Goal: Task Accomplishment & Management: Manage account settings

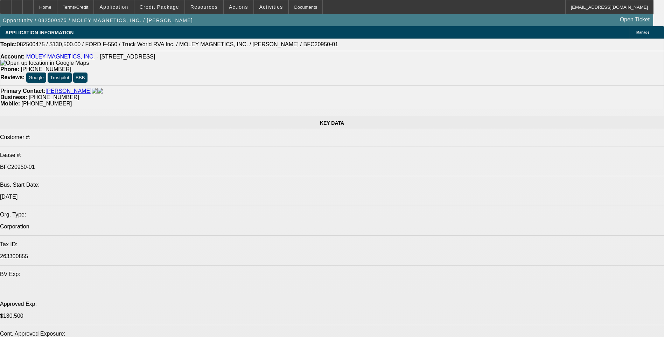
select select "0.1"
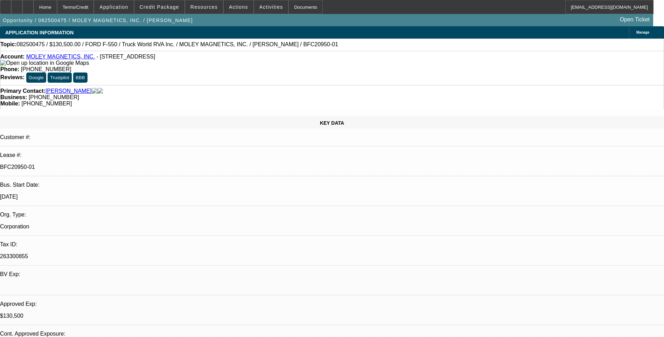
select select "0"
select select "0.1"
select select "0"
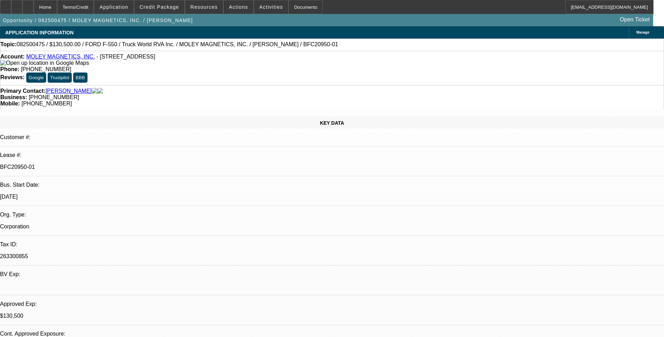
select select "0"
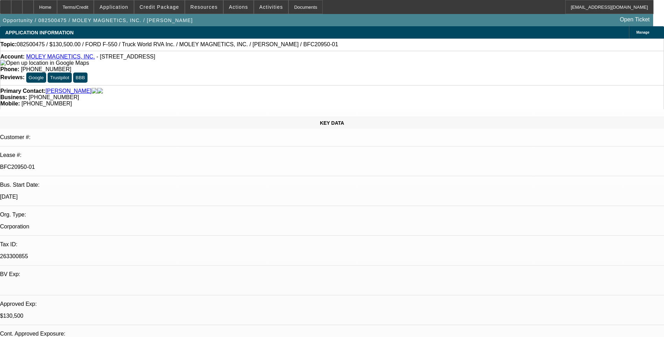
select select "0"
select select "1"
select select "6"
select select "1"
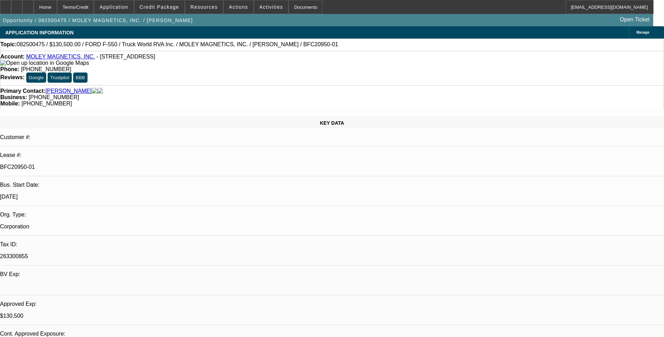
select select "1"
select select "6"
select select "1"
select select "6"
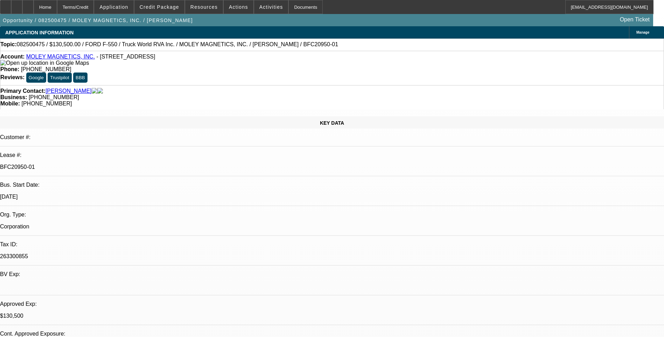
select select "1"
select select "6"
click at [437, 51] on div "Topic: 082500475 / $130,500.00 / FORD F-550 / Truck World RVA Inc. / MOLEY MAGN…" at bounding box center [332, 44] width 664 height 12
click at [6, 5] on icon at bounding box center [6, 5] width 0 height 0
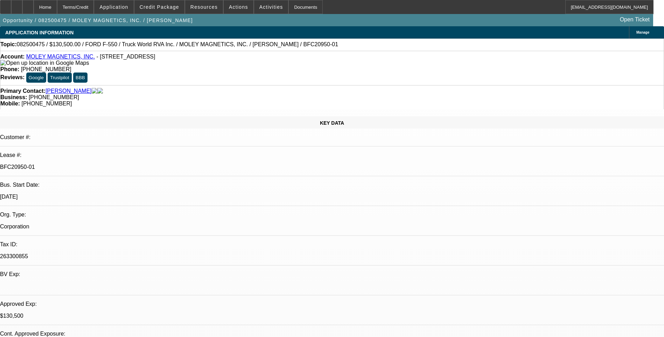
scroll to position [35, 0]
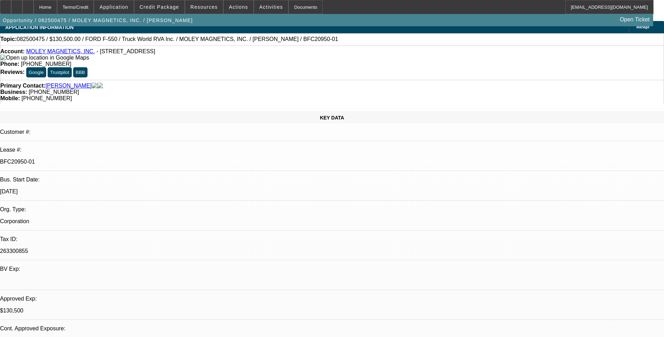
scroll to position [0, 0]
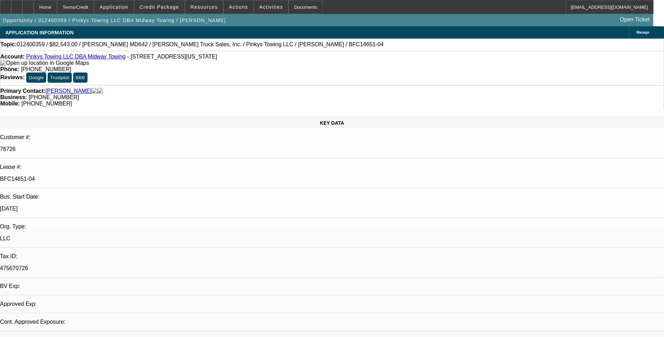
select select "0"
select select "2"
select select "0.1"
select select "0"
select select "2"
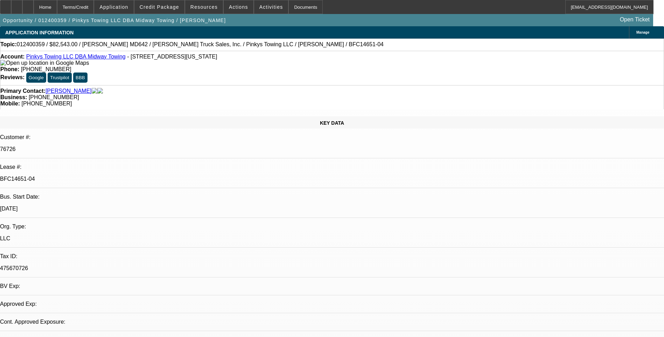
select select "0.1"
select select "1"
select select "2"
select select "4"
select select "1"
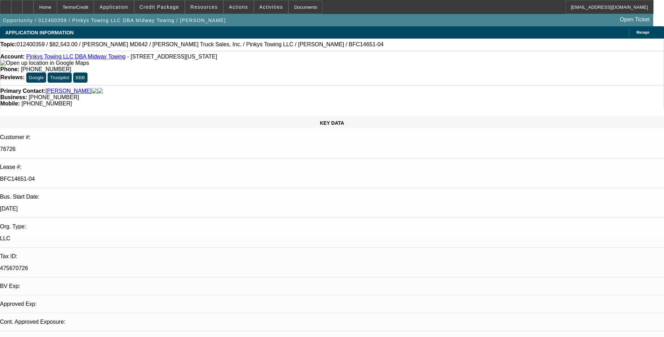
select select "2"
select select "4"
click at [68, 57] on link "Pinkys Towing LLC DBA Midway Towing" at bounding box center [75, 57] width 99 height 6
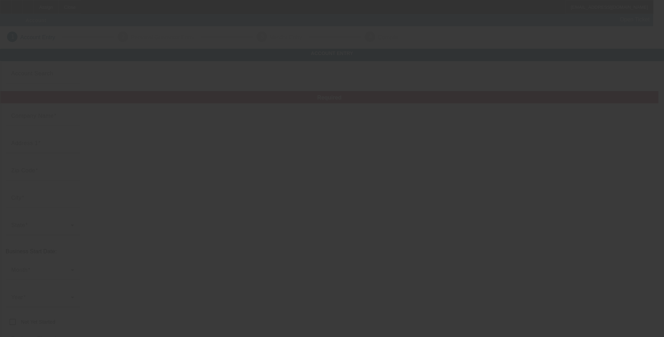
type input "JCR REPAIR SERVICES LLC"
type input "3670 Roanoke Street"
type input "11783"
type input "Seaford"
type input "(347) 764-4599"
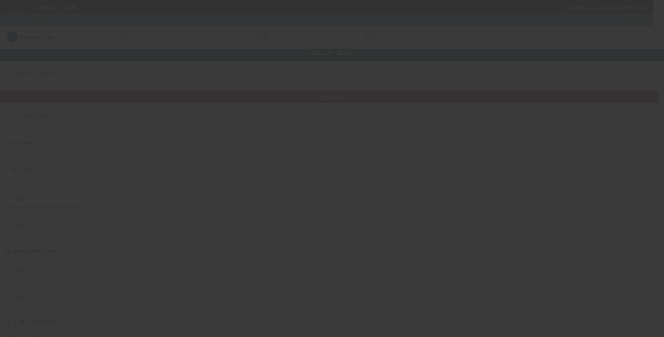
type input "Jcr repairs service llc"
type input "jcrservices22@gmail.com"
type input "87-4529819"
type input "https://jcrservices.net/"
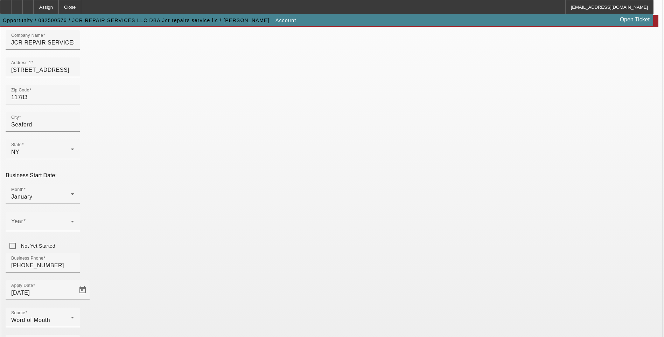
scroll to position [70, 0]
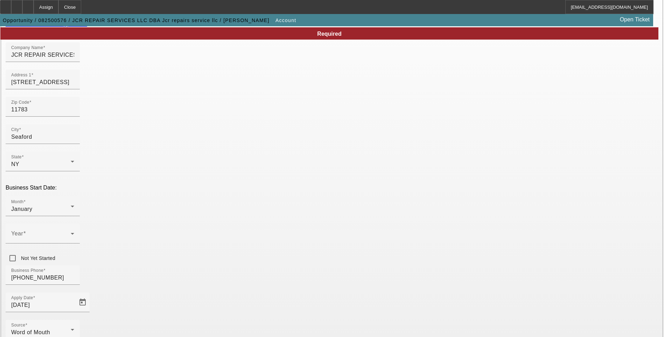
click at [87, 27] on link "View Business Credit Application" at bounding box center [47, 24] width 82 height 6
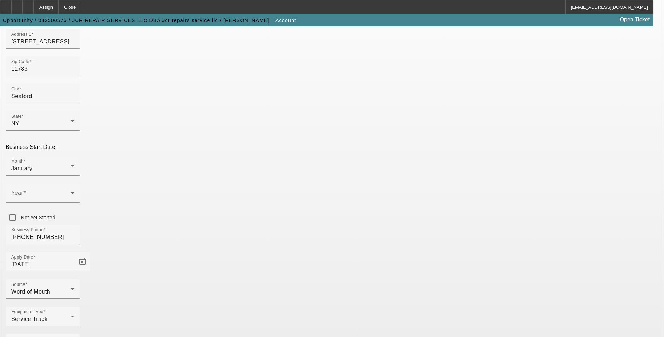
scroll to position [111, 0]
click at [71, 191] on span at bounding box center [40, 195] width 59 height 8
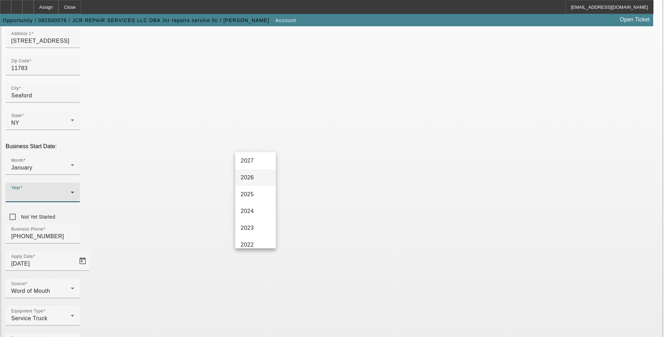
scroll to position [70, 0]
click at [255, 193] on mat-option "2022" at bounding box center [255, 193] width 41 height 17
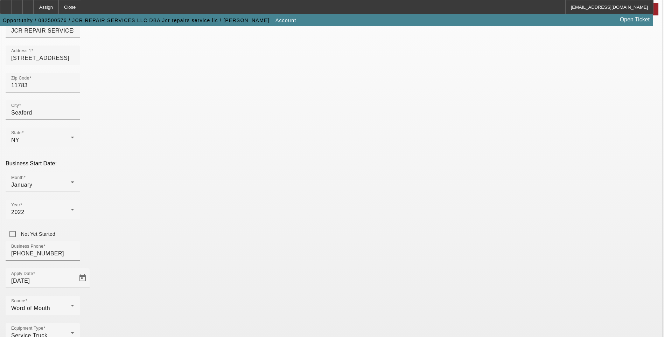
scroll to position [111, 0]
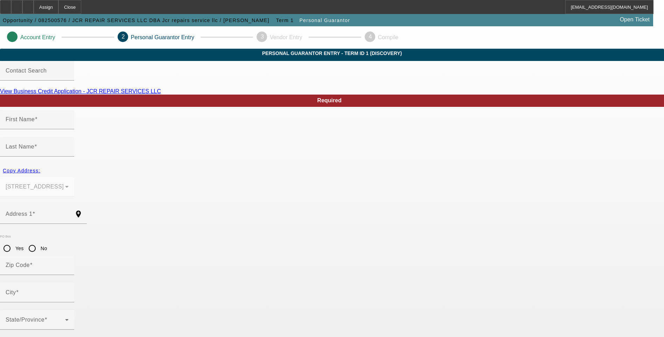
type input "Johnathan"
type input "Connelly"
type input "3670 Roanoke Street"
radio input "true"
type input "11783"
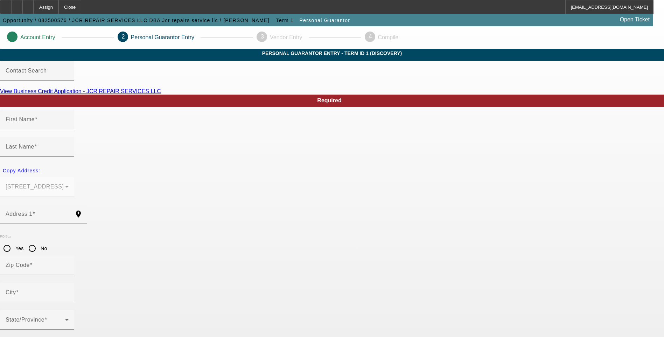
type input "Seaford"
type input "(347) 764-4599"
type input "100"
type input "183-80-1404"
type input "jrservices22@gmail.com"
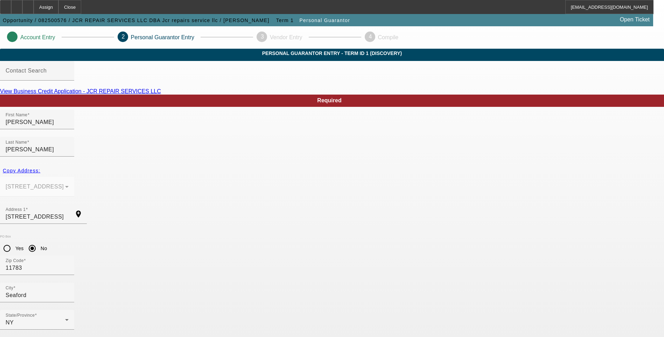
scroll to position [6, 0]
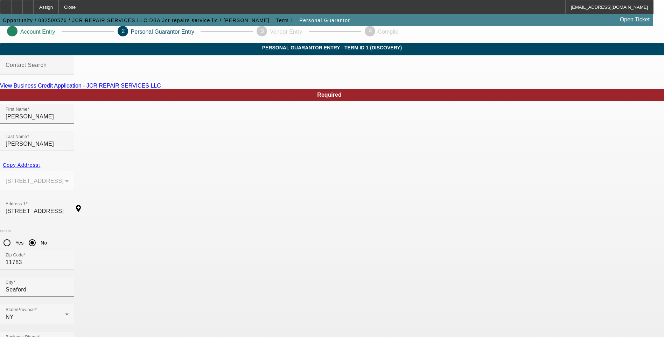
type input "[PHONE_NUMBER]"
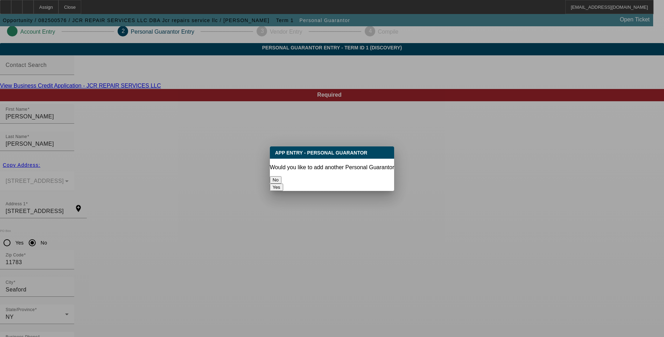
click at [281, 176] on button "No" at bounding box center [276, 179] width 12 height 7
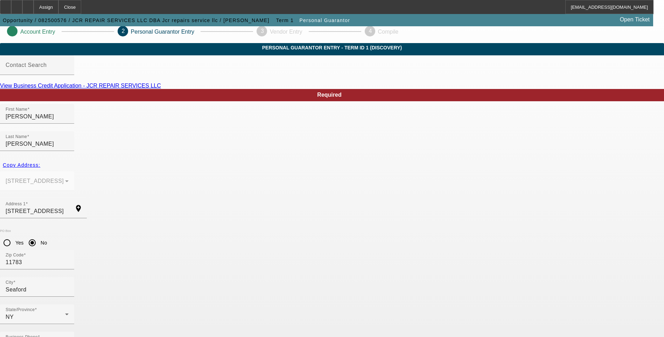
scroll to position [6, 0]
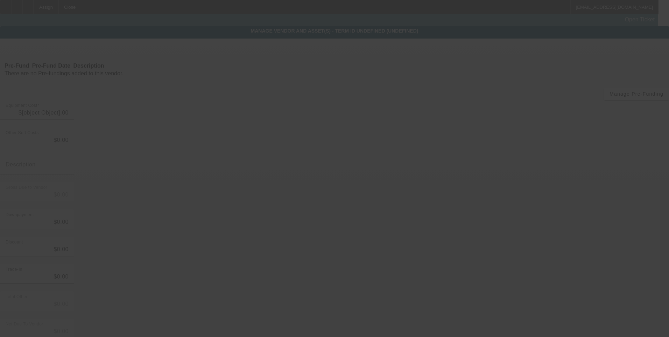
type input "$88,000.00"
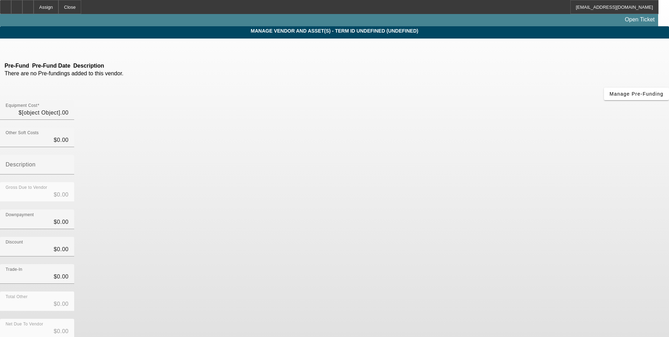
type input "$88,000.00"
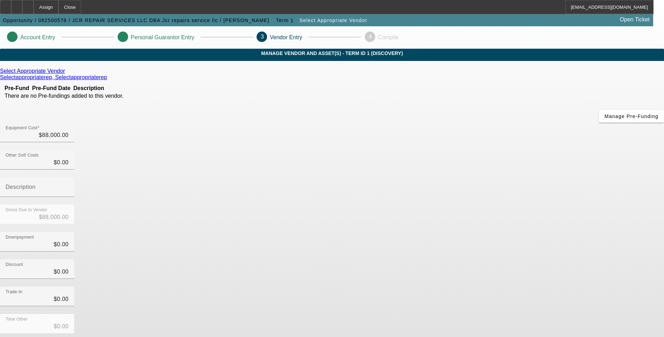
click at [67, 74] on icon at bounding box center [67, 71] width 0 height 6
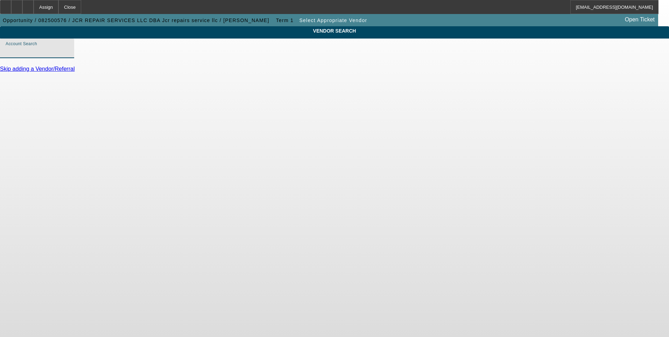
click at [69, 55] on input "Account Search" at bounding box center [37, 51] width 63 height 8
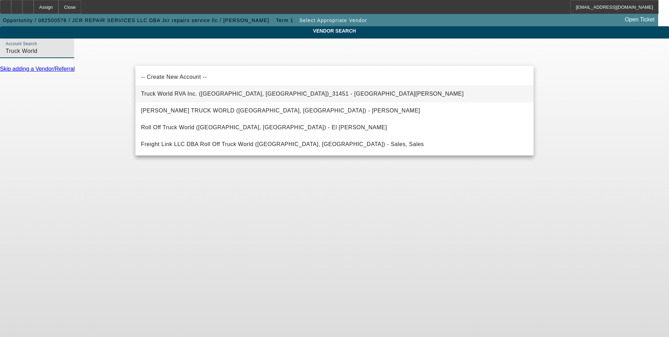
click at [218, 97] on span "Truck World RVA Inc. (Oilville, VA)_31451 - Sandbek, Taylor" at bounding box center [302, 94] width 323 height 8
type input "Truck World RVA Inc. (Oilville, VA)_31451 - Sandbek, Taylor"
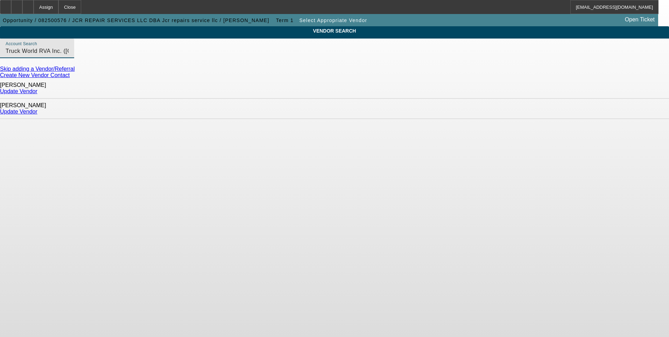
click at [37, 108] on link "Update Vendor" at bounding box center [18, 111] width 37 height 6
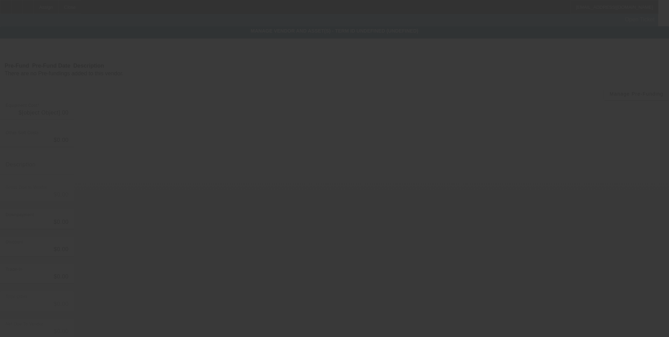
type input "$88,000.00"
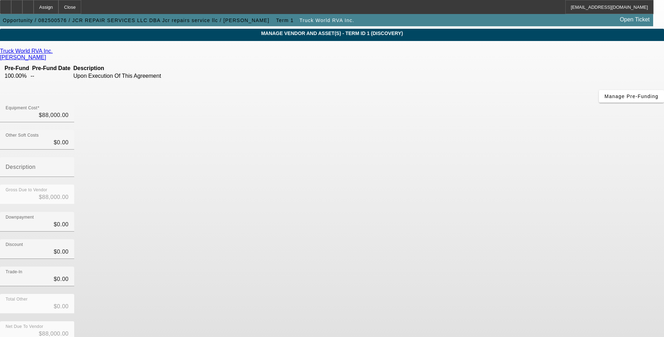
scroll to position [21, 0]
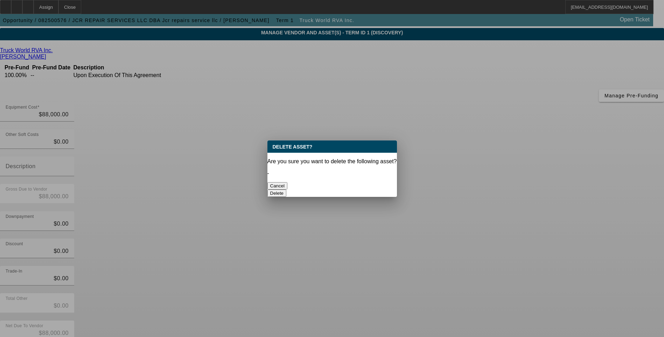
click at [287, 189] on button "Delete" at bounding box center [276, 192] width 19 height 7
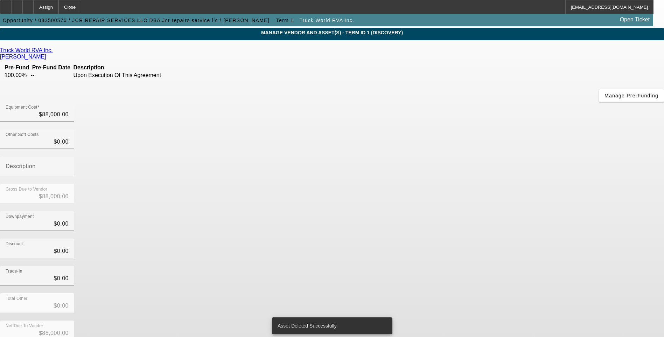
scroll to position [18, 0]
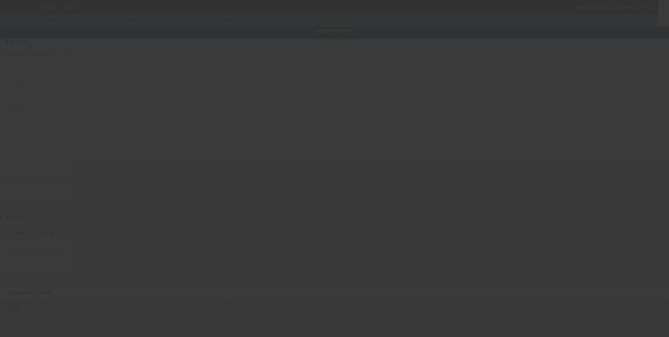
type input "3670 Roanoke Street"
type input "Seaford"
type input "11783"
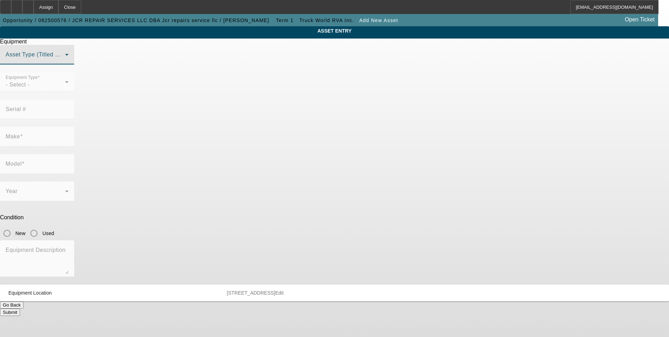
click at [65, 62] on span at bounding box center [35, 57] width 59 height 8
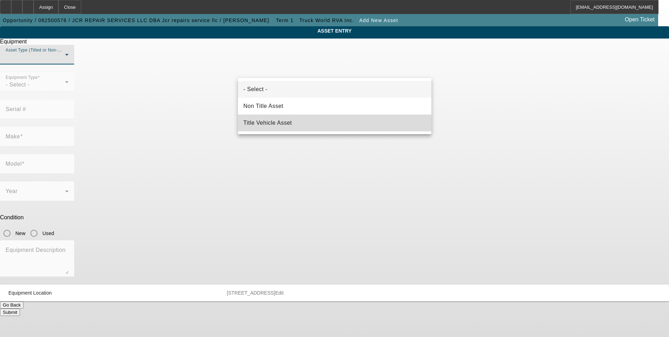
click at [295, 127] on mat-option "Title Vehicle Asset" at bounding box center [334, 122] width 193 height 17
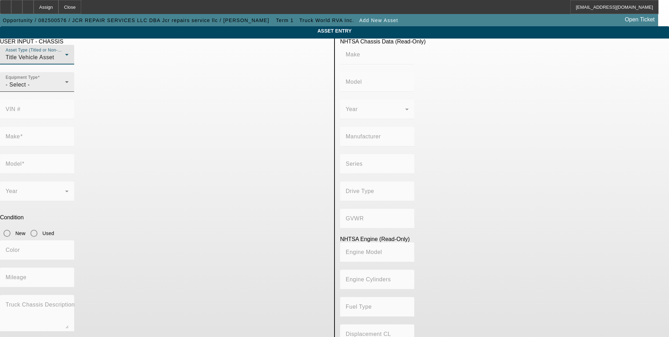
click at [65, 89] on div "- Select -" at bounding box center [35, 84] width 59 height 8
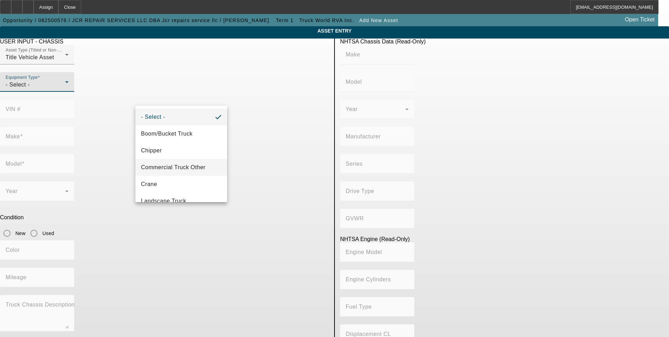
click at [192, 168] on span "Commercial Truck Other" at bounding box center [173, 167] width 64 height 8
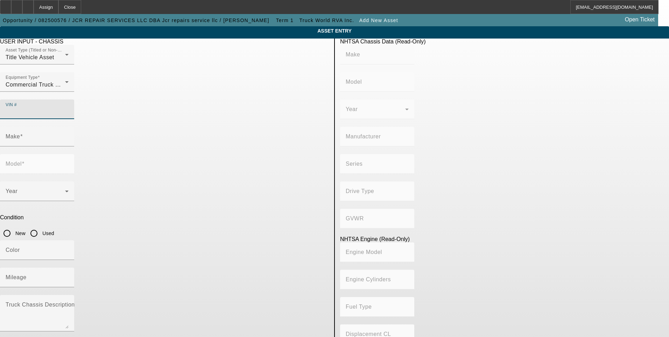
click at [69, 108] on input "VIN #" at bounding box center [37, 112] width 63 height 8
paste input "1FD0X5GTXLEE88952"
type input "1FD0X5GTXLEE88952"
type input "FORD"
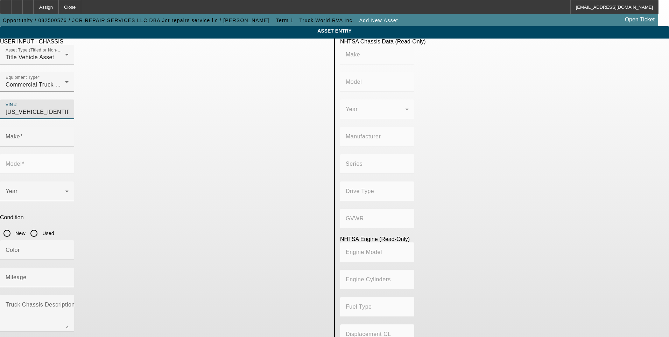
type input "F-550"
type input "FORD MOTOR COMPANY"
type input "F-Series"
type input "4x2"
type input "Class 5: 16,001 - 19,500 lb (7,258 - 8,845 kg)"
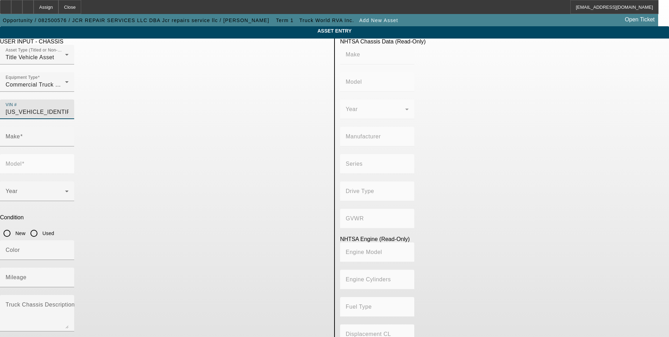
type input "8"
type input "Diesel"
type input "408.85908543470"
type input "6.7"
type input "FORD"
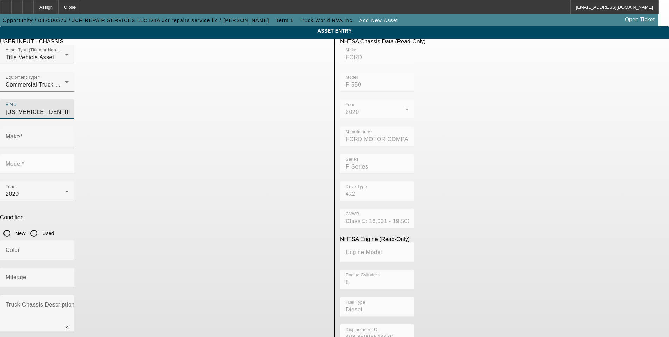
type input "F-550"
type input "1FD0X5GTXLEE88952"
click at [41, 226] on input "Used" at bounding box center [34, 233] width 14 height 14
radio input "true"
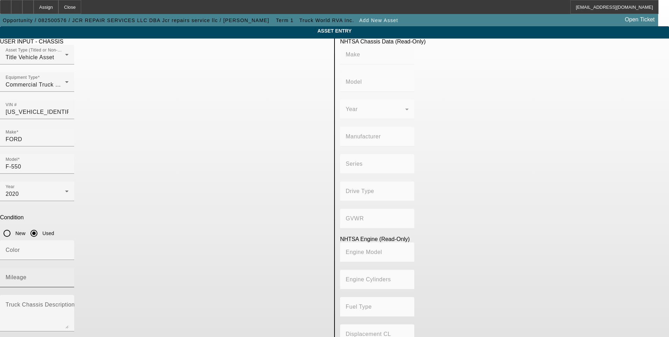
type input "FORD"
type input "F-550"
type input "FORD MOTOR COMPANY"
type input "F-Series"
type input "4x2"
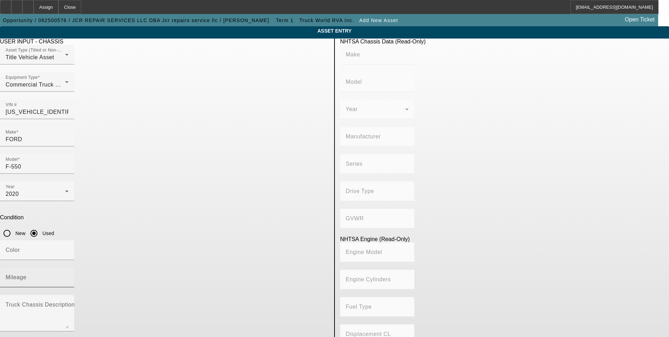
type input "Class 5: 16,001 - 19,500 lb (7,258 - 8,845 kg)"
type input "8"
type input "Diesel"
type input "408.85908543470"
type input "6.7"
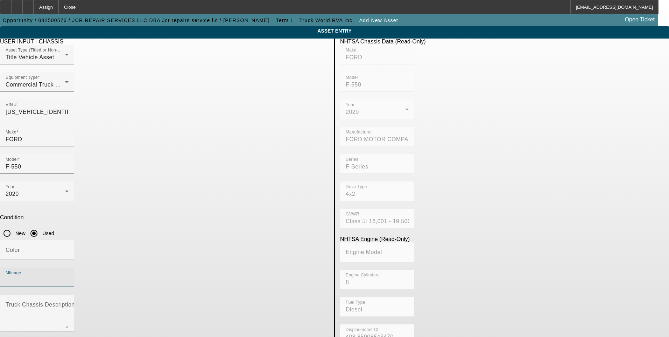
click at [69, 276] on input "Mileage" at bounding box center [37, 280] width 63 height 8
type input "105126"
click at [9, 336] on icon "button" at bounding box center [5, 342] width 6 height 6
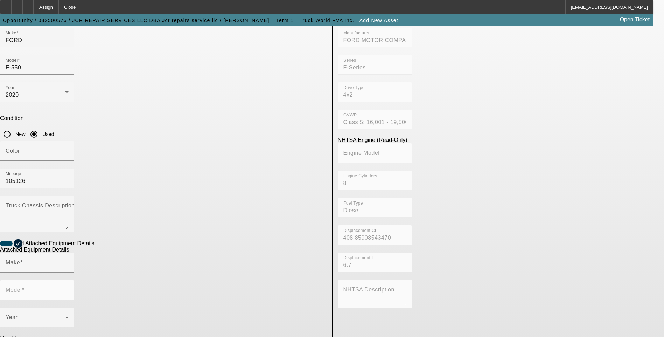
scroll to position [114, 0]
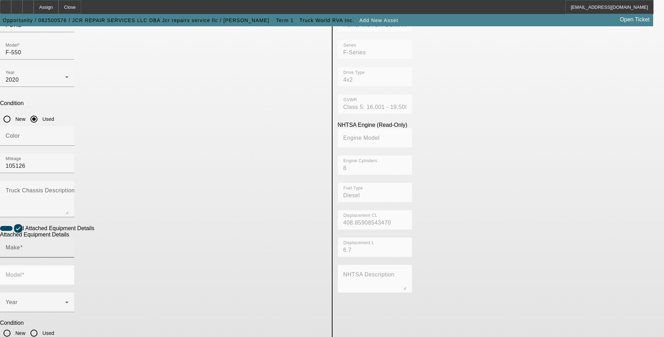
click at [23, 244] on span at bounding box center [21, 247] width 3 height 6
click at [69, 246] on input "Make" at bounding box center [37, 250] width 63 height 8
type input "Stellar"
click at [74, 265] on mat-form-field "Model" at bounding box center [37, 278] width 74 height 27
click at [69, 246] on input "Stellar" at bounding box center [37, 250] width 63 height 8
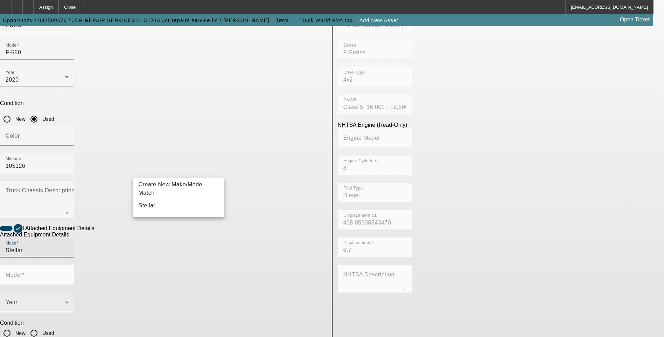
drag, startPoint x: 162, startPoint y: 205, endPoint x: 168, endPoint y: 202, distance: 7.2
click at [163, 204] on mat-option "Stellar" at bounding box center [179, 205] width 92 height 17
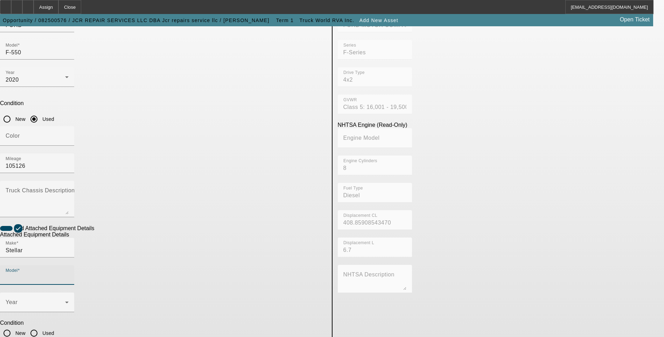
click at [69, 273] on input "Model" at bounding box center [37, 277] width 63 height 8
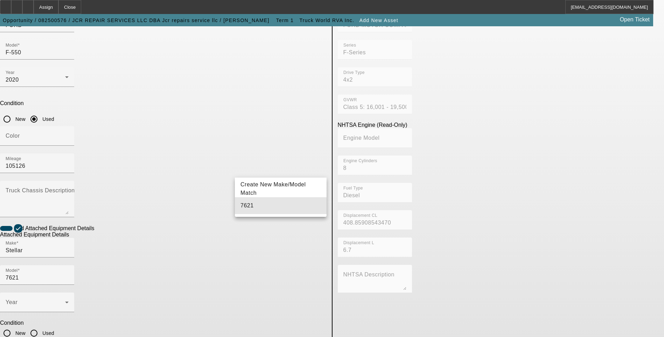
drag, startPoint x: 250, startPoint y: 207, endPoint x: 210, endPoint y: 206, distance: 39.9
click at [249, 207] on span "7621" at bounding box center [246, 205] width 13 height 6
type input "7621"
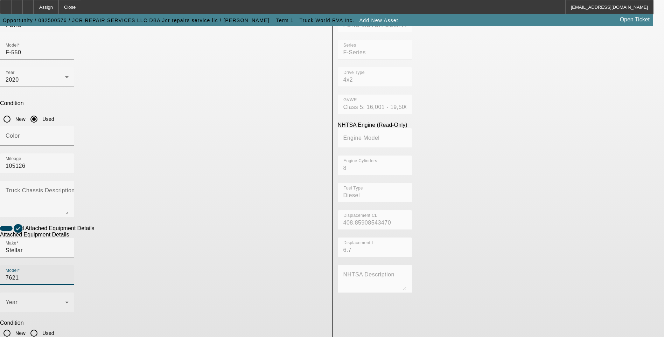
click at [65, 301] on span at bounding box center [35, 305] width 59 height 8
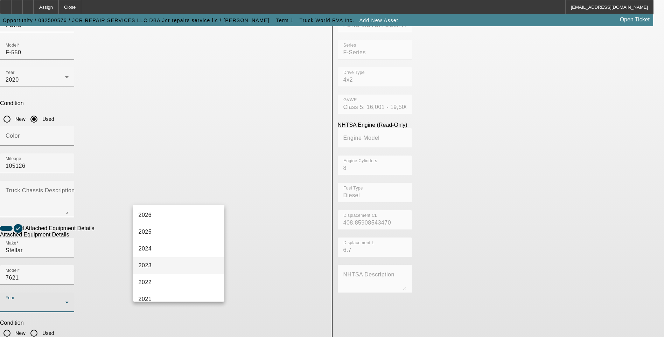
scroll to position [70, 0]
drag, startPoint x: 170, startPoint y: 275, endPoint x: 232, endPoint y: 243, distance: 69.8
click at [171, 275] on mat-option "2020" at bounding box center [179, 280] width 92 height 17
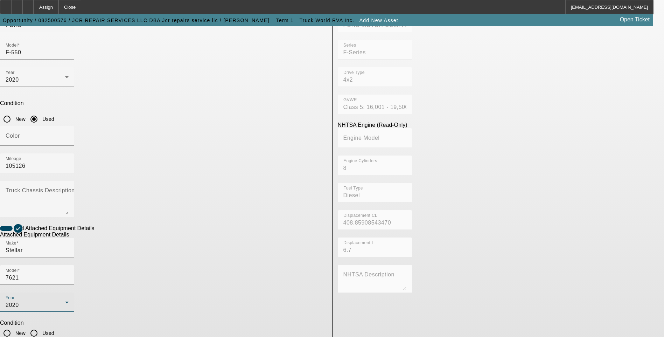
click at [41, 326] on input "Used" at bounding box center [34, 333] width 14 height 14
radio input "true"
checkbox input "true"
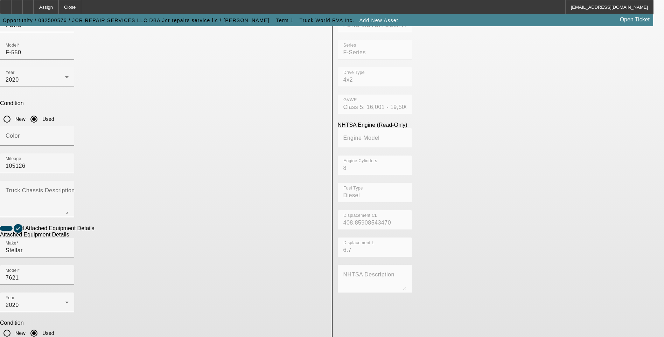
paste textarea "7500# maximum lifting capacity and a two stage hydraulic extension out to 21′ o…"
type textarea "7500LB maximum lifting capacity and a two stage hydraulic extension out to 21′ …"
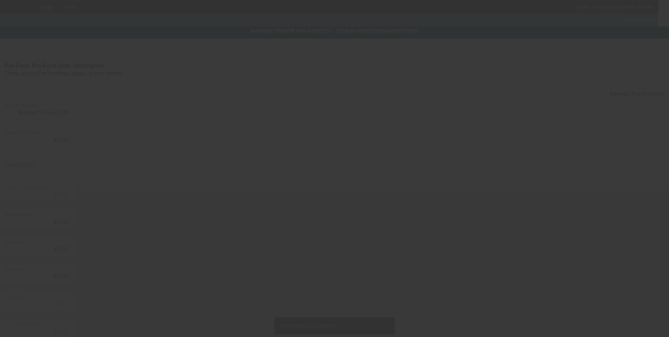
type input "$88,000.00"
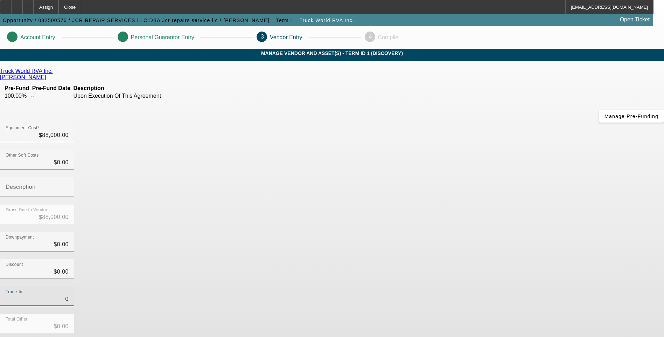
click at [69, 295] on input "0" at bounding box center [37, 299] width 63 height 8
type input "$0.00"
click at [462, 286] on div "Trade-In $0.00" at bounding box center [332, 299] width 664 height 27
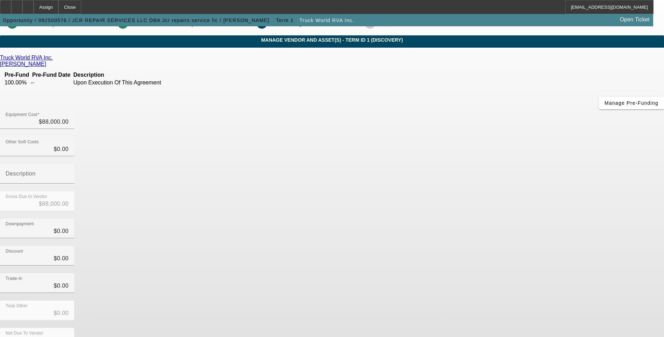
scroll to position [21, 0]
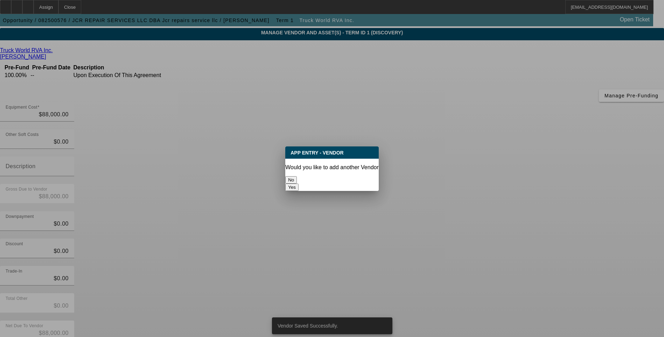
scroll to position [0, 0]
click at [297, 176] on button "No" at bounding box center [291, 179] width 12 height 7
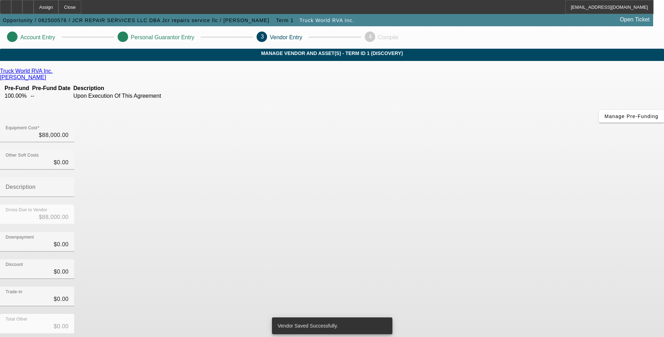
scroll to position [21, 0]
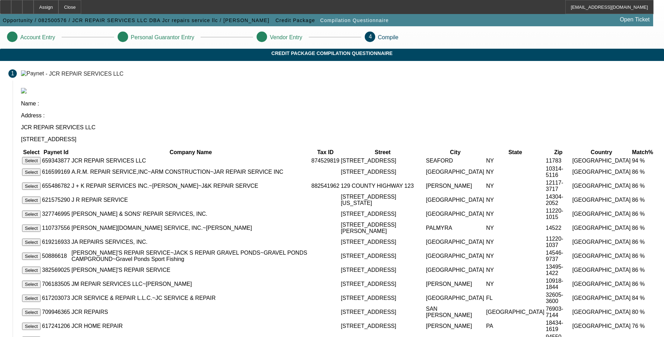
click at [41, 157] on button "Select" at bounding box center [31, 160] width 19 height 7
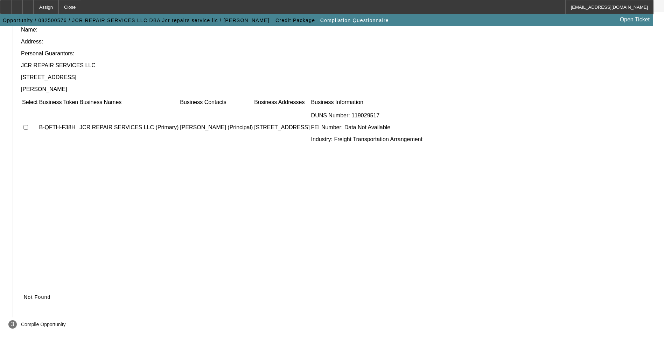
scroll to position [50, 0]
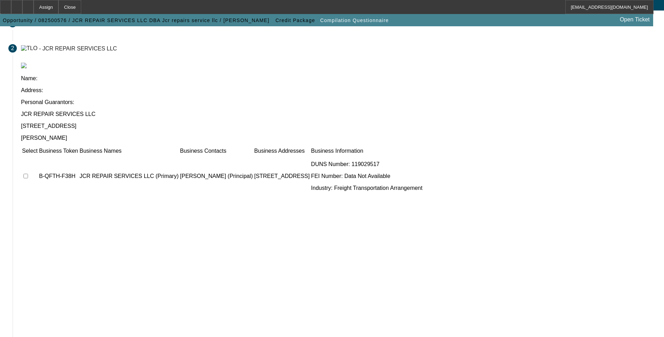
click at [28, 174] on input "checkbox" at bounding box center [25, 176] width 5 height 5
checkbox input "true"
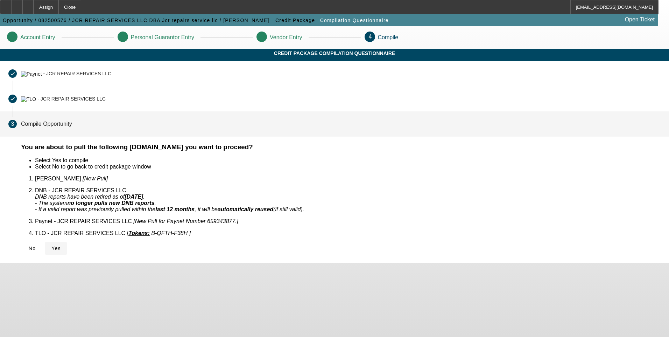
click at [51, 245] on icon at bounding box center [51, 248] width 0 height 6
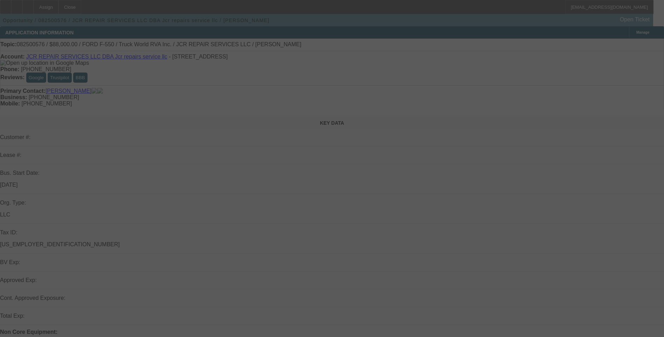
select select "0"
select select "2"
select select "0.1"
select select "4"
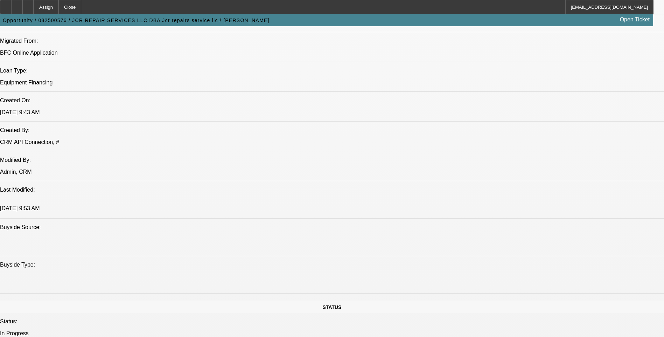
scroll to position [595, 0]
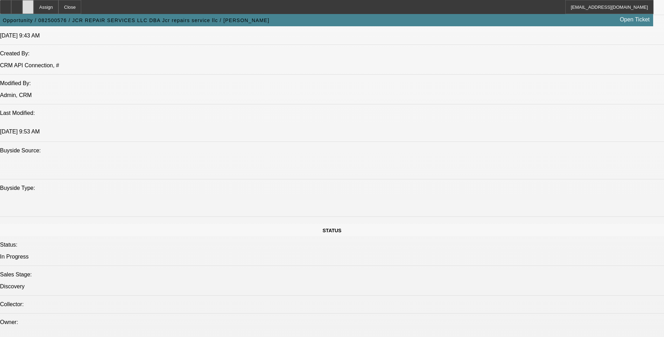
click at [28, 5] on icon at bounding box center [28, 5] width 0 height 0
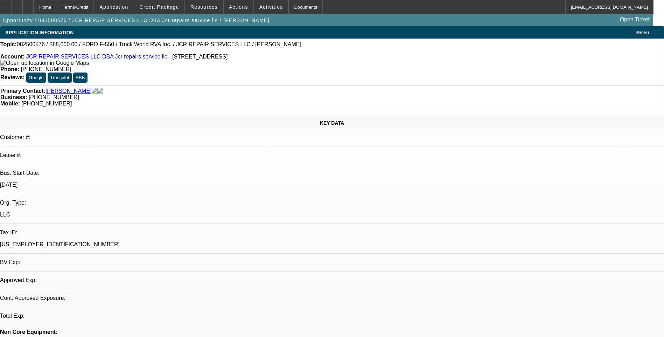
select select "0"
select select "2"
select select "0.1"
select select "1"
select select "2"
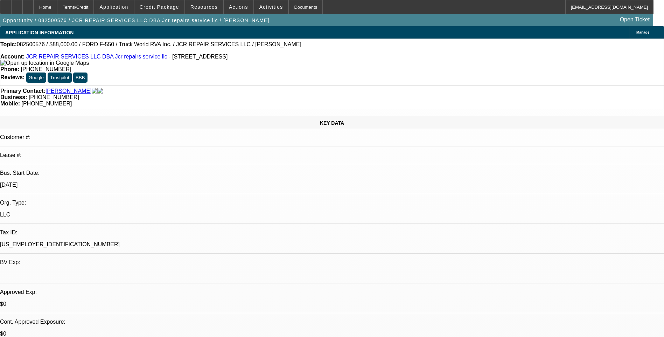
select select "4"
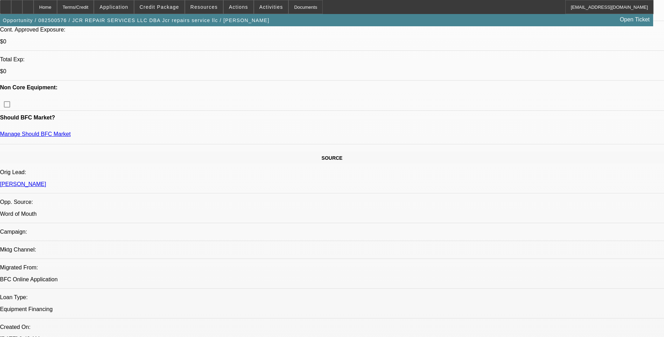
scroll to position [245, 0]
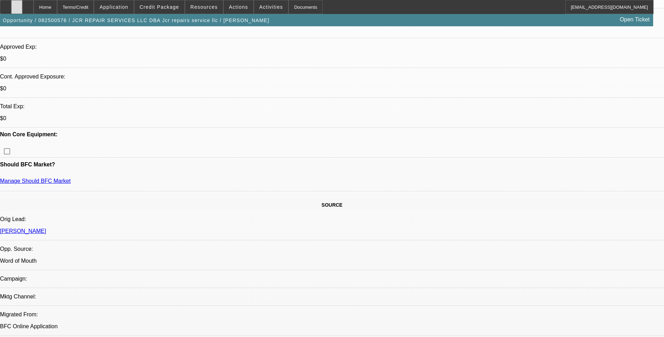
click at [17, 5] on icon at bounding box center [17, 5] width 0 height 0
click at [34, 4] on div at bounding box center [27, 7] width 11 height 14
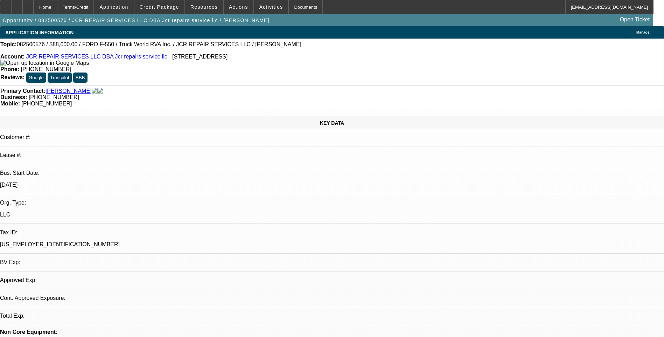
select select "0"
select select "2"
select select "0.1"
select select "1"
select select "2"
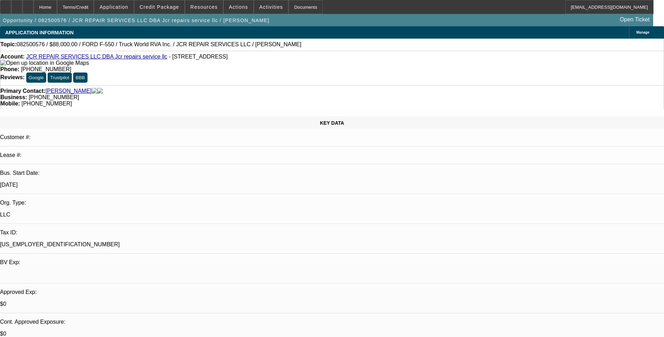
select select "4"
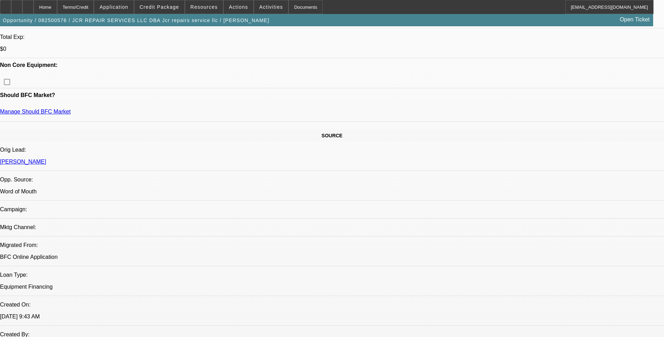
scroll to position [315, 0]
click at [171, 4] on span "Credit Package" at bounding box center [160, 7] width 40 height 6
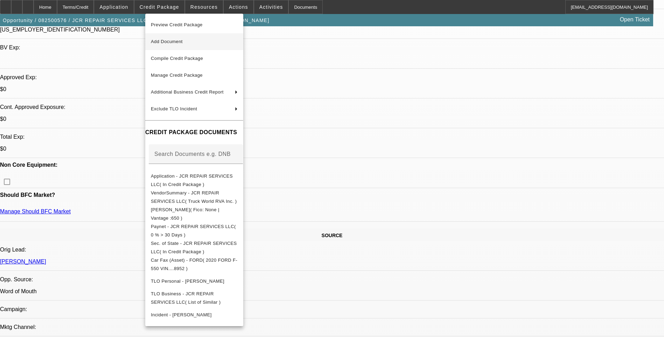
scroll to position [175, 0]
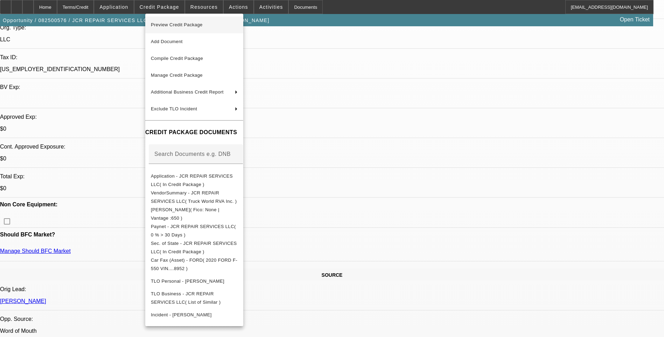
click at [231, 30] on button "Preview Credit Package" at bounding box center [194, 24] width 98 height 17
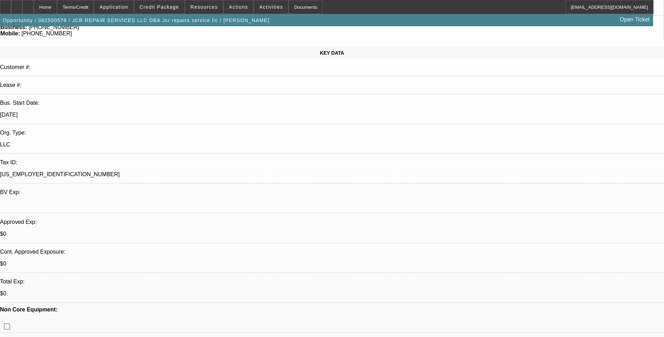
scroll to position [0, 0]
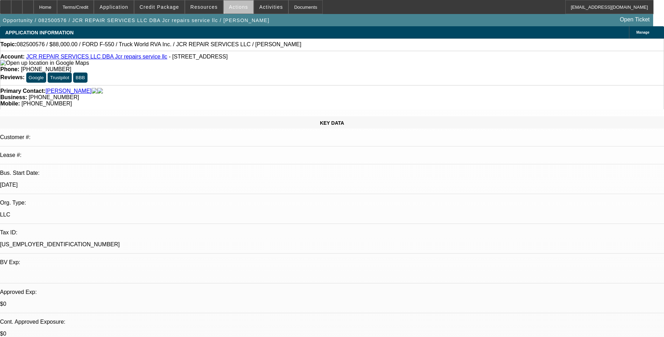
click at [238, 7] on span "Actions" at bounding box center [238, 7] width 19 height 6
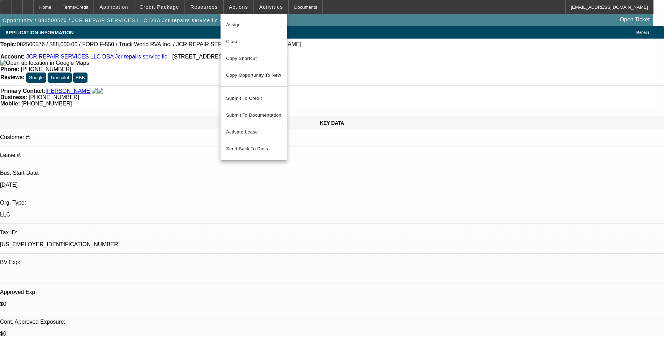
click at [260, 6] on div at bounding box center [332, 168] width 664 height 337
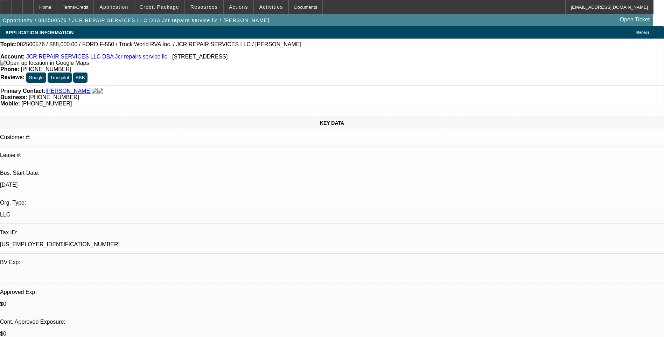
click at [260, 6] on span "Activities" at bounding box center [271, 7] width 24 height 6
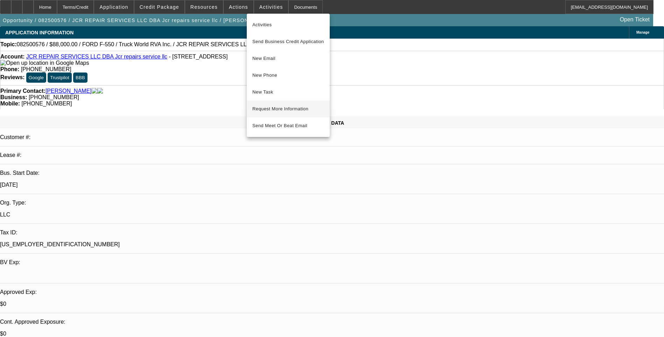
click at [284, 108] on span "Request More Information" at bounding box center [288, 109] width 72 height 8
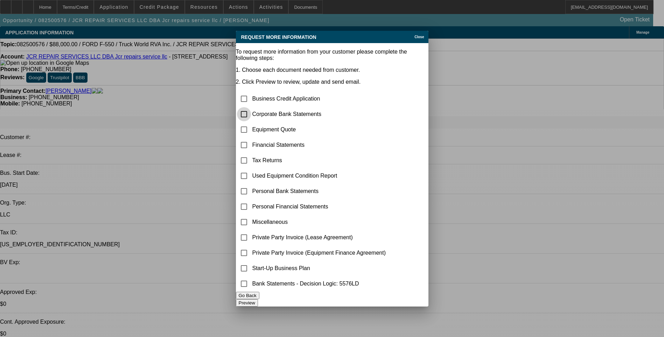
click at [251, 107] on input "checkbox" at bounding box center [244, 114] width 14 height 14
checkbox input "true"
click at [258, 299] on button "Preview" at bounding box center [247, 302] width 22 height 7
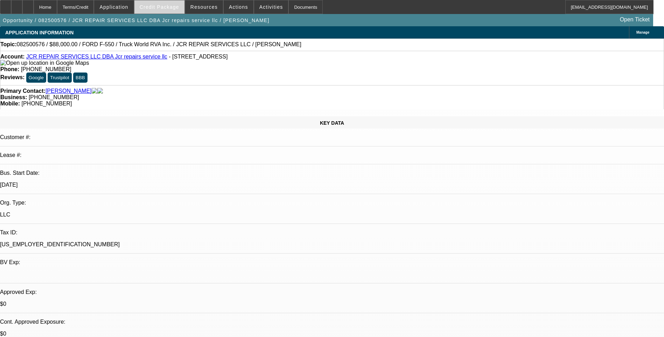
click at [164, 5] on span "Credit Package" at bounding box center [160, 7] width 40 height 6
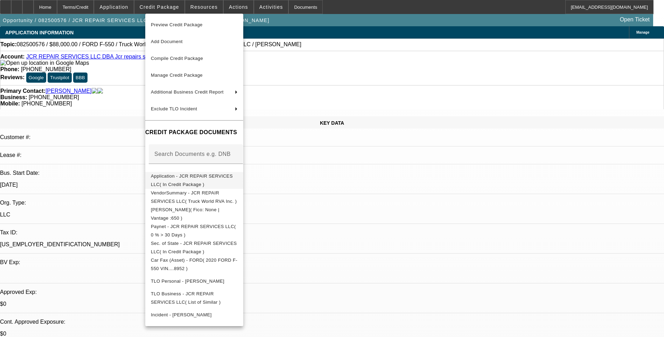
click at [214, 176] on span "Application - JCR REPAIR SERVICES LLC( In Credit Package )" at bounding box center [192, 180] width 82 height 14
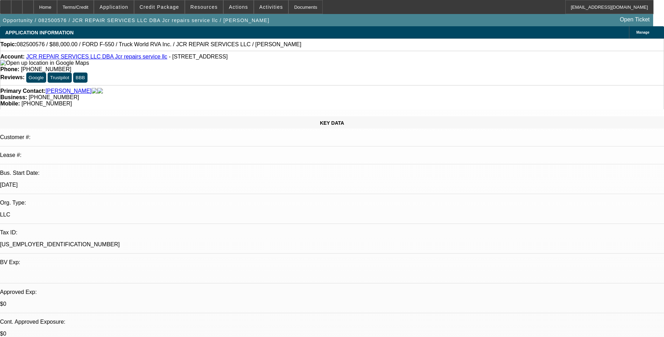
click at [262, 11] on span at bounding box center [271, 7] width 34 height 17
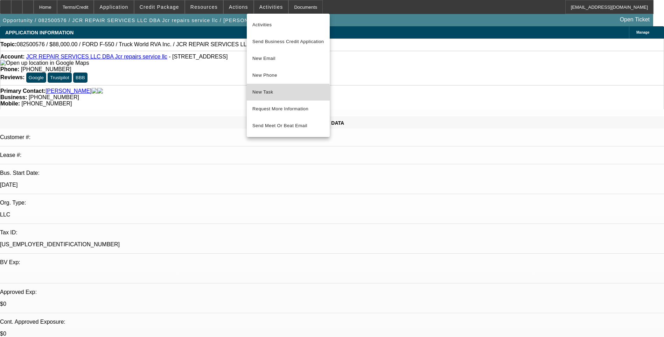
click at [278, 94] on span "New Task" at bounding box center [288, 92] width 72 height 8
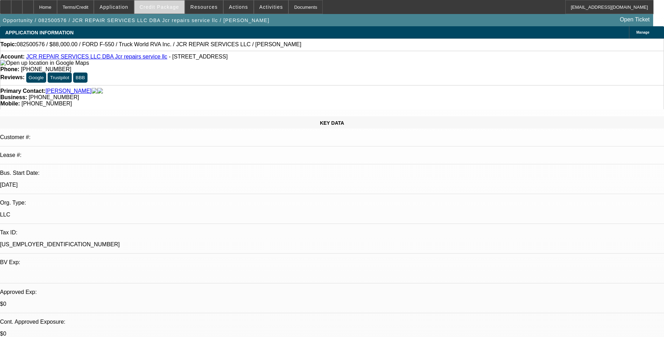
click at [160, 10] on span at bounding box center [159, 7] width 50 height 17
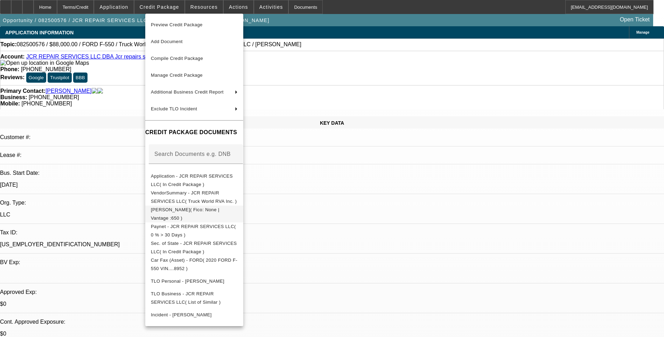
click at [218, 215] on button "Transunion - Connelly, Johnathan( Fico: None | Vantage :650 )" at bounding box center [194, 213] width 98 height 17
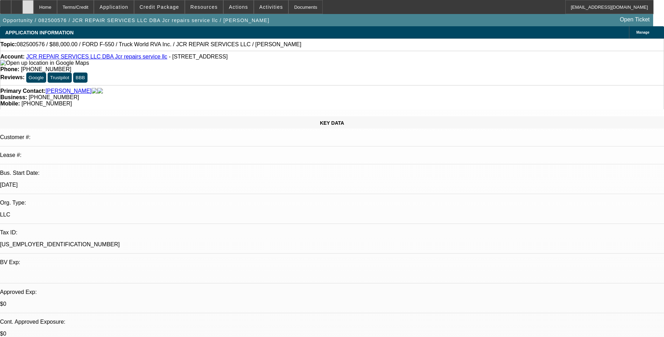
click at [28, 5] on icon at bounding box center [28, 5] width 0 height 0
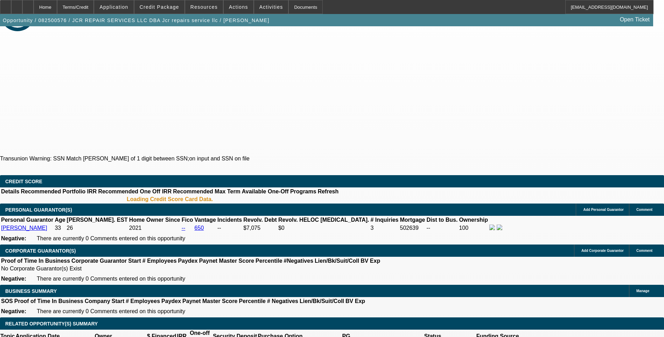
select select "0"
select select "2"
select select "0.1"
select select "4"
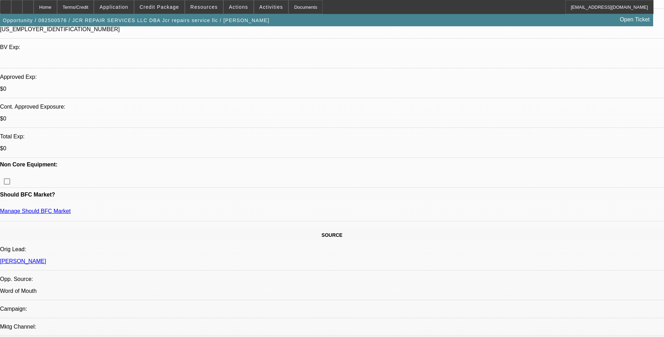
scroll to position [215, 0]
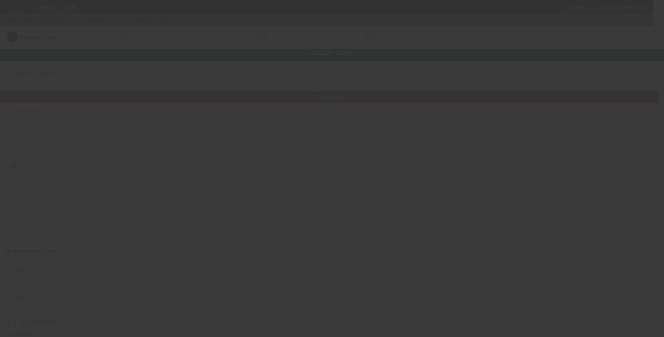
type input "JCS Transport LLC"
type input "[STREET_ADDRESS]"
type input "41731"
type input "[GEOGRAPHIC_DATA]"
type input "[PHONE_NUMBER]"
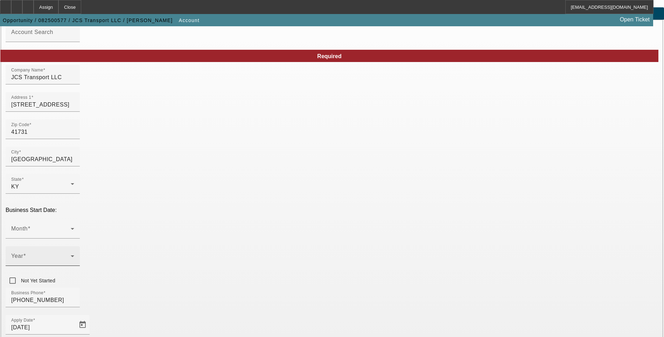
scroll to position [35, 0]
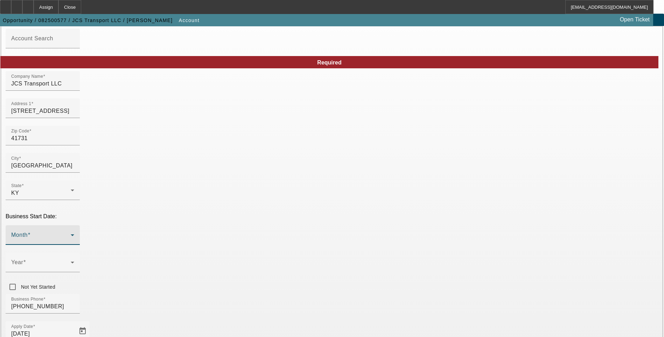
click at [71, 233] on span at bounding box center [40, 237] width 59 height 8
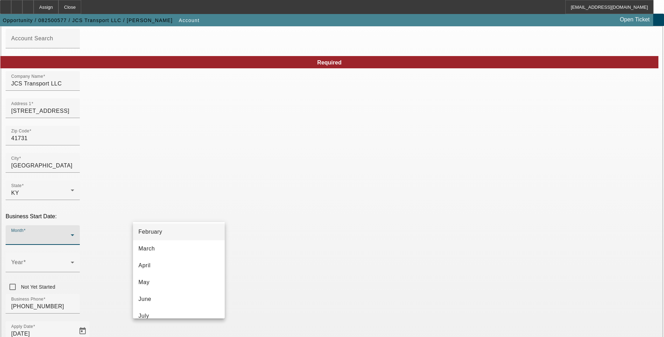
scroll to position [70, 0]
click at [172, 263] on mat-option "June" at bounding box center [179, 263] width 92 height 17
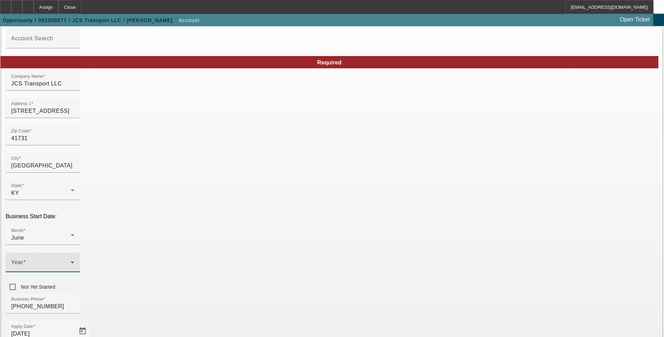
click at [71, 261] on span at bounding box center [40, 265] width 59 height 8
click at [255, 243] on mat-option "2021" at bounding box center [255, 245] width 41 height 17
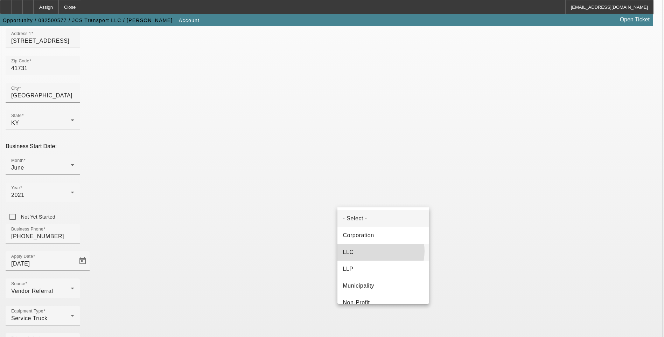
click at [377, 251] on mat-option "LLC" at bounding box center [383, 251] width 92 height 17
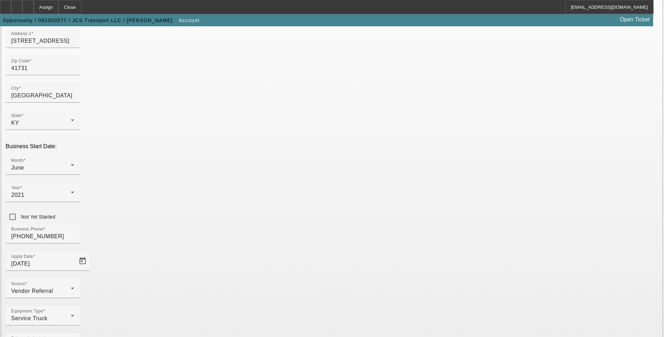
paste input "[US_EMPLOYER_IDENTIFICATION_NUMBER]"
type input "[US_EMPLOYER_IDENTIFICATION_NUMBER]"
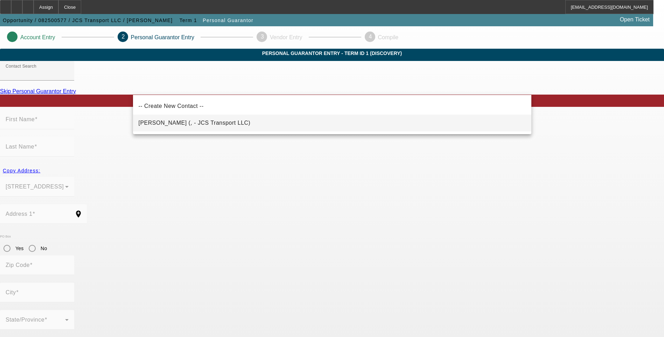
click at [167, 122] on span "Samples, John (, - JCS Transport LLC)" at bounding box center [195, 123] width 112 height 6
type input "Samples, John (, - JCS Transport LLC)"
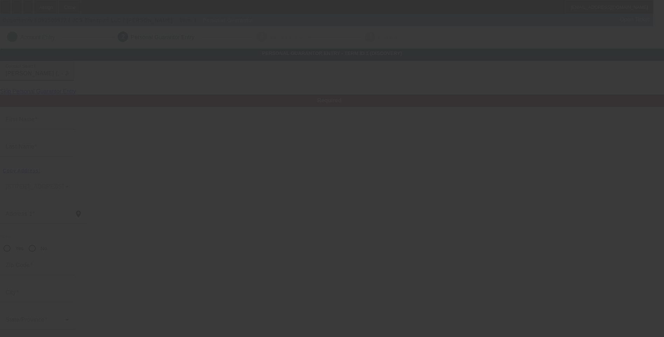
type input "John"
type input "Samples"
radio input "true"
type input "(606) 854-1005"
type input "samples93@hotmail.com"
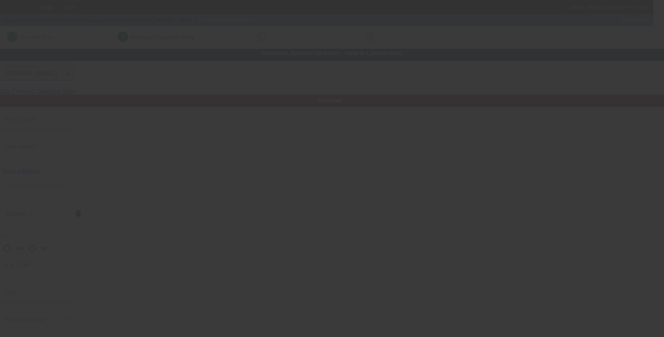
type input "Corey"
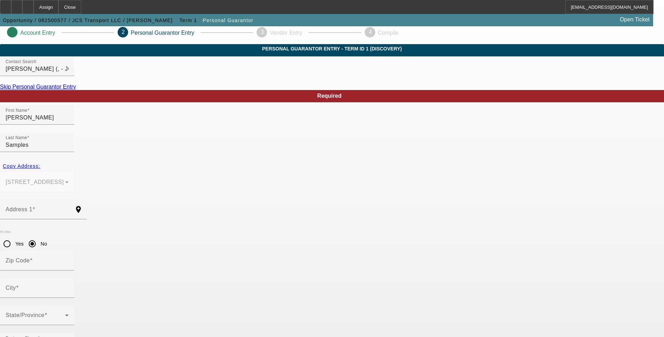
scroll to position [6, 0]
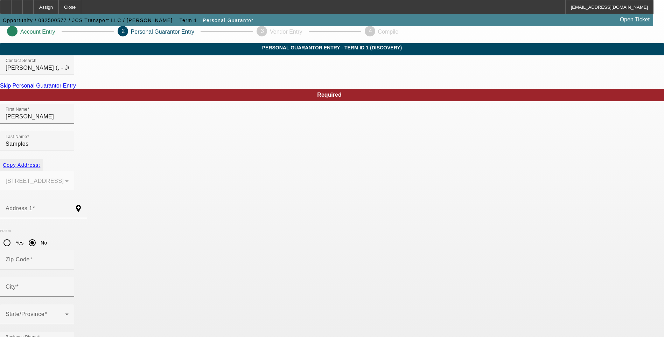
click at [40, 162] on span "Copy Address:" at bounding box center [21, 165] width 37 height 6
type input "39 MILL POND LANE"
radio input "false"
type input "41731"
type input "CORNETTSVILLE"
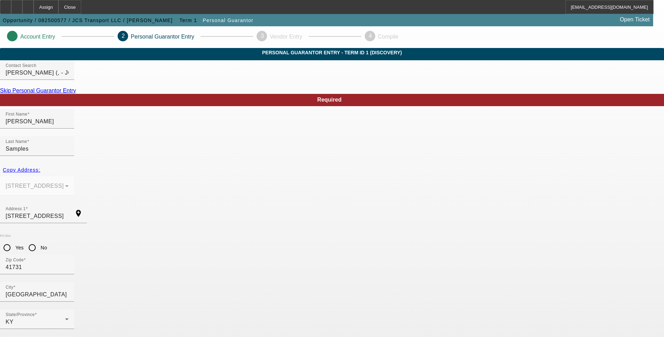
scroll to position [0, 0]
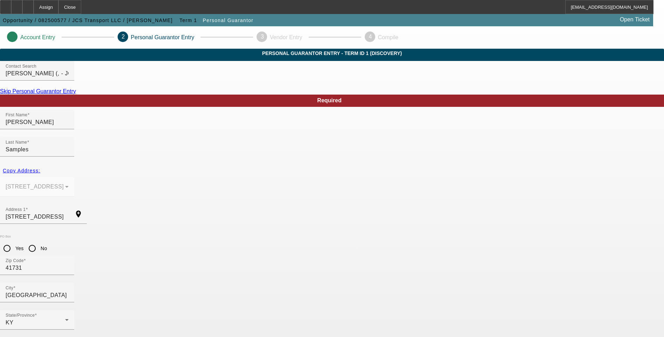
type input "100"
drag, startPoint x: 157, startPoint y: 308, endPoint x: 165, endPoint y: 307, distance: 8.1
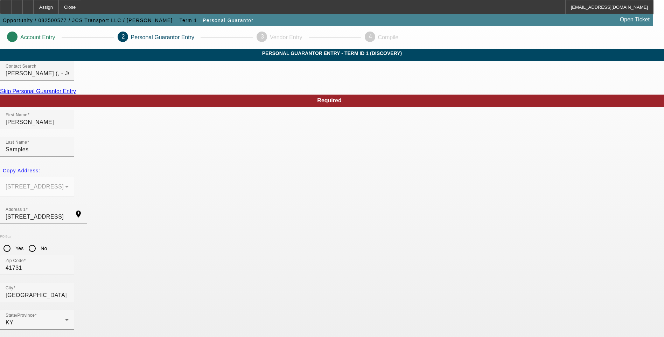
paste input "404-45-6526"
type input "404-45-6526"
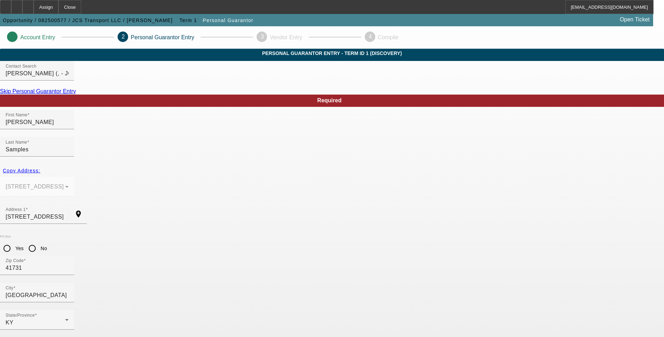
type input "(608) 854-1005"
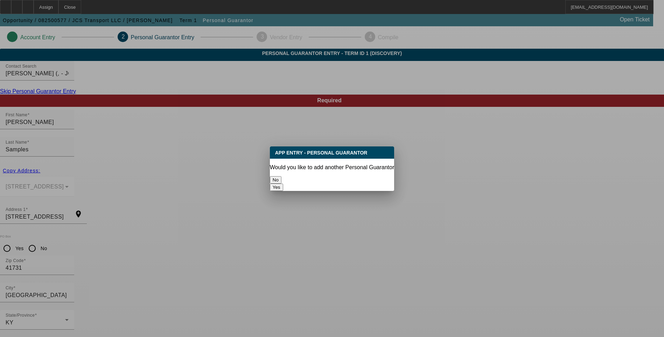
click at [281, 176] on button "No" at bounding box center [276, 179] width 12 height 7
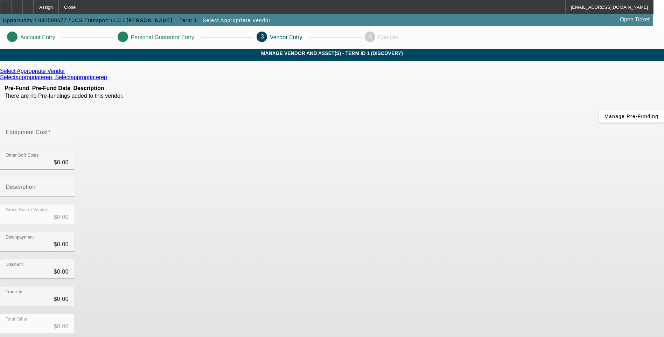
click at [67, 74] on icon at bounding box center [67, 71] width 0 height 6
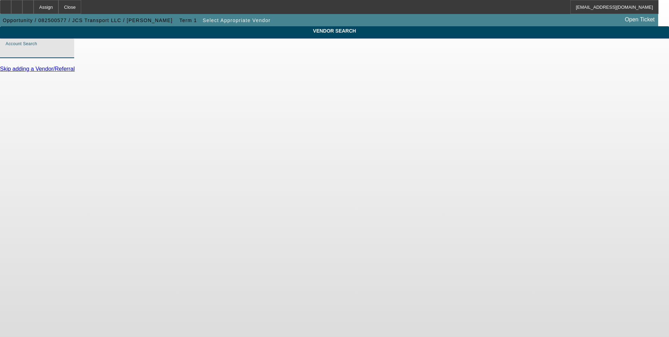
click at [69, 55] on input "Account Search" at bounding box center [37, 51] width 63 height 8
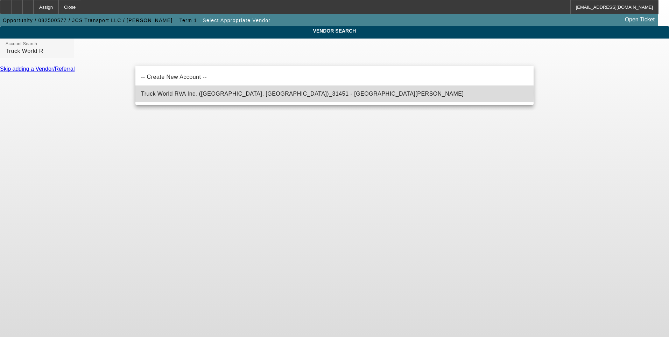
click at [195, 93] on span "Truck World RVA Inc. (Oilville, VA)_31451 - Sandbek, Taylor" at bounding box center [302, 94] width 323 height 6
type input "Truck World RVA Inc. (Oilville, VA)_31451 - Sandbek, Taylor"
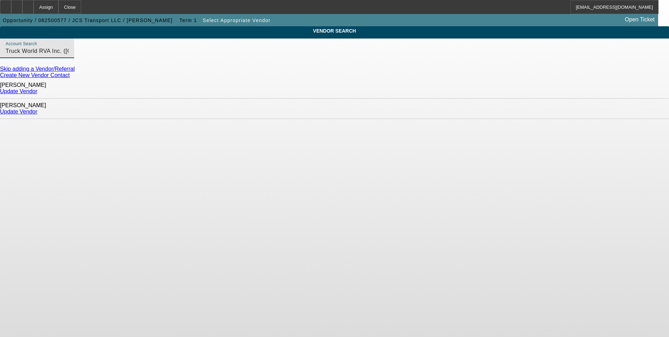
click at [37, 108] on link "Update Vendor" at bounding box center [18, 111] width 37 height 6
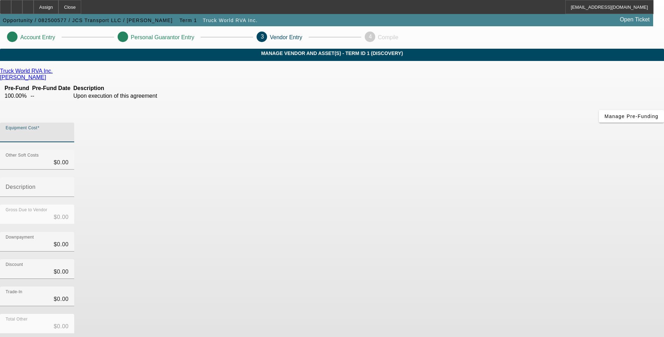
click at [69, 131] on input "Equipment Cost" at bounding box center [37, 135] width 63 height 8
type input "1"
type input "$1.00"
type input "10"
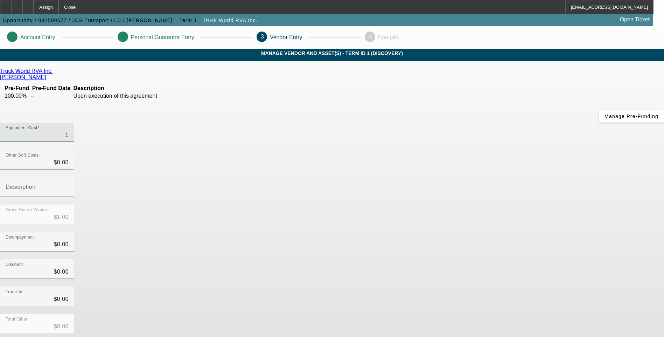
type input "$10.00"
type input "100"
type input "$100.00"
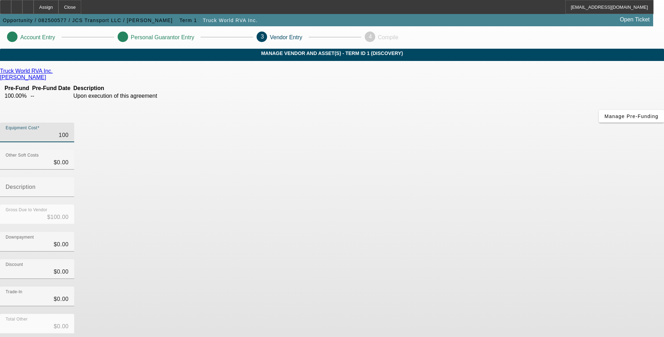
type input "1000"
type input "$1,000.00"
type input "10000"
type input "$10,000.00"
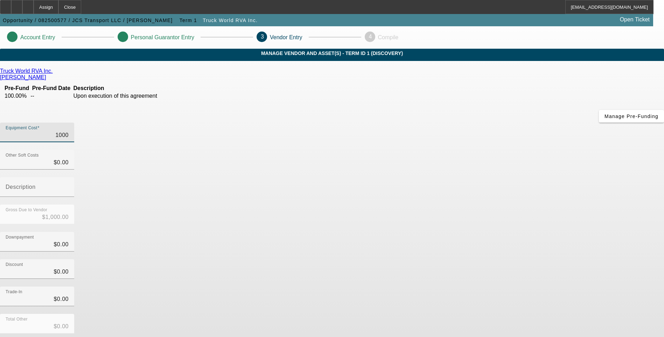
type input "$10,000.00"
type input "100000"
type input "$100,000.00"
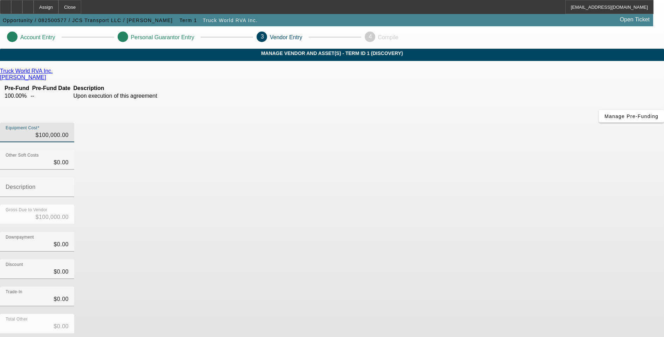
click at [488, 232] on div "Downpayment $0.00" at bounding box center [332, 245] width 664 height 27
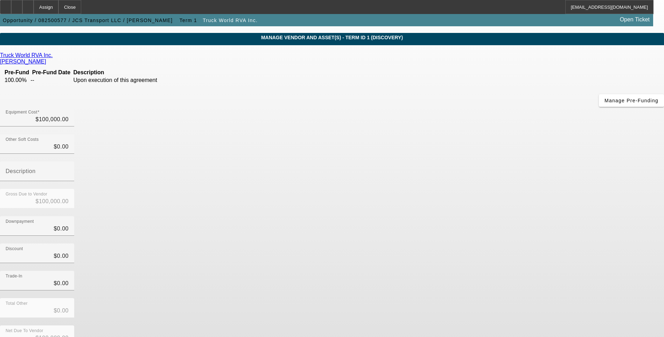
scroll to position [18, 0]
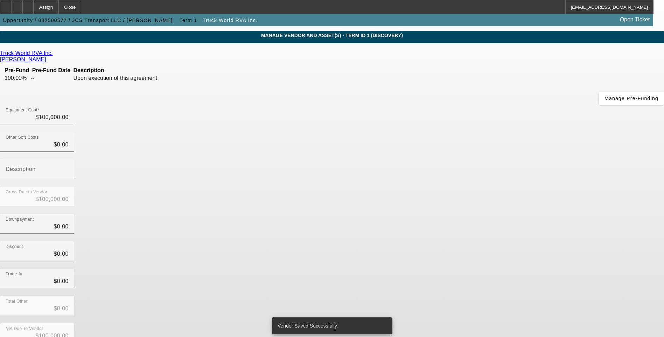
scroll to position [0, 0]
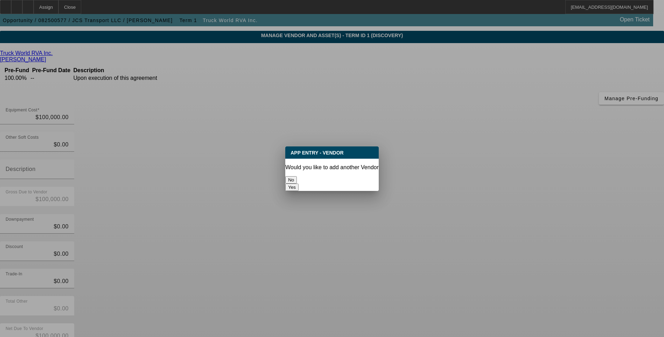
click at [297, 176] on button "No" at bounding box center [291, 179] width 12 height 7
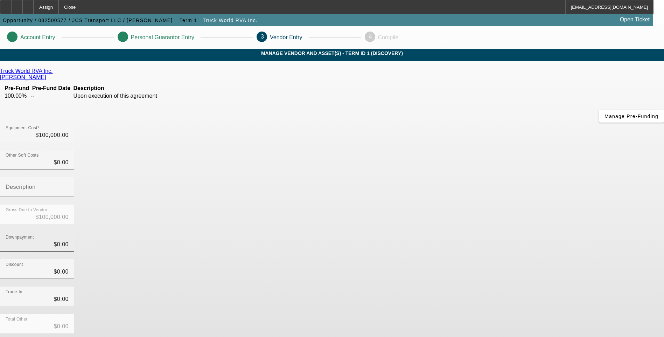
scroll to position [18, 0]
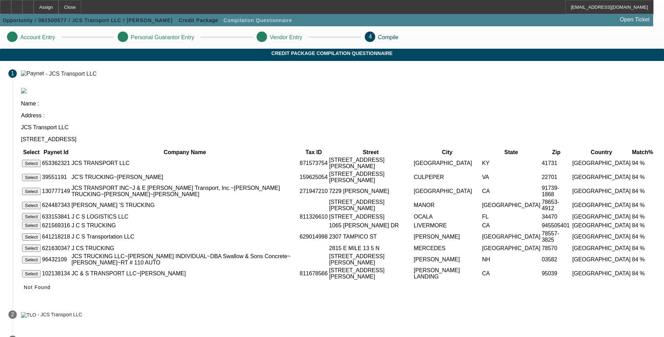
click at [41, 160] on button "Select" at bounding box center [31, 163] width 19 height 7
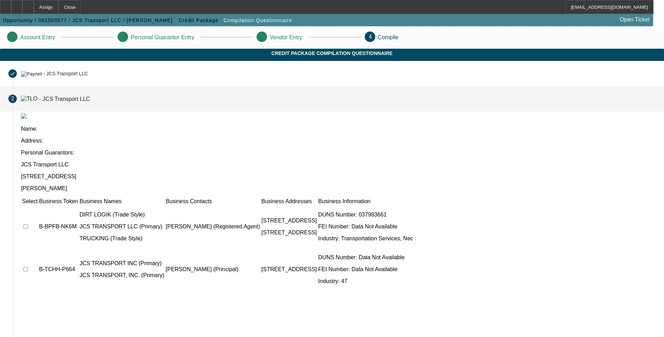
click at [28, 224] on input "checkbox" at bounding box center [25, 226] width 5 height 5
checkbox input "true"
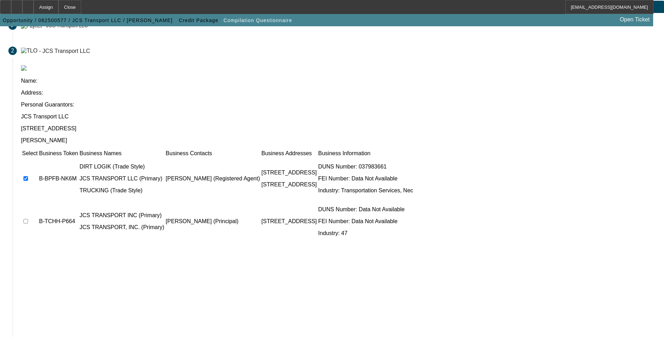
scroll to position [50, 0]
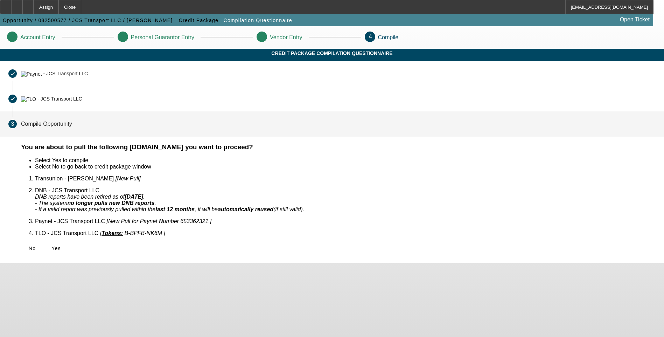
scroll to position [0, 0]
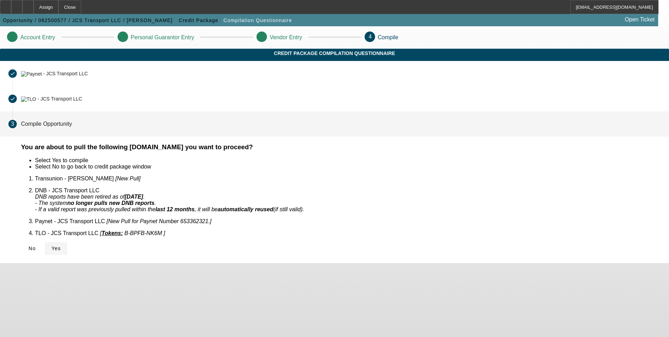
click at [61, 245] on span "Yes" at bounding box center [55, 248] width 9 height 6
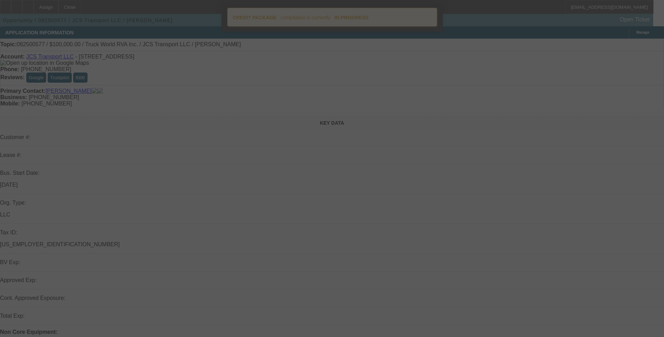
select select "0"
select select "2"
select select "0.1"
select select "4"
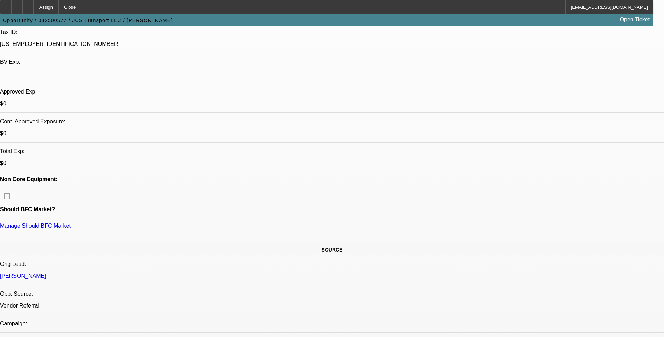
scroll to position [210, 0]
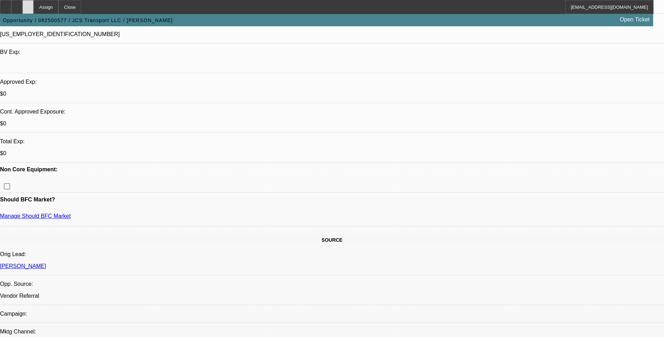
click at [28, 5] on icon at bounding box center [28, 5] width 0 height 0
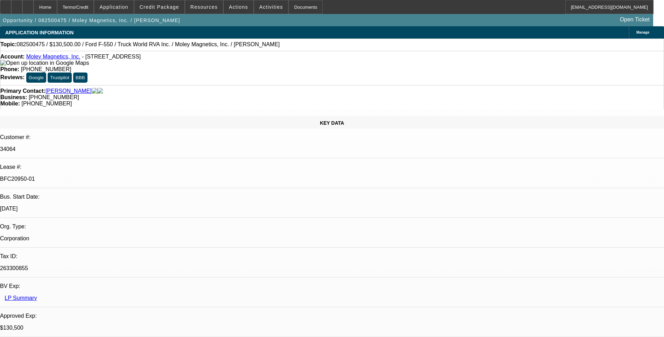
select select "0.1"
select select "0"
select select "0.1"
select select "0"
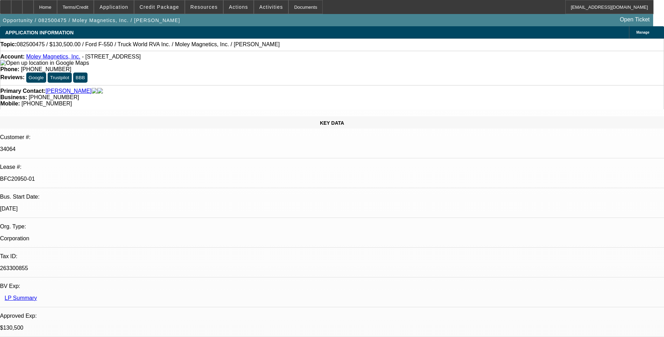
select select "0"
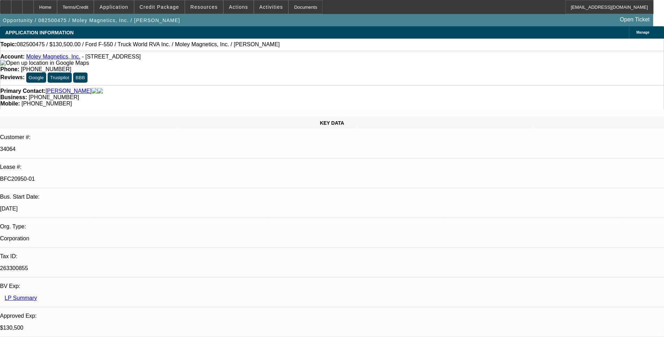
select select "0"
select select "1"
select select "6"
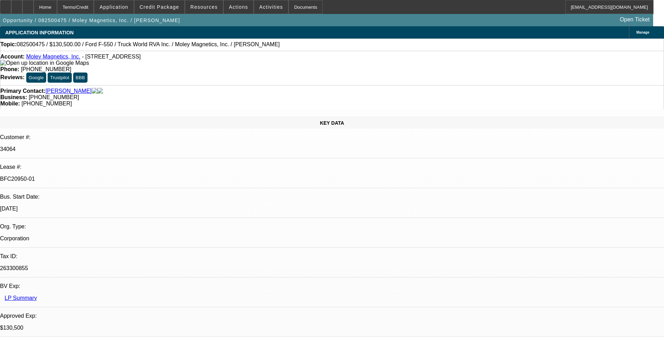
select select "1"
select select "6"
select select "1"
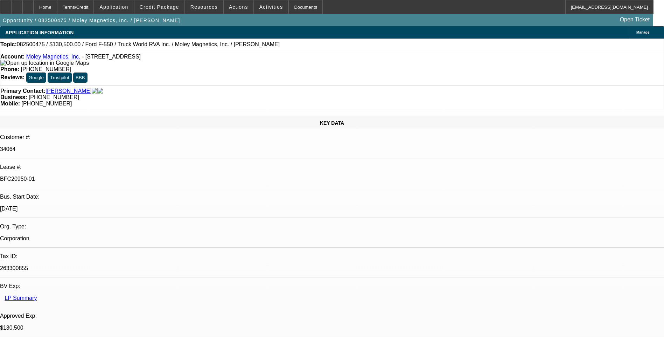
select select "6"
select select "1"
select select "6"
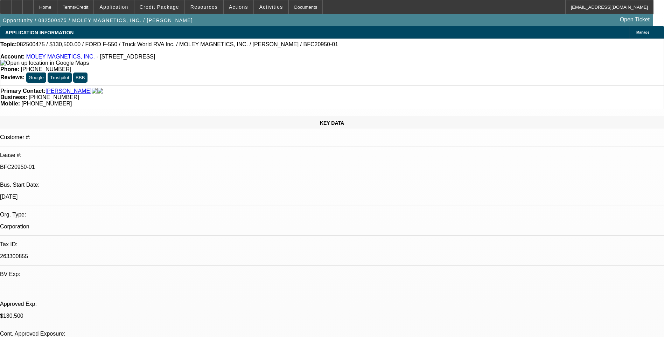
select select "0.1"
select select "0"
select select "6"
select select "0.1"
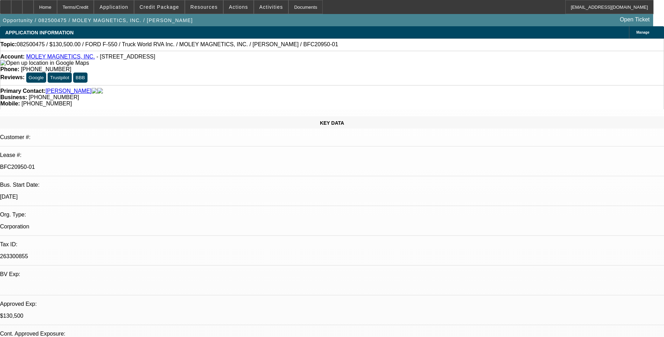
select select "0"
select select "6"
select select "0"
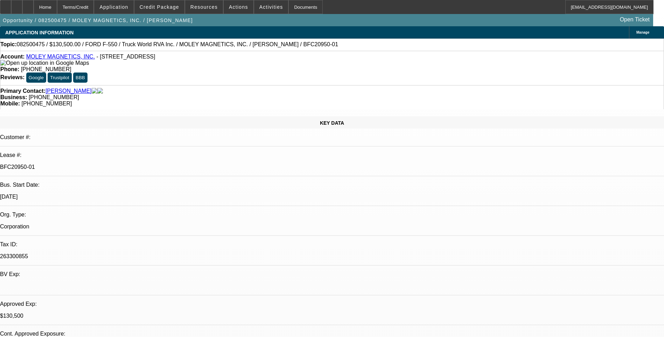
select select "0"
select select "6"
select select "0"
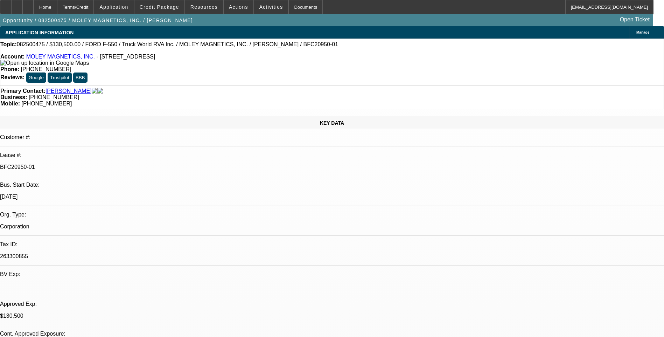
select select "6"
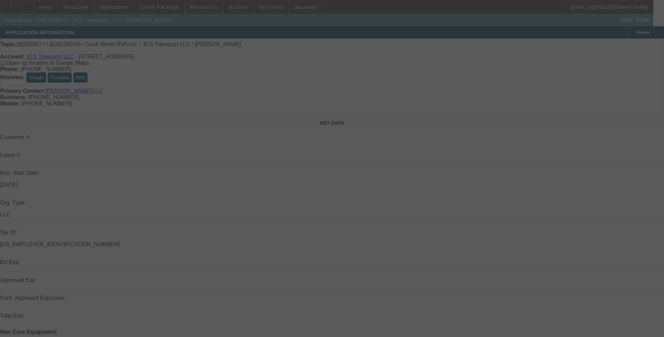
select select "0"
select select "2"
select select "0.1"
select select "4"
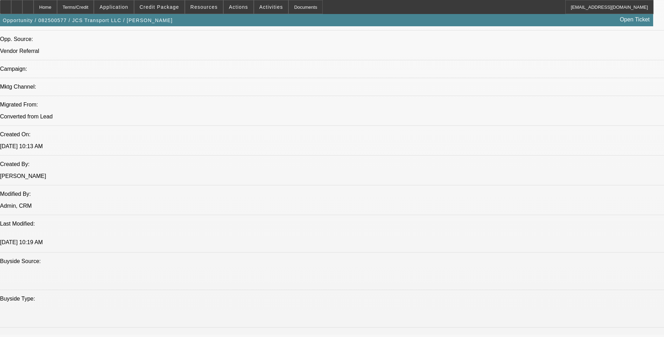
scroll to position [455, 0]
click at [161, 6] on span "Credit Package" at bounding box center [160, 7] width 40 height 6
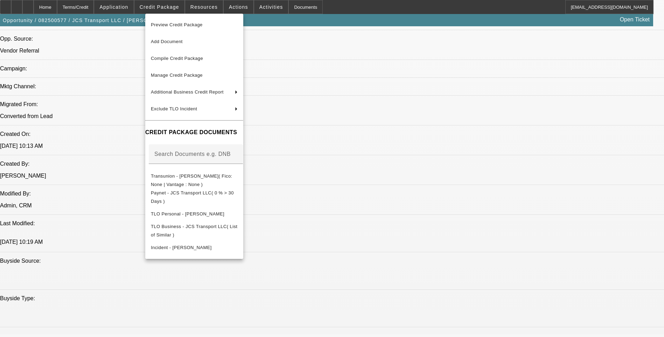
click at [387, 127] on div at bounding box center [332, 168] width 664 height 337
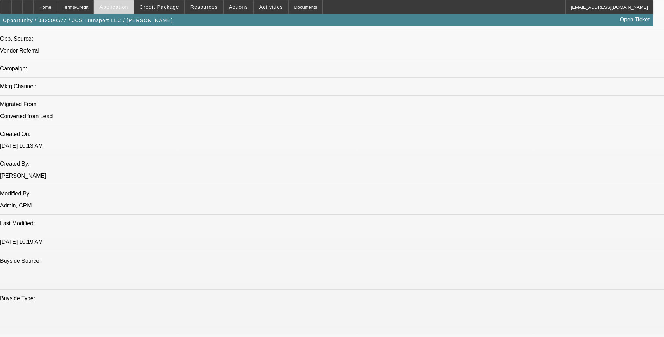
click at [125, 10] on span at bounding box center [113, 7] width 39 height 17
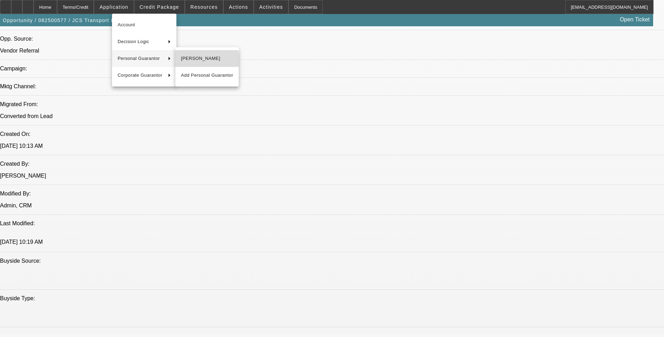
click at [186, 61] on span "[PERSON_NAME]" at bounding box center [207, 58] width 52 height 8
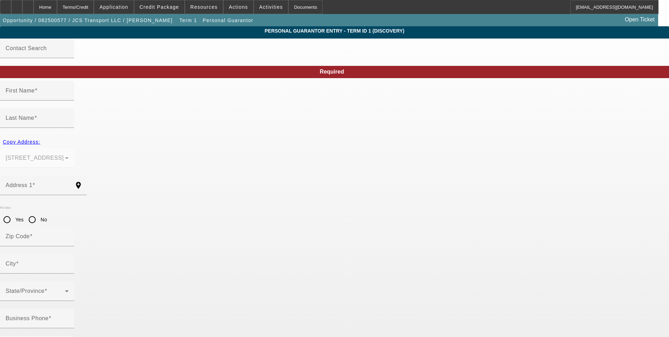
type input "[PERSON_NAME]"
type input "Samples"
type input "[STREET_ADDRESS]"
radio input "true"
type input "41731"
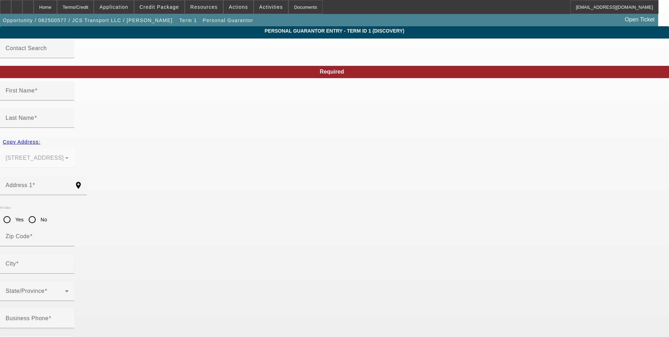
type input "[GEOGRAPHIC_DATA]"
type input "[PHONE_NUMBER]"
type input "100"
type input "404-45-6526"
type input "[EMAIL_ADDRESS][DOMAIN_NAME]"
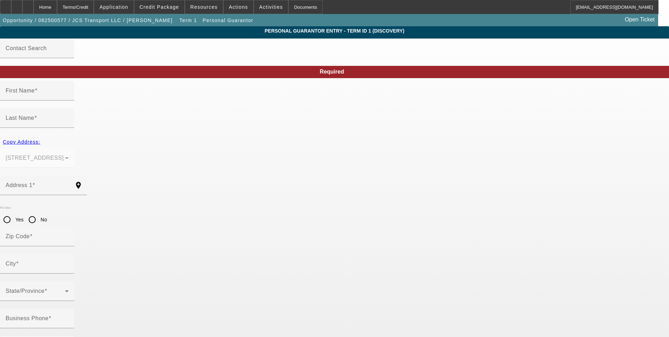
type input "[PERSON_NAME]"
type input "[PHONE_NUMBER]"
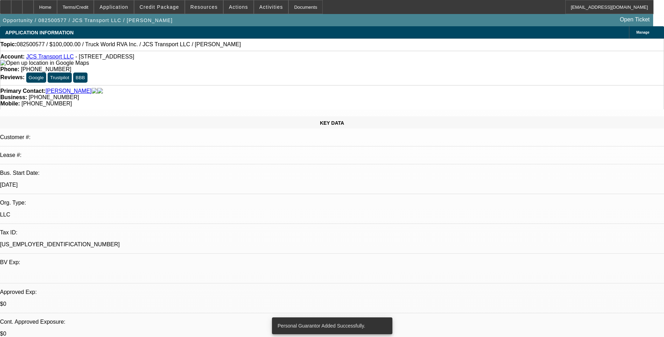
select select "0"
select select "2"
select select "0.1"
select select "4"
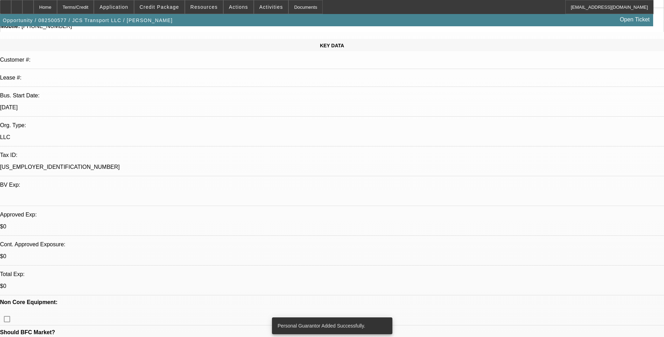
scroll to position [105, 0]
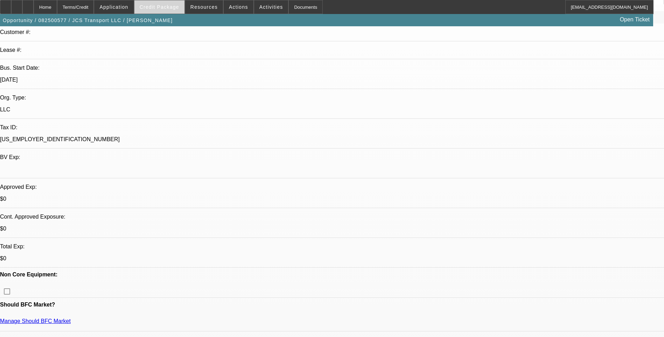
click at [166, 5] on span "Credit Package" at bounding box center [160, 7] width 40 height 6
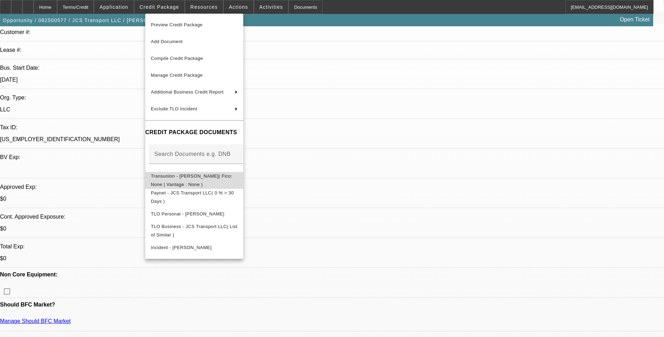
click at [218, 182] on button "Transunion - [PERSON_NAME]( Fico: None | Vantage : None )" at bounding box center [194, 180] width 98 height 17
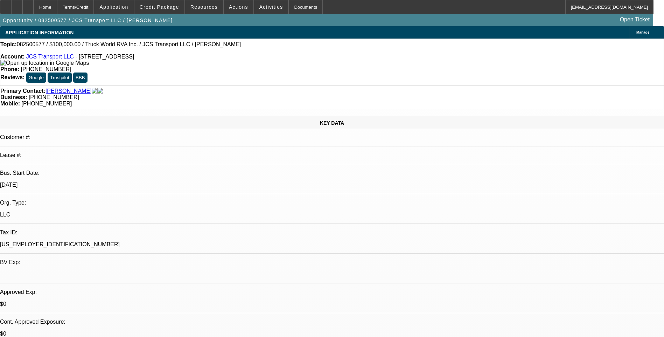
select select "0"
select select "2"
select select "0.1"
select select "1"
select select "2"
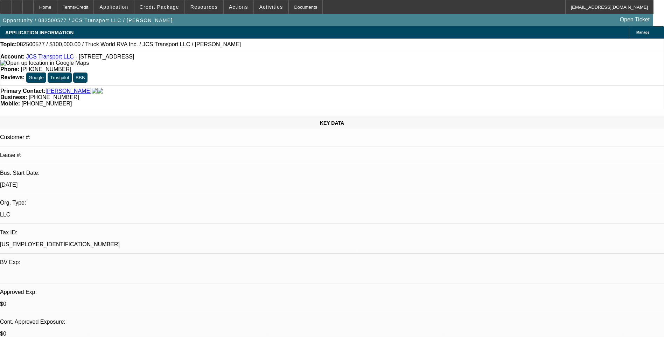
select select "4"
click at [22, 12] on div at bounding box center [16, 7] width 11 height 14
click at [28, 5] on icon at bounding box center [28, 5] width 0 height 0
select select "0"
select select "2"
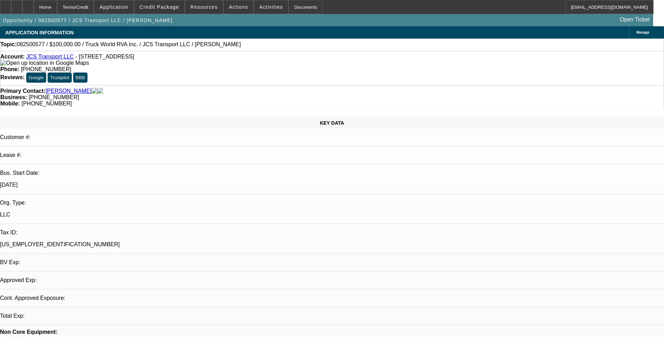
select select "0.1"
select select "1"
select select "2"
select select "4"
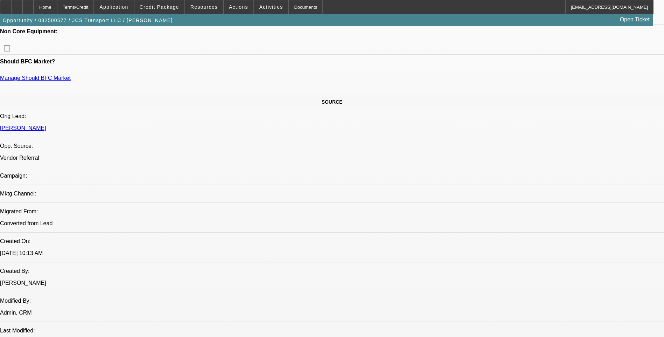
scroll to position [420, 0]
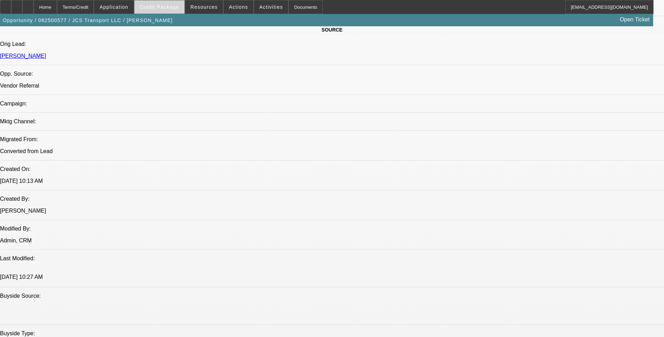
click at [167, 6] on span "Credit Package" at bounding box center [160, 7] width 40 height 6
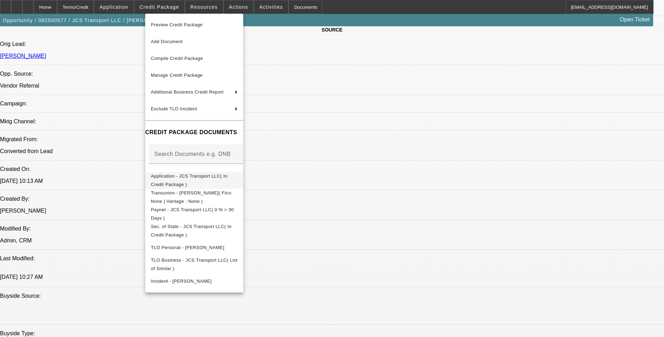
click at [196, 179] on span "Application - JCS Transport LLC( In Credit Package )" at bounding box center [189, 180] width 77 height 14
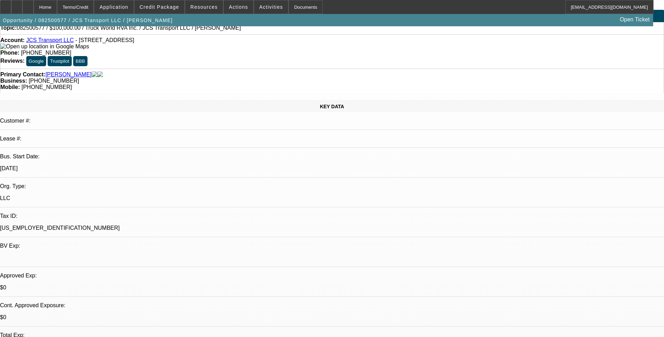
scroll to position [0, 0]
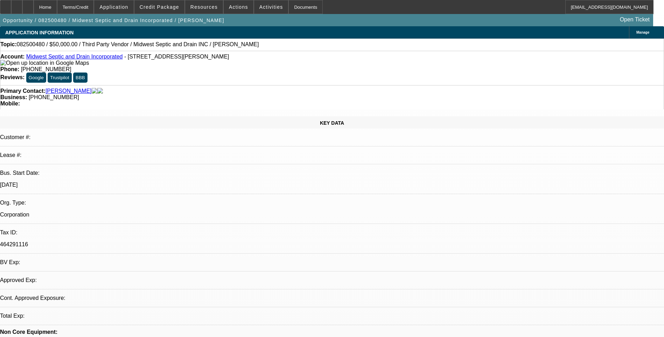
select select "0"
select select "2"
select select "0.1"
select select "2"
select select "1"
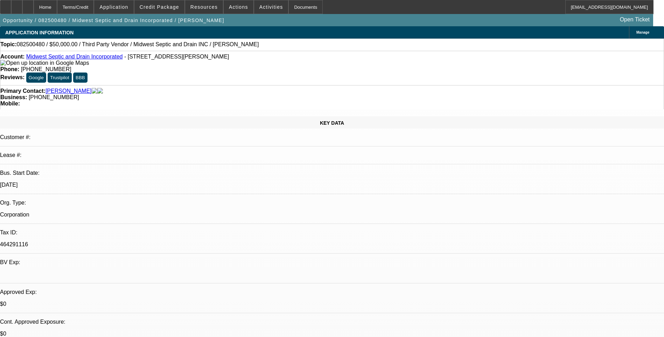
select select "4"
click at [170, 8] on span "Credit Package" at bounding box center [160, 7] width 40 height 6
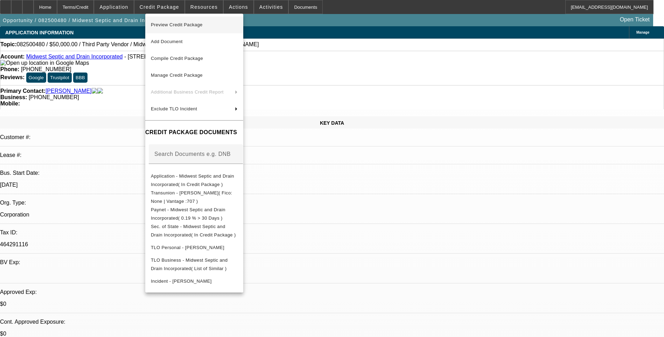
click at [233, 26] on span "Preview Credit Package" at bounding box center [194, 25] width 87 height 8
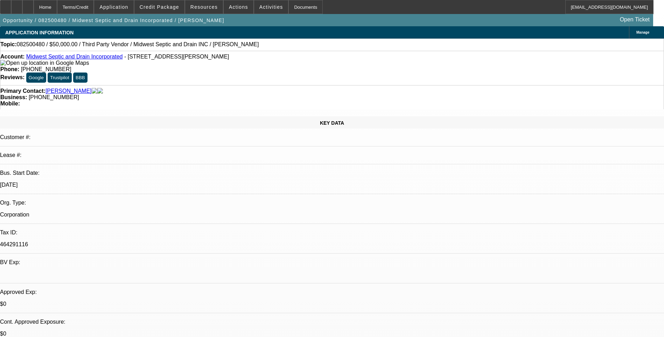
click at [34, 5] on div at bounding box center [27, 7] width 11 height 14
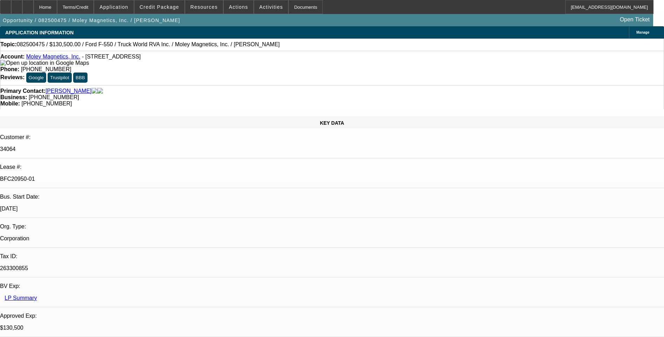
select select "0.1"
select select "0"
select select "6"
select select "0.1"
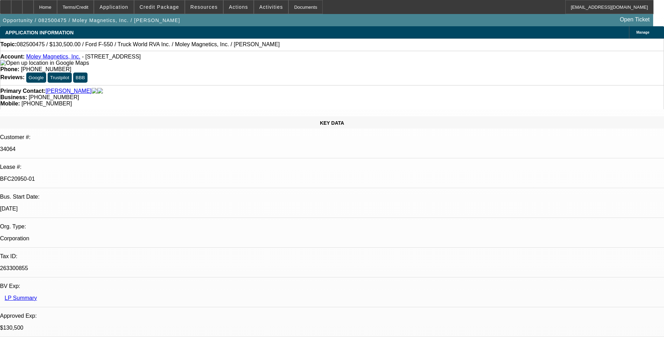
select select "0"
select select "6"
select select "0"
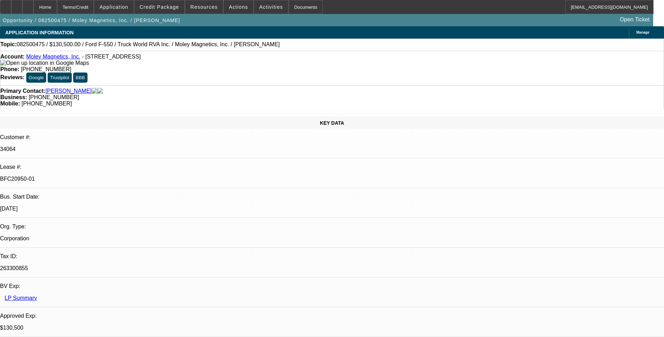
select select "0"
select select "6"
select select "0"
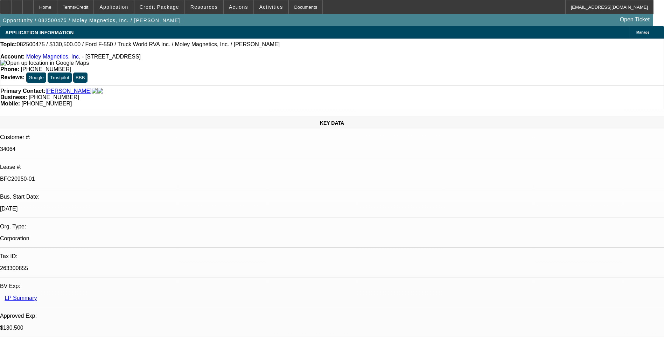
select select "6"
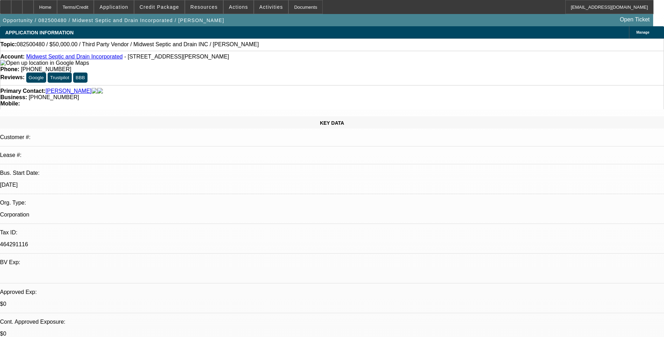
select select "0"
select select "2"
select select "0.1"
select select "1"
select select "2"
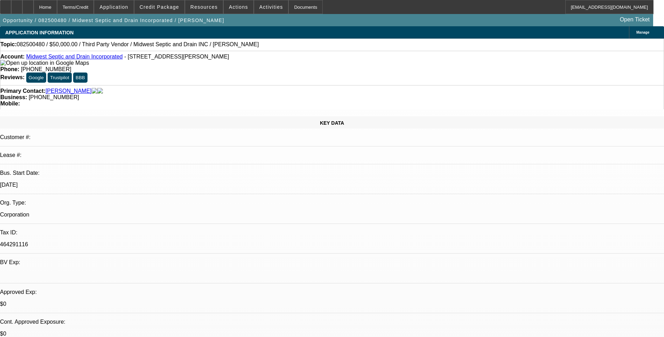
select select "4"
click at [28, 5] on icon at bounding box center [28, 5] width 0 height 0
select select "0"
select select "2"
select select "0.1"
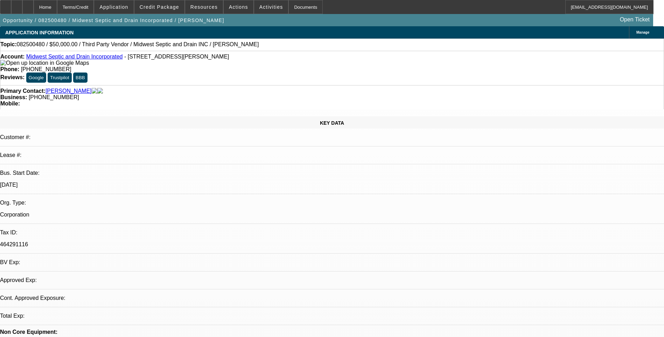
select select "1"
select select "2"
select select "4"
click at [94, 5] on div "Terms/Credit" at bounding box center [75, 7] width 37 height 14
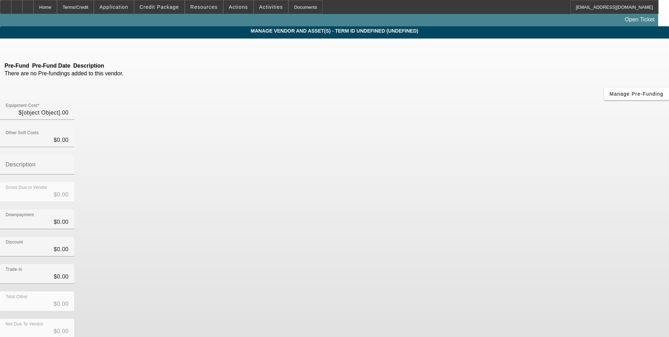
type input "$50,000.00"
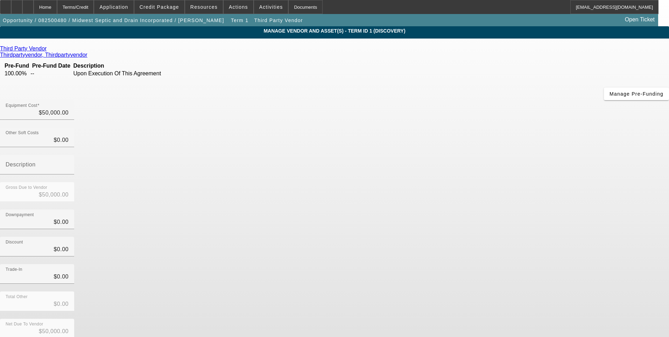
click at [48, 51] on icon at bounding box center [48, 48] width 0 height 6
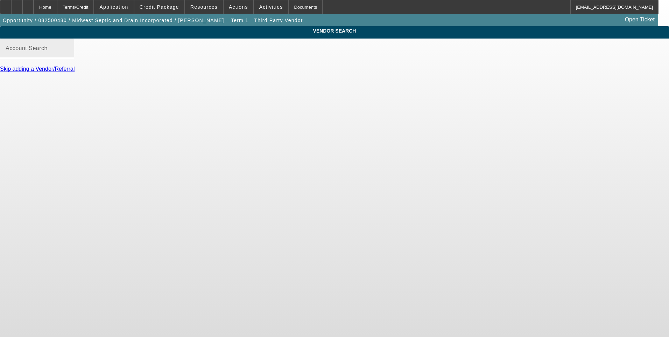
click at [48, 51] on mat-label "Account Search" at bounding box center [27, 48] width 42 height 6
click at [69, 55] on input "Account Search" at bounding box center [37, 51] width 63 height 8
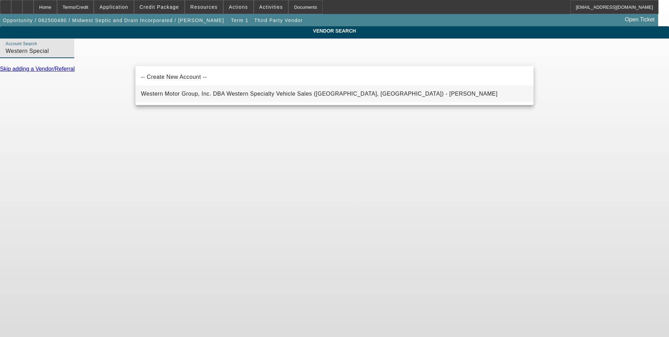
click at [240, 97] on span "Western Motor Group, Inc. DBA Western Specialty Vehicle Sales ([GEOGRAPHIC_DATA…" at bounding box center [319, 94] width 356 height 8
type input "Western Motor Group, Inc. DBA Western Specialty Vehicle Sales ([GEOGRAPHIC_DATA…"
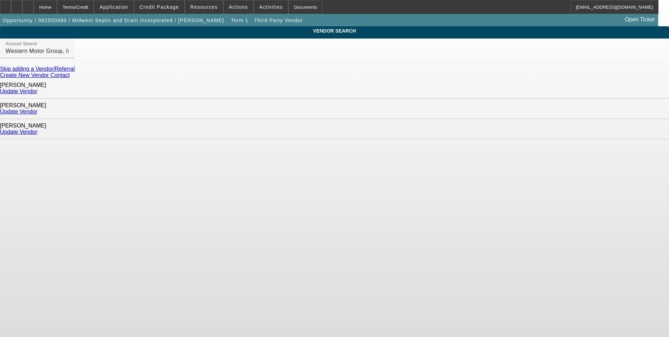
click at [37, 92] on link "Update Vendor" at bounding box center [18, 91] width 37 height 6
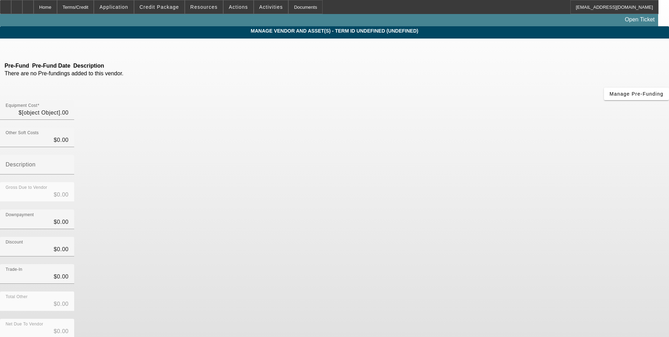
type input "$50,000.00"
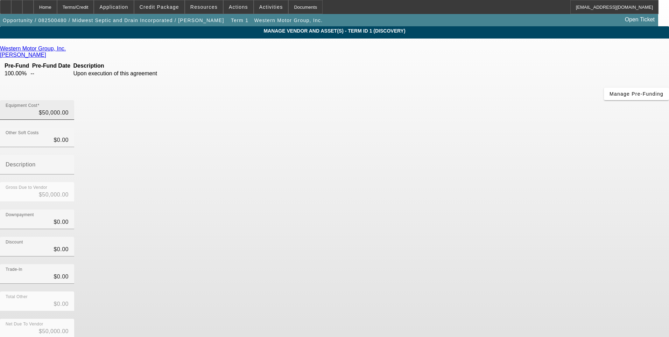
type input "50000"
click at [69, 108] on input "50000" at bounding box center [37, 112] width 63 height 8
type input "$0.00"
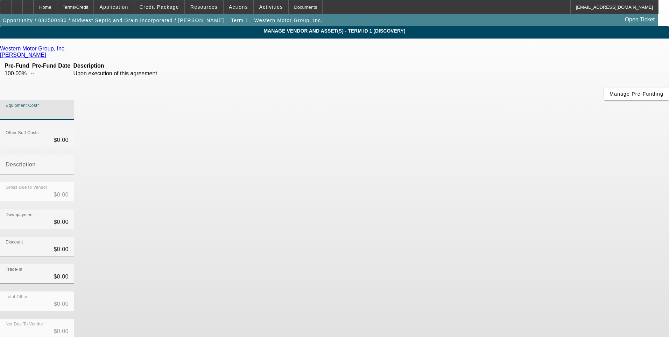
type input "2"
type input "$2.00"
type input "24"
type input "$24.00"
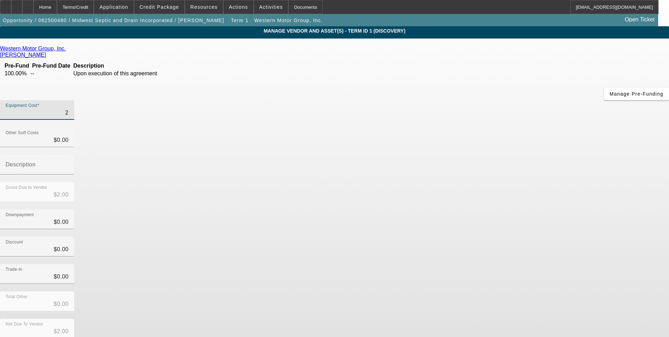
type input "$24.00"
type input "249"
type input "$249.00"
type input "2499"
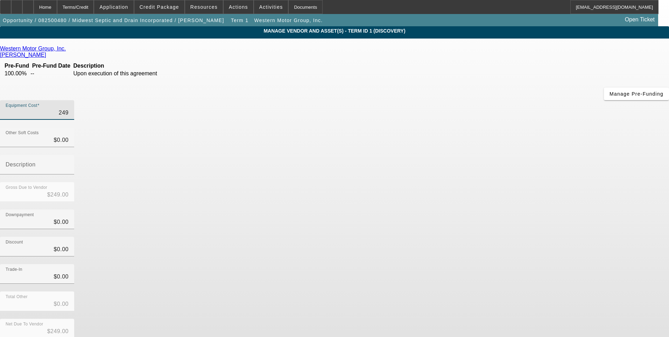
type input "$2,499.00"
type input "24990"
type input "$24,990.00"
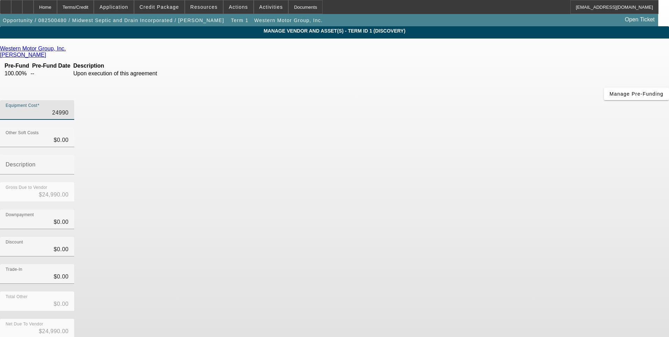
type input "$24,990.00"
click at [490, 209] on div "Downpayment $0.00" at bounding box center [334, 222] width 669 height 27
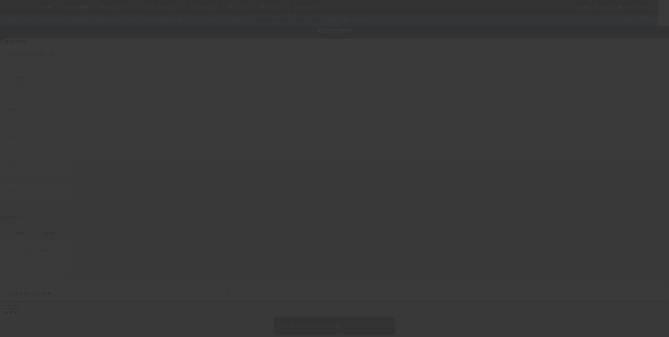
type input "[STREET_ADDRESS][PERSON_NAME]"
type input "Wilmington"
type input "60481"
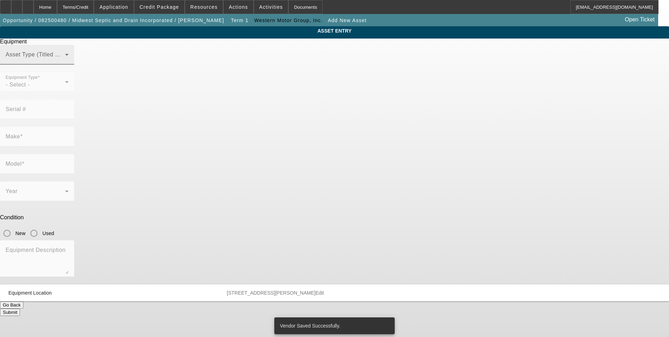
click at [65, 62] on span at bounding box center [35, 57] width 59 height 8
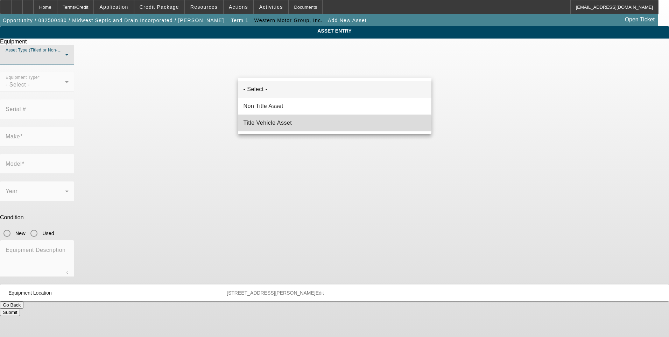
drag, startPoint x: 280, startPoint y: 123, endPoint x: 274, endPoint y: 121, distance: 6.4
click at [280, 123] on span "Title Vehicle Asset" at bounding box center [267, 123] width 49 height 8
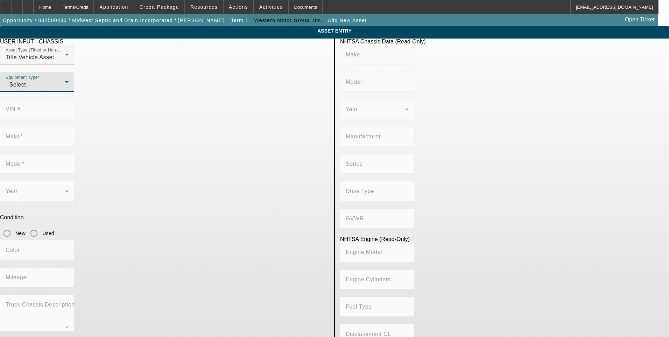
click at [65, 89] on div "- Select -" at bounding box center [35, 84] width 59 height 8
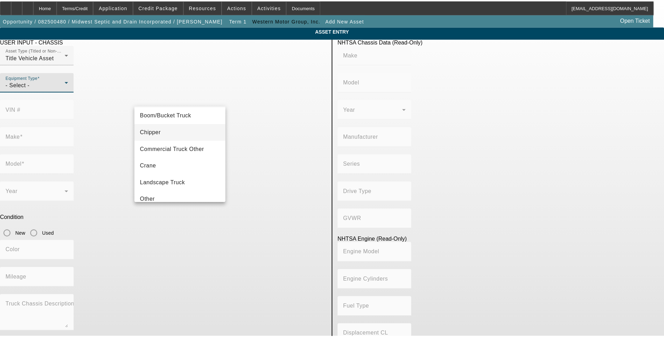
scroll to position [35, 0]
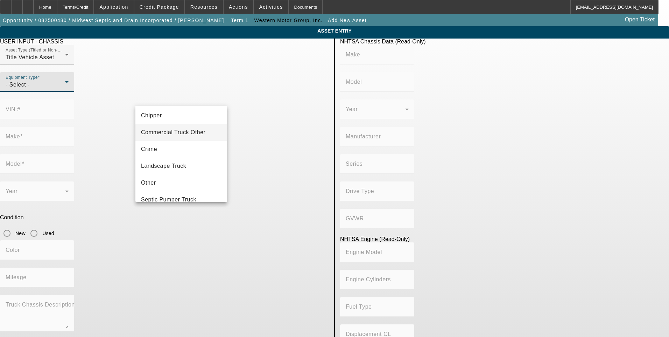
click at [186, 133] on span "Commercial Truck Other" at bounding box center [173, 132] width 64 height 8
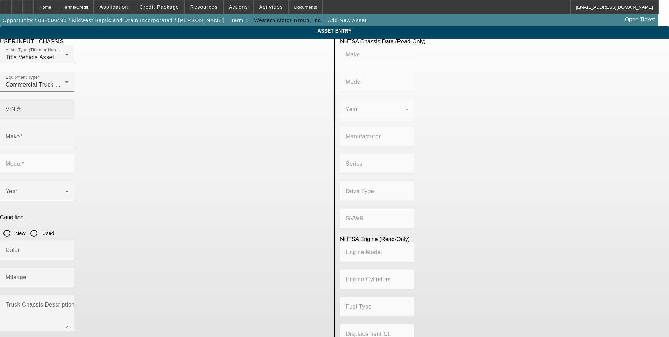
click at [69, 103] on div "VIN #" at bounding box center [37, 109] width 63 height 20
click at [69, 108] on input "VIN #" at bounding box center [37, 112] width 63 height 8
paste input "[US_VEHICLE_IDENTIFICATION_NUMBER]"
type input "[US_VEHICLE_IDENTIFICATION_NUMBER]"
type input "FORD"
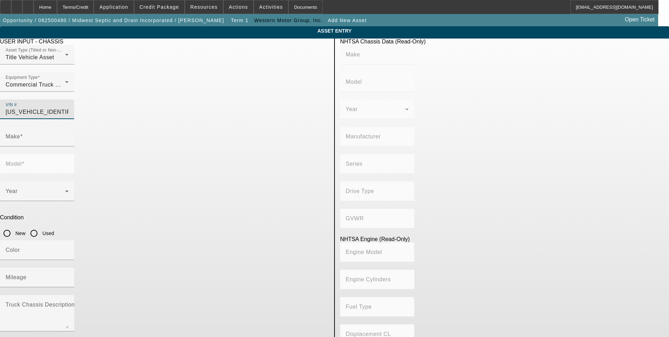
type input "F-550"
type input "FORD MOTOR COMPANY"
type input "4WD/4-Wheel Drive/4x4"
type input "Class 5: 16,001 - 19,500 lb (7,258 - 8,845 kg)"
type input "10"
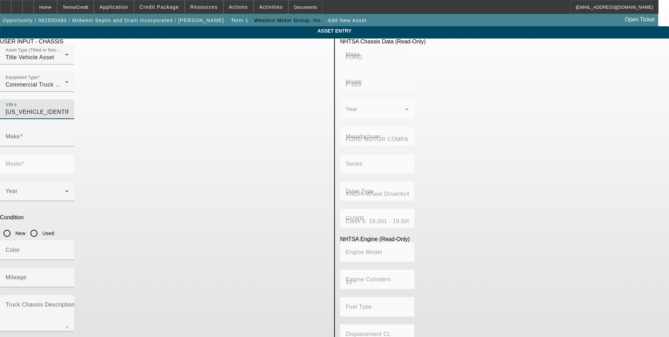
type input "Gasoline"
type input "414.96145984417"
type input "6.8"
type input "FORD"
type input "F-550"
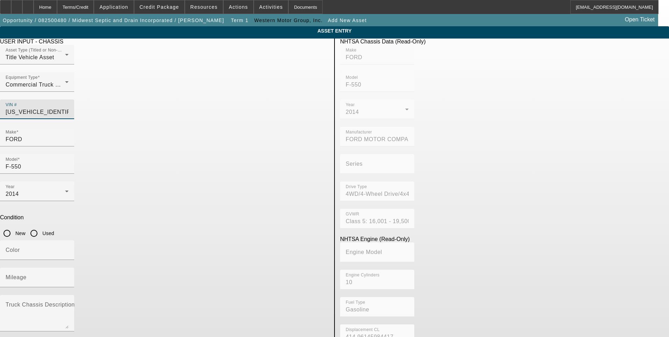
type input "[US_VEHICLE_IDENTIFICATION_NUMBER]"
click at [41, 226] on input "Used" at bounding box center [34, 233] width 14 height 14
radio input "true"
type input "FORD"
type input "F-550"
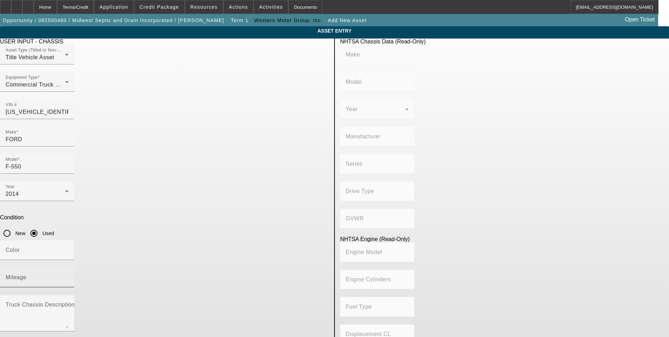
type input "FORD MOTOR COMPANY"
type input "4WD/4-Wheel Drive/4x4"
type input "Class 5: 16,001 - 19,500 lb (7,258 - 8,845 kg)"
type input "10"
type input "Gasoline"
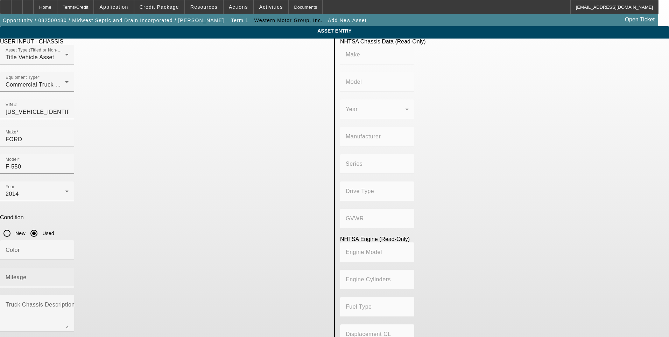
type input "414.96145984417"
type input "6.8"
click at [69, 276] on input "Mileage" at bounding box center [37, 280] width 63 height 8
type input "44027"
drag, startPoint x: 59, startPoint y: 172, endPoint x: 115, endPoint y: 222, distance: 74.8
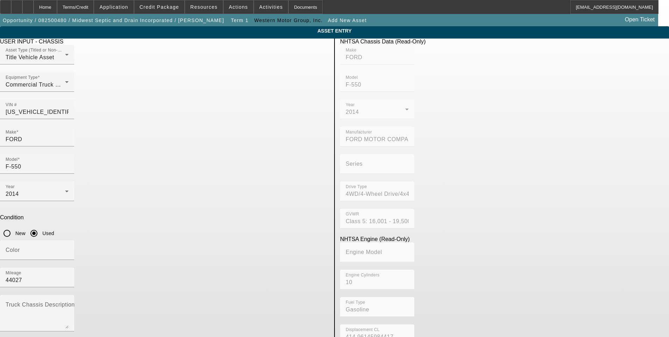
click at [59, 172] on app-asset-collateral-manage "ASSET ENTRY USER INPUT - CHASSIS Asset Type (Titled or Non-Titled) Title Vehicl…" at bounding box center [334, 220] width 669 height 388
click at [69, 303] on textarea "Truck Chassis Description (Describe the truck chassis only)" at bounding box center [37, 315] width 63 height 25
type textarea "Service Truck 11' KUV Body"
click at [84, 151] on app-asset-collateral-manage "ASSET ENTRY USER INPUT - CHASSIS Asset Type (Titled or Non-Titled) Title Vehicl…" at bounding box center [334, 220] width 669 height 388
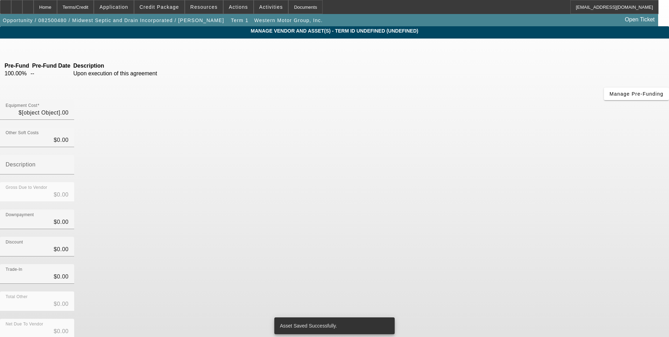
type input "$24,990.00"
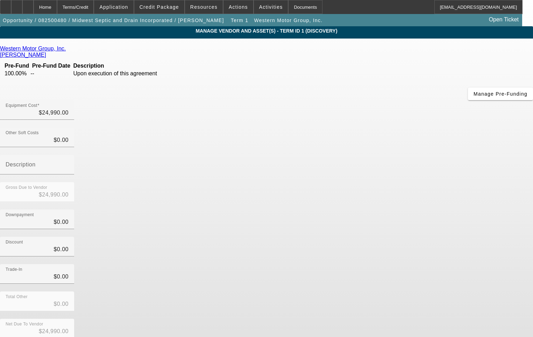
click at [366, 264] on div "Trade-In $0.00" at bounding box center [266, 277] width 533 height 27
drag, startPoint x: 404, startPoint y: 146, endPoint x: 418, endPoint y: 158, distance: 18.6
click at [404, 209] on div "Downpayment $0.00" at bounding box center [266, 222] width 533 height 27
type input "0"
click at [69, 136] on input "0" at bounding box center [37, 140] width 63 height 8
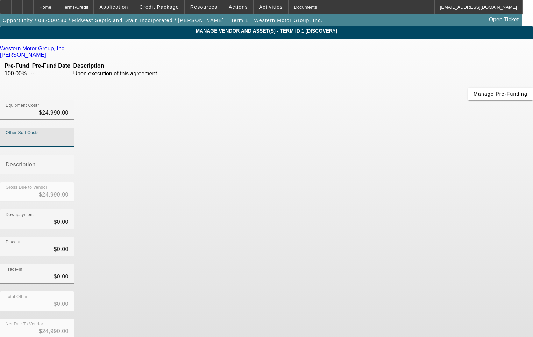
type input "1"
type input "$24,991.00"
type input "18"
type input "$25,008.00"
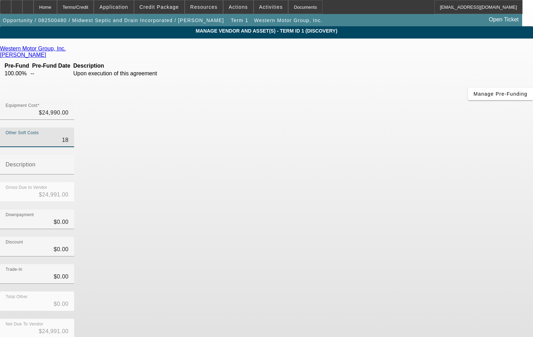
type input "$25,008.00"
type input "181"
type input "$25,171.00"
type input "1811"
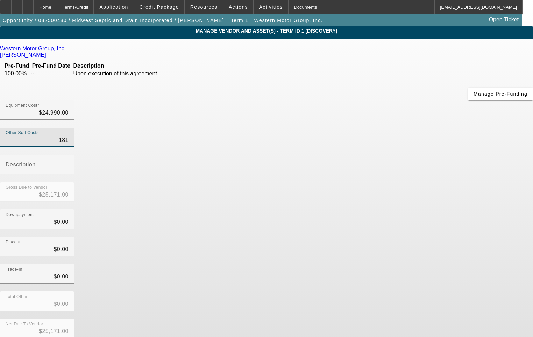
type input "$26,801.00"
type input "181"
type input "$25,171.00"
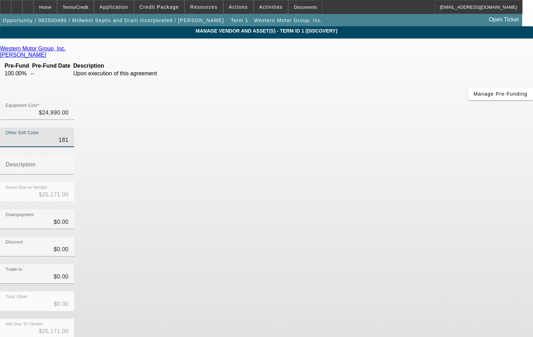
type input "18"
type input "$25,008.00"
type input "1"
type input "$24,991.00"
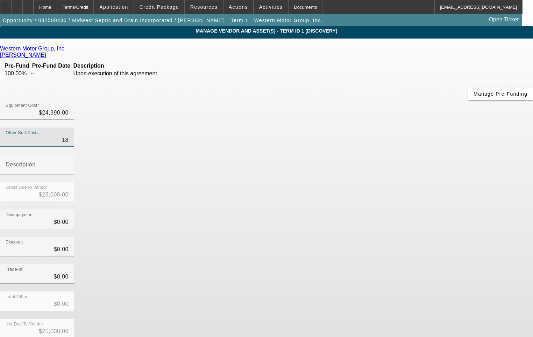
type input "$24,991.00"
type input "$24,990.00"
type input "2"
type input "$24,992.00"
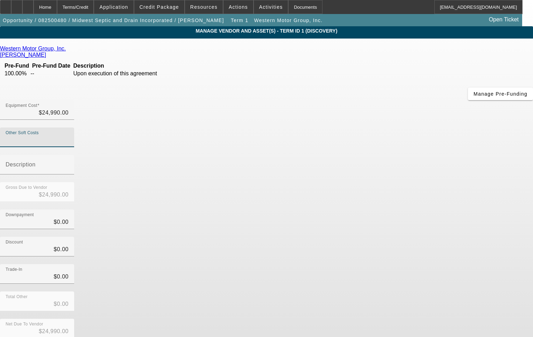
type input "$24,992.00"
type input "20"
type input "$25,010.00"
type input "200"
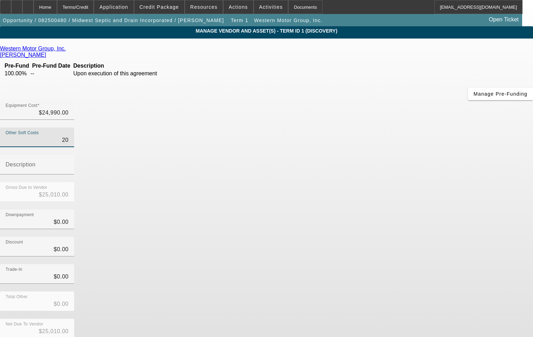
type input "$25,190.00"
type input "2000"
type input "$26,990.00"
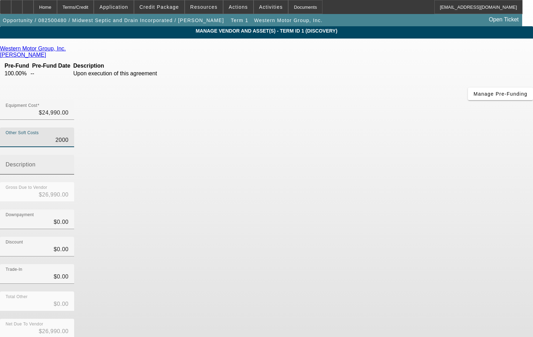
type input "$2,000.00"
click at [69, 163] on input "Description" at bounding box center [37, 167] width 63 height 8
type input "TT & L"
click at [456, 264] on div "Trade-In $0.00" at bounding box center [266, 277] width 533 height 27
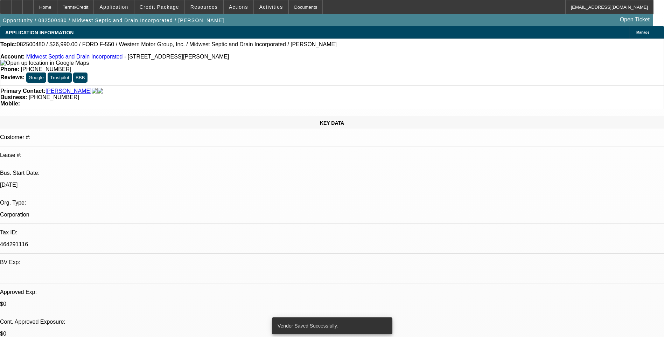
select select "0"
select select "2"
select select "0.1"
select select "4"
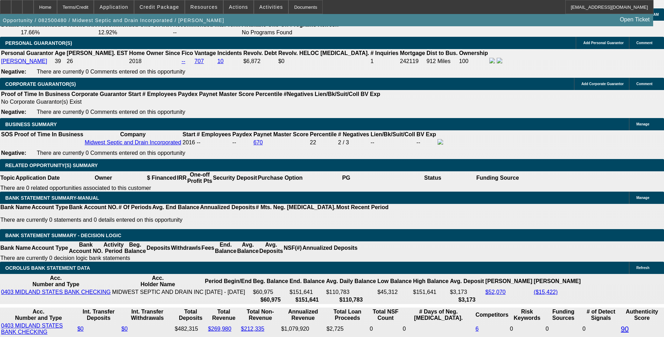
scroll to position [1084, 0]
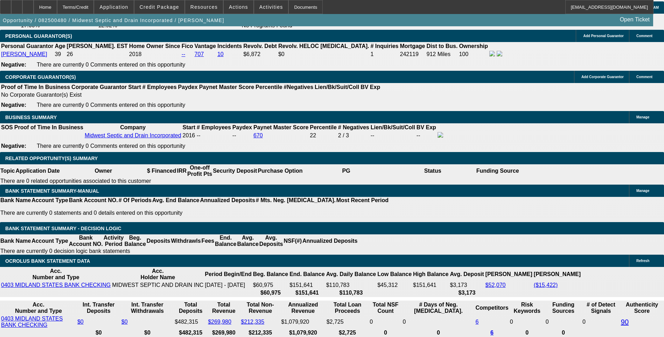
type input "$0.00"
type input "48"
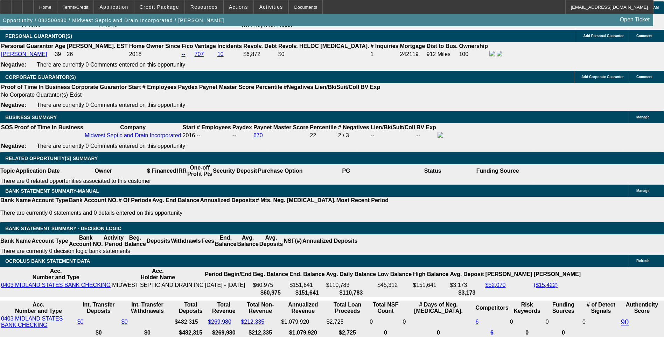
type input "9"
type input "$1,343.30"
type input "$671.65"
type input "99"
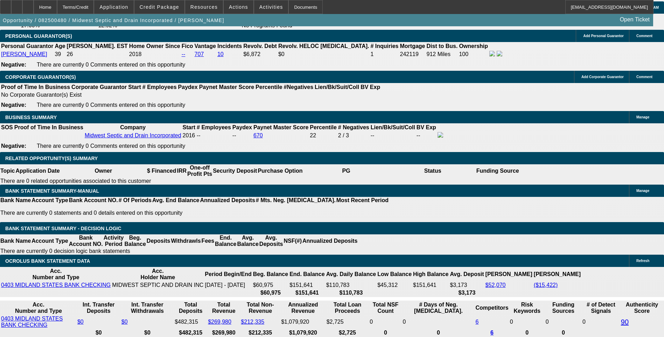
type input "$4,554.72"
type input "$2,277.36"
type input "9"
type input "$1,343.30"
type input "$671.65"
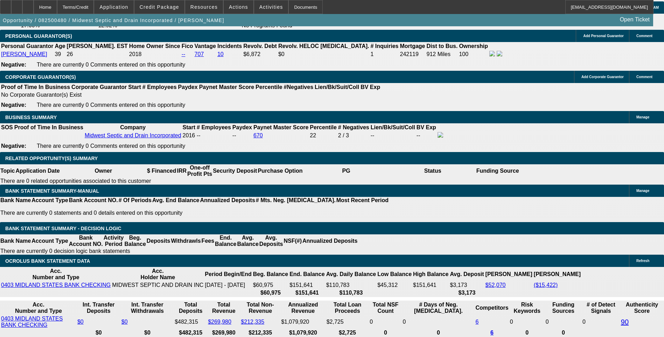
type input "9.9"
type input "$1,366.48"
type input "$683.24"
type input "9.9"
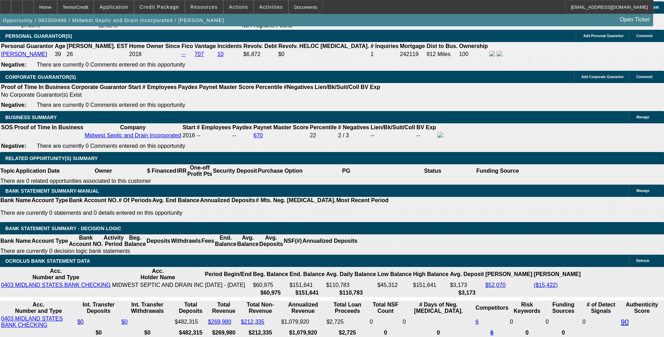
type input "683.2"
type input "$1,366.40"
type input "683"
type input "$1,366.00"
type input "68"
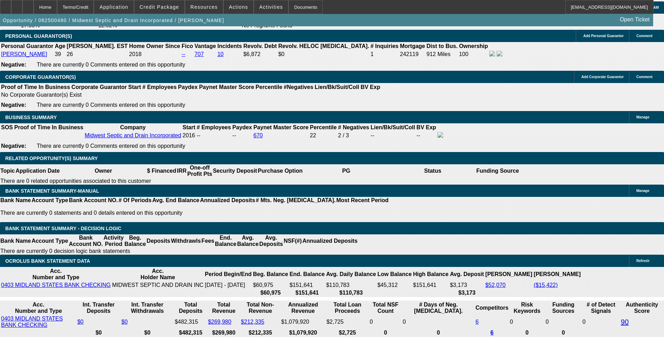
type input "$136.00"
type input "685"
type input "$1,370.00"
type input "10"
type input "$685.00"
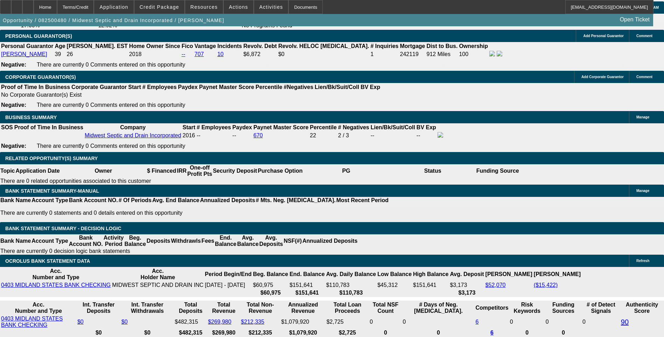
select select "6"
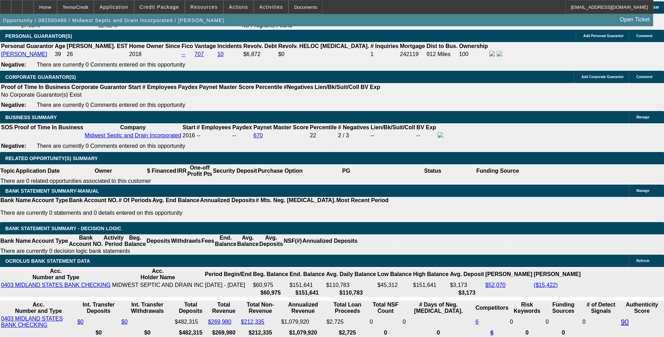
select select "0"
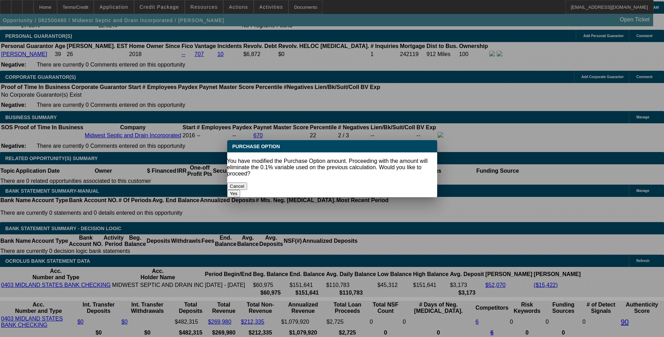
scroll to position [0, 0]
drag, startPoint x: 393, startPoint y: 180, endPoint x: 313, endPoint y: 184, distance: 79.8
click at [240, 190] on button "Yes" at bounding box center [233, 193] width 13 height 7
type input "$0.00"
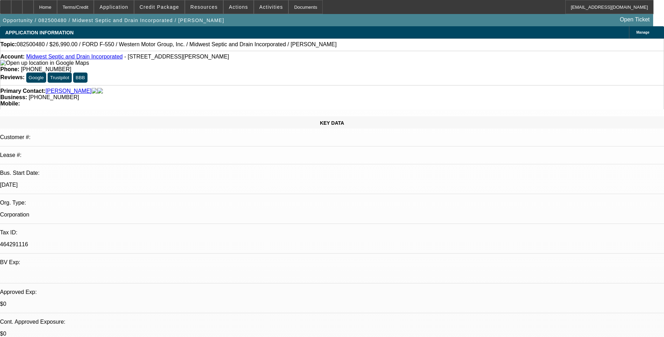
scroll to position [1084, 0]
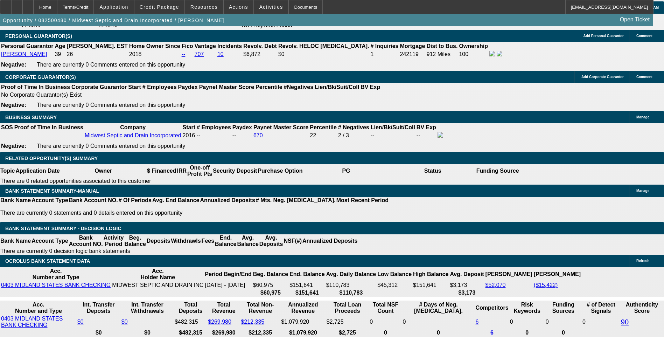
select select "1"
select select "0"
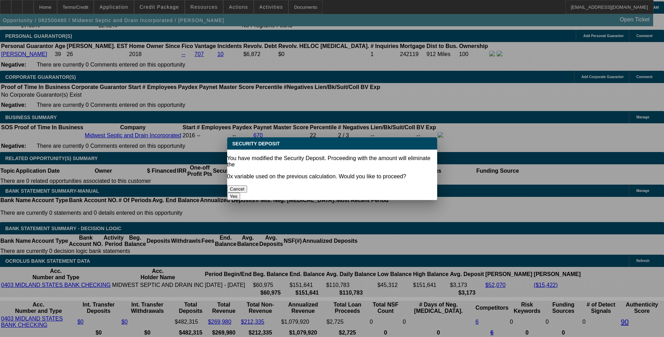
click at [240, 192] on button "Yes" at bounding box center [233, 195] width 13 height 7
type input "$0.00"
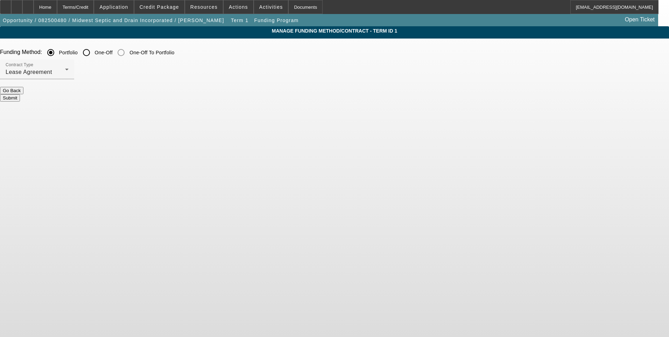
click at [93, 51] on input "One-Off" at bounding box center [86, 52] width 14 height 14
radio input "true"
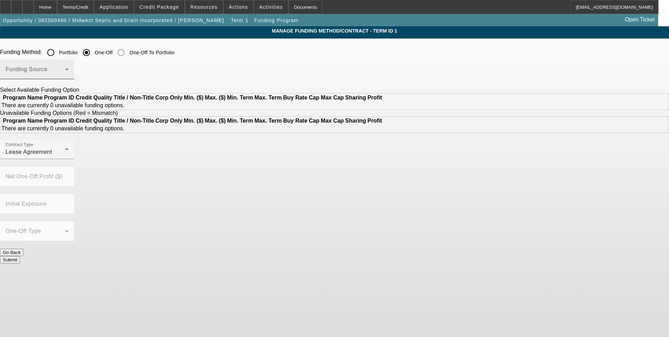
click at [65, 72] on span at bounding box center [35, 72] width 59 height 8
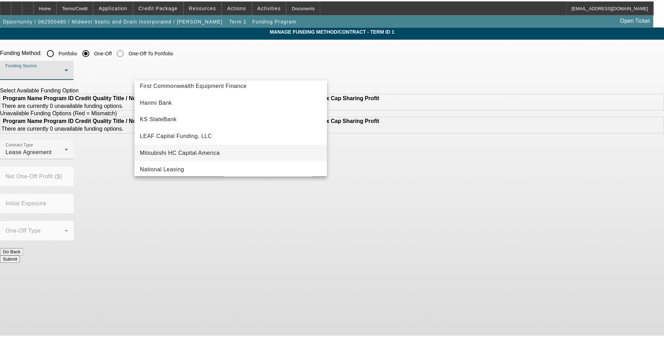
scroll to position [140, 0]
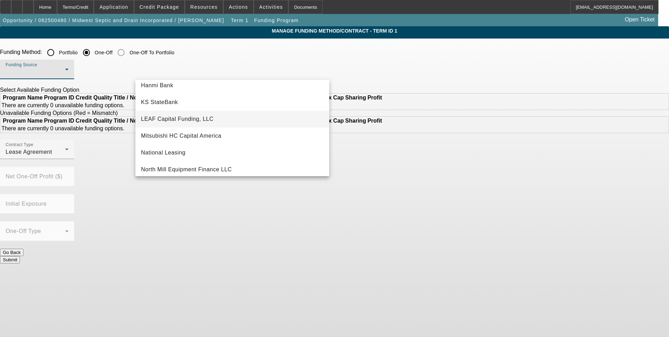
click at [194, 122] on span "LEAF Capital Funding, LLC" at bounding box center [177, 119] width 72 height 8
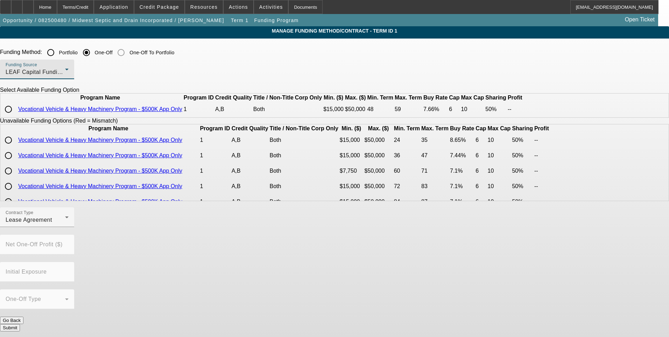
click at [15, 116] on input "radio" at bounding box center [8, 109] width 14 height 14
radio input "true"
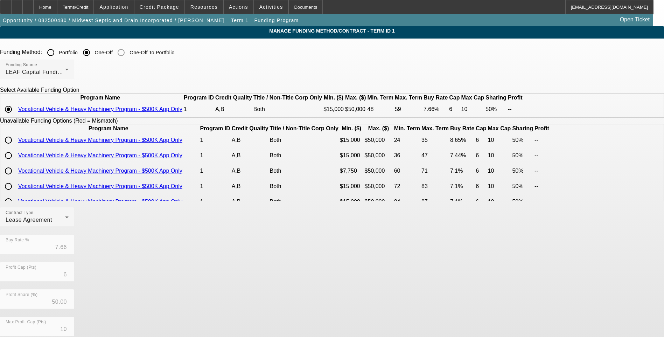
click at [76, 128] on app-term-manage-funding "Manage Funding Method/Contract - Term ID 1 Funding Method: Portfolio One-Off On…" at bounding box center [332, 236] width 664 height 420
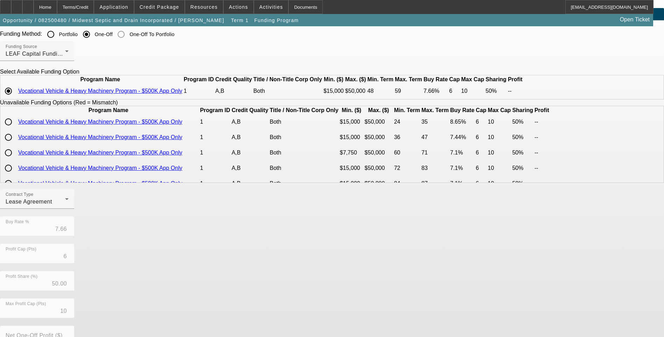
scroll to position [70, 0]
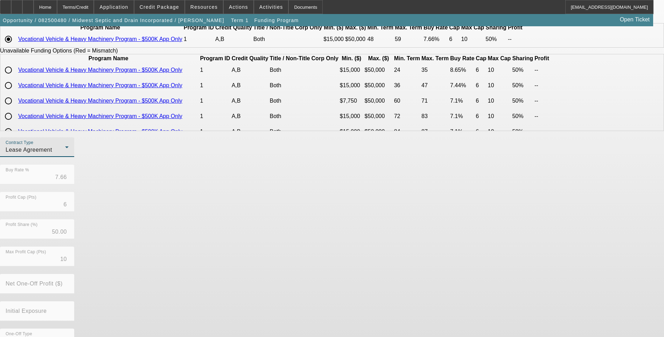
click at [65, 154] on div "Lease Agreement" at bounding box center [35, 150] width 59 height 8
drag, startPoint x: 177, startPoint y: 206, endPoint x: 80, endPoint y: 169, distance: 104.3
click at [176, 205] on span "Equipment Finance Agreement" at bounding box center [179, 202] width 80 height 17
click at [57, 160] on app-term-manage-funding "Manage Funding Method/Contract - Term ID 1 Funding Method: Portfolio One-Off On…" at bounding box center [332, 166] width 664 height 420
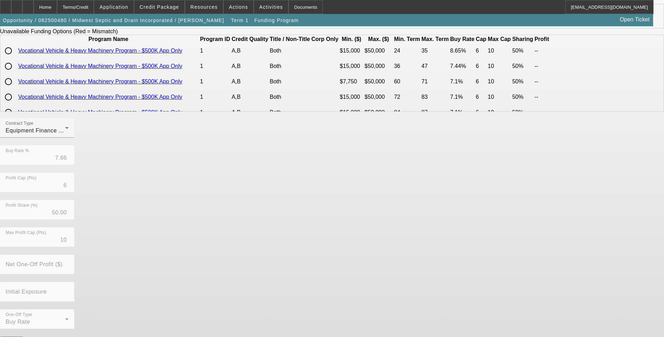
scroll to position [100, 0]
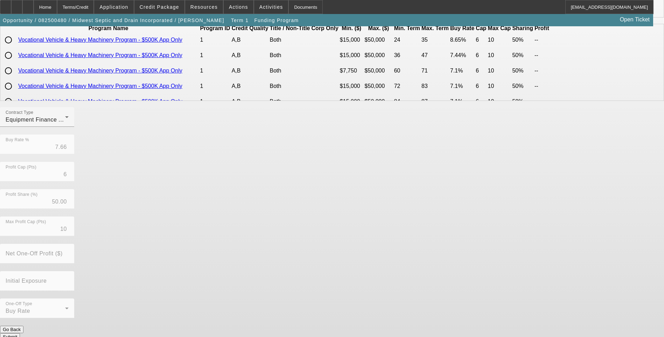
click at [20, 333] on button "Submit" at bounding box center [10, 336] width 20 height 7
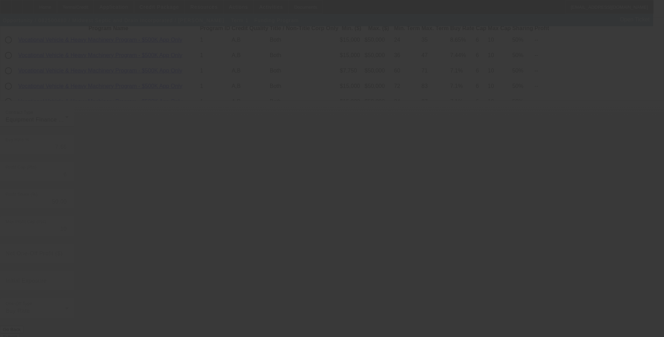
radio input "true"
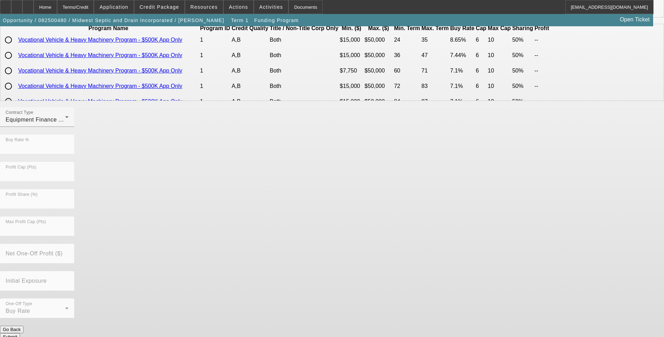
scroll to position [0, 0]
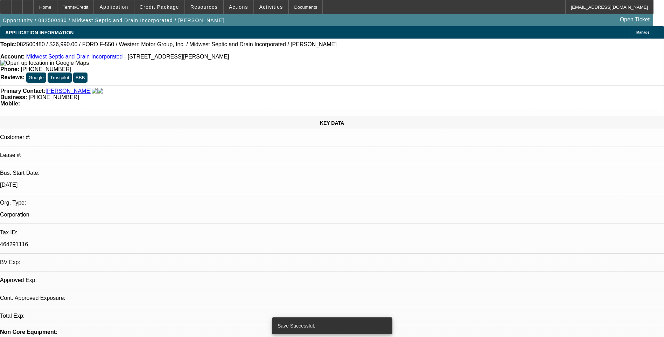
select select "0"
select select "6"
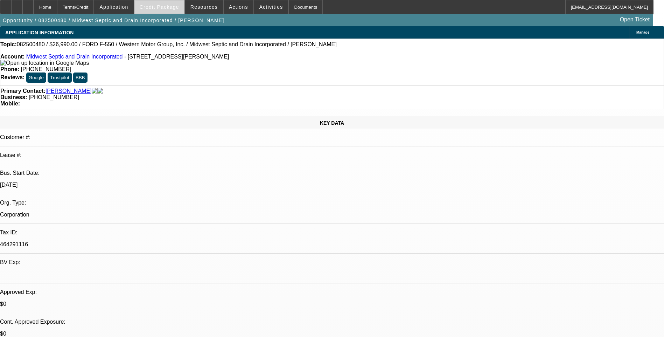
click at [175, 6] on span "Credit Package" at bounding box center [160, 7] width 40 height 6
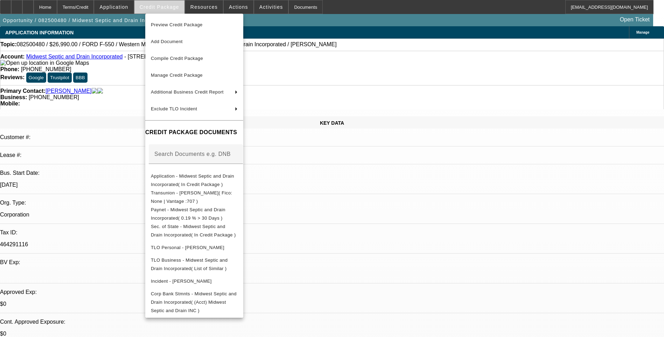
click at [175, 6] on div at bounding box center [332, 168] width 664 height 337
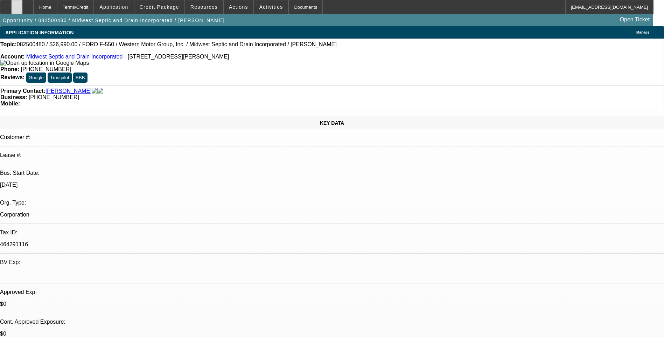
click at [17, 5] on icon at bounding box center [17, 5] width 0 height 0
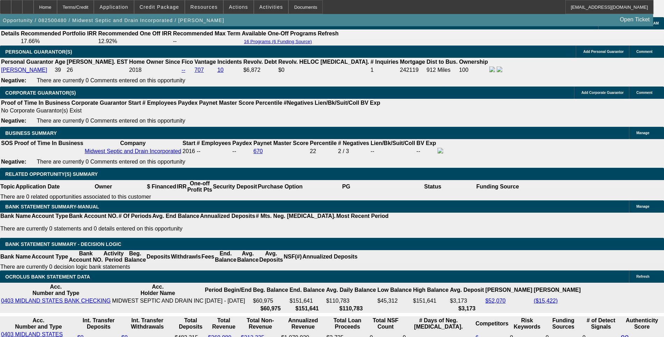
scroll to position [1084, 0]
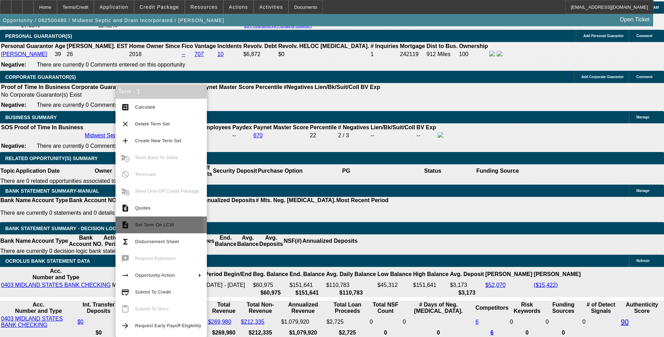
click at [153, 226] on span "Set Term On LCW" at bounding box center [154, 224] width 39 height 5
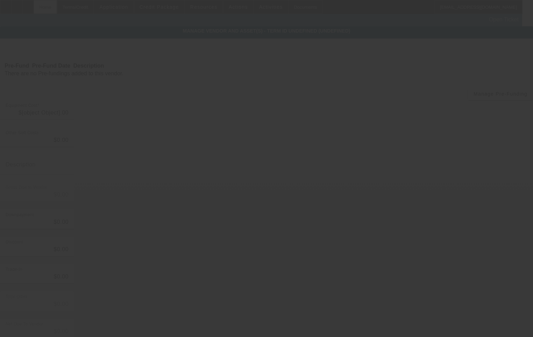
click at [67, 6] on app-root "Home Terms/Credit Application Credit Package Resources Actions Activities Docum…" at bounding box center [266, 197] width 533 height 394
type input "$24,990.00"
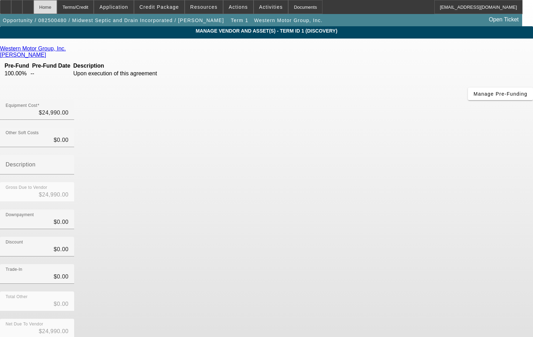
click at [57, 7] on div "Home" at bounding box center [45, 7] width 23 height 14
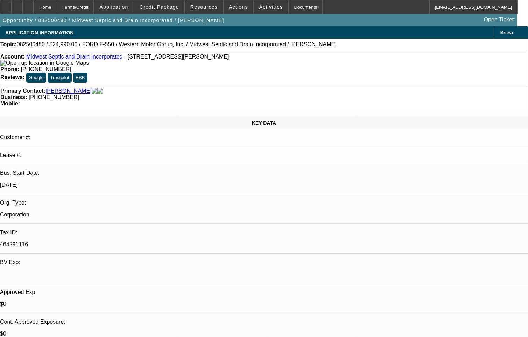
select select "0"
select select "2"
select select "0.1"
select select "1"
select select "4"
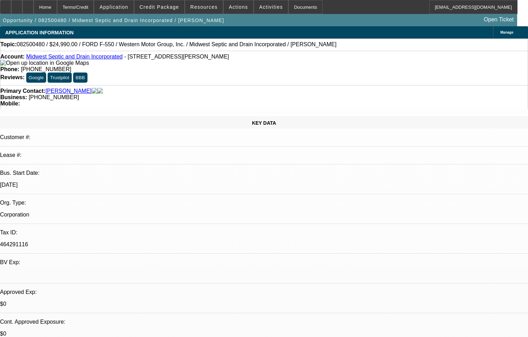
select select "2"
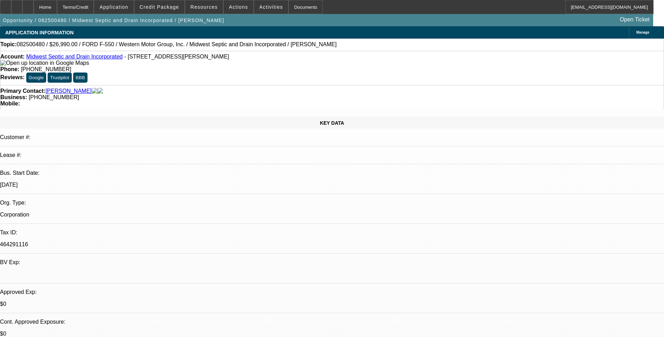
select select "0"
select select "1"
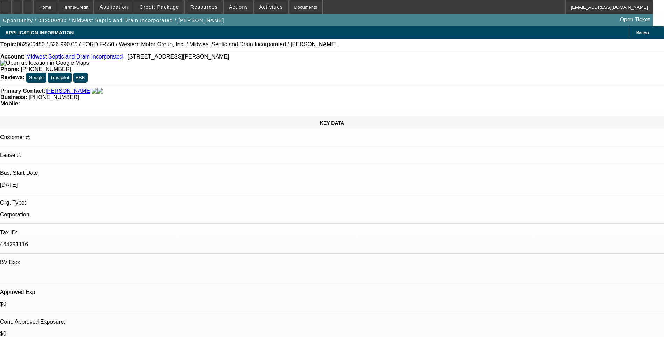
select select "6"
click at [93, 9] on div "Terms/Credit" at bounding box center [75, 7] width 37 height 14
click at [174, 6] on span "Credit Package" at bounding box center [160, 7] width 40 height 6
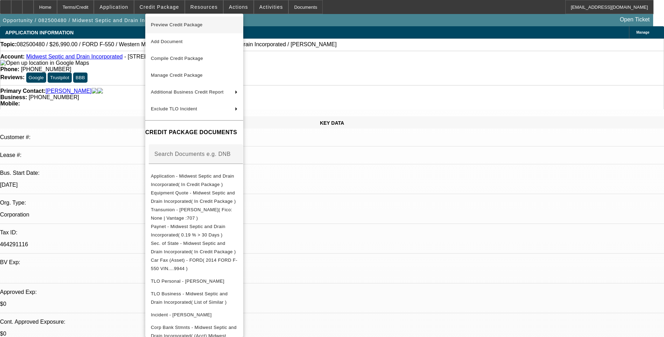
click at [224, 23] on span "Preview Credit Package" at bounding box center [194, 25] width 87 height 8
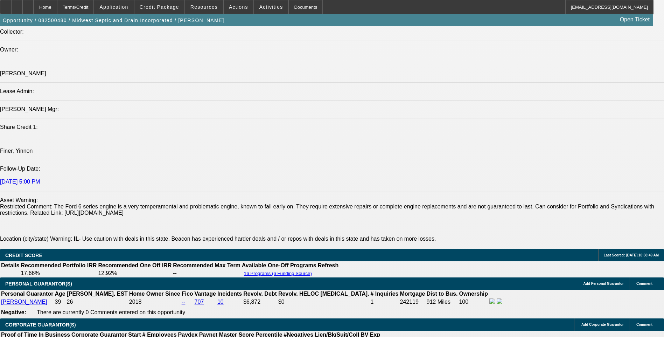
scroll to position [840, 0]
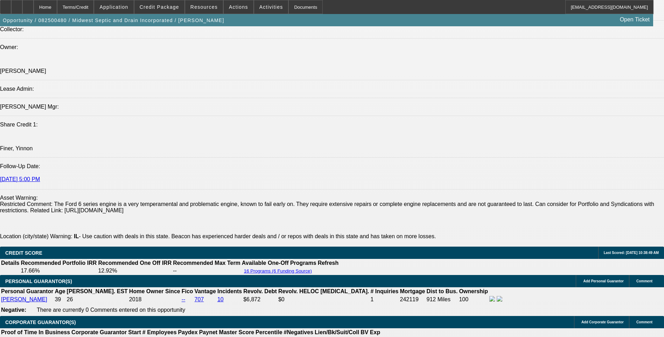
click at [28, 5] on icon at bounding box center [28, 5] width 0 height 0
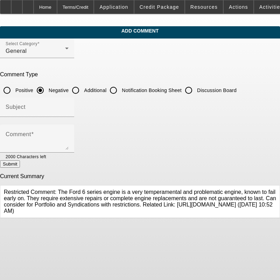
click at [83, 89] on input "Additional" at bounding box center [76, 90] width 14 height 14
radio input "true"
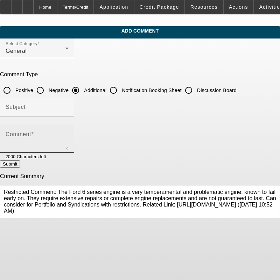
drag, startPoint x: 39, startPoint y: 135, endPoint x: 27, endPoint y: 137, distance: 12.9
click at [31, 135] on mat-label "Comment" at bounding box center [19, 134] width 26 height 6
click at [38, 135] on textarea "Comment" at bounding box center [37, 141] width 63 height 17
paste textarea "Midwest Septic and Drain Incorporated, established in [DATE] is seeking financi…"
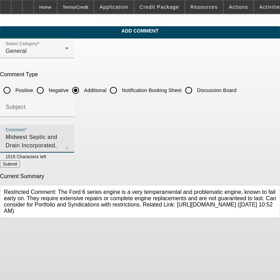
scroll to position [23, 0]
type textarea "Midwest Septic and Drain Incorporated, established in [DATE] is seeking financi…"
click at [20, 166] on button "Submit" at bounding box center [10, 163] width 20 height 7
radio input "true"
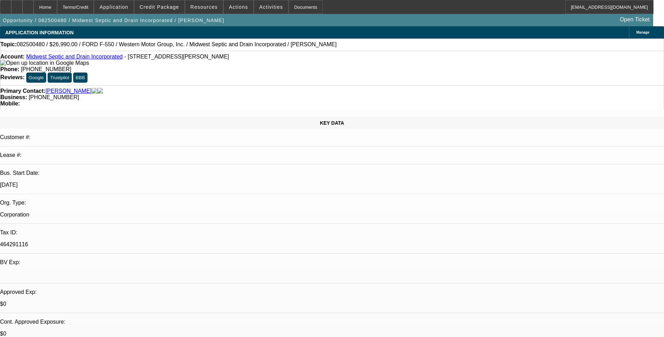
select select "0"
select select "1"
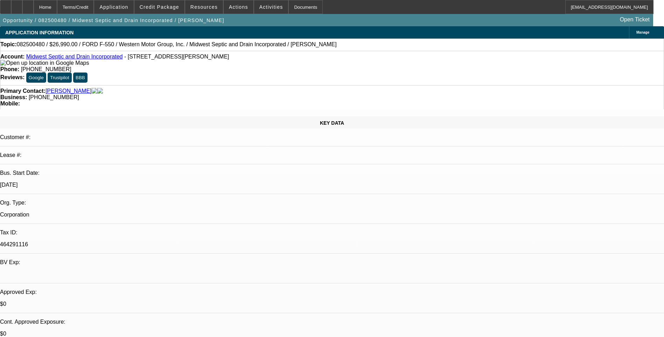
select select "6"
click at [94, 9] on div "Terms/Credit" at bounding box center [75, 7] width 37 height 14
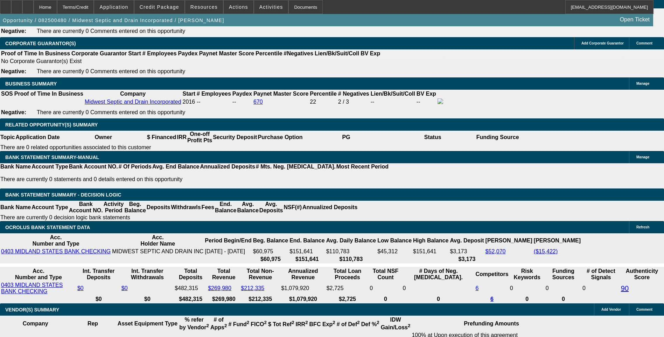
scroll to position [1083, 0]
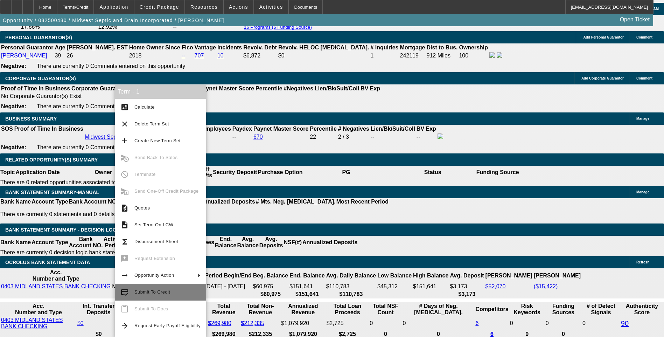
click at [158, 293] on span "Submit To Credit" at bounding box center [152, 291] width 36 height 5
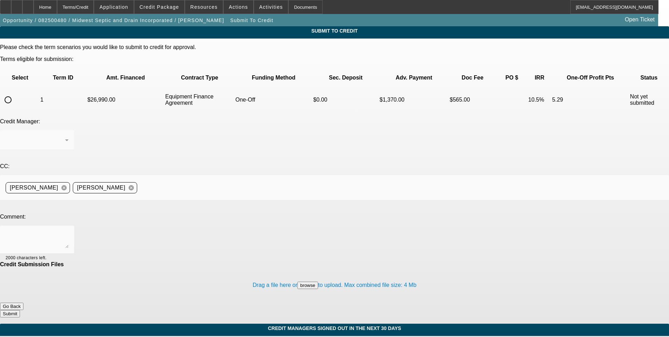
click at [15, 93] on input "radio" at bounding box center [8, 100] width 14 height 14
radio input "true"
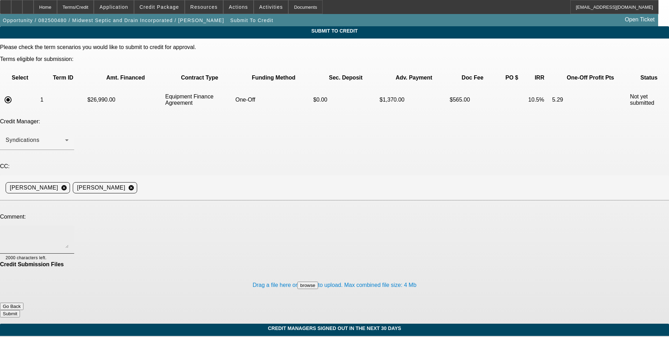
click at [69, 231] on textarea at bounding box center [37, 239] width 63 height 17
type textarea "See additional comments for write up and ok to sell one off to Leaf. Thanks"
click at [20, 310] on button "Submit" at bounding box center [10, 313] width 20 height 7
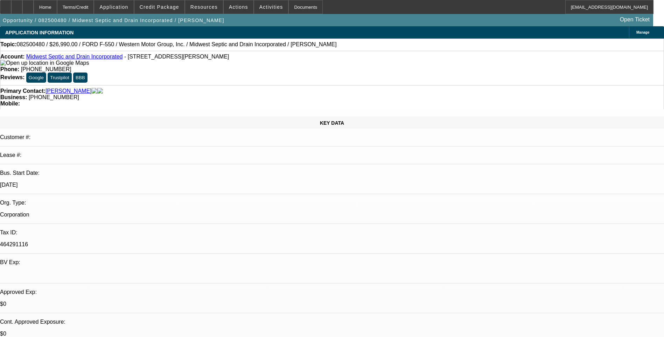
select select "0"
select select "6"
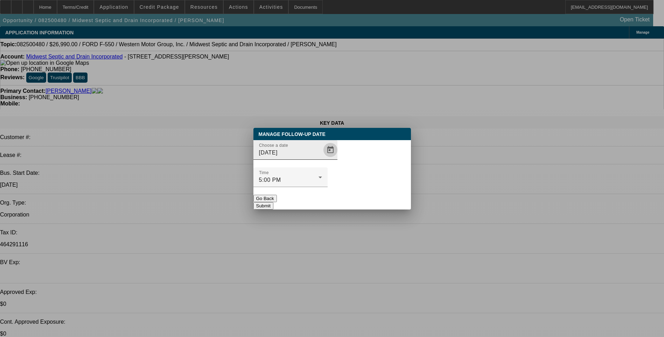
click at [322, 158] on span "Open calendar" at bounding box center [330, 149] width 17 height 17
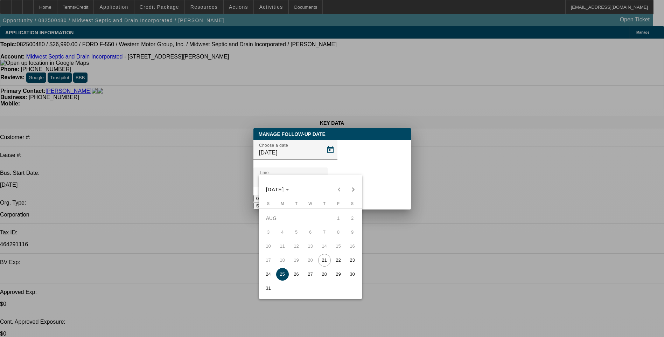
click at [327, 262] on span "21" at bounding box center [324, 260] width 13 height 13
type input "8/21/2025"
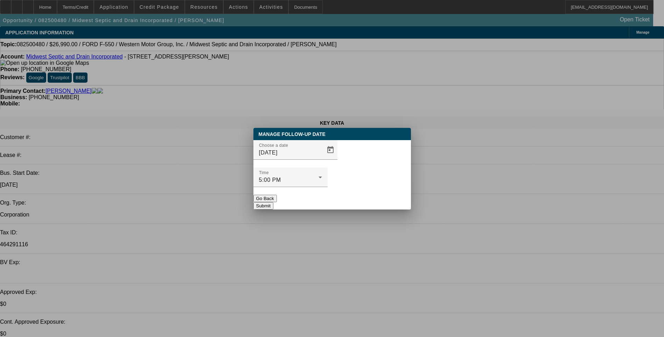
click at [273, 202] on button "Submit" at bounding box center [263, 205] width 20 height 7
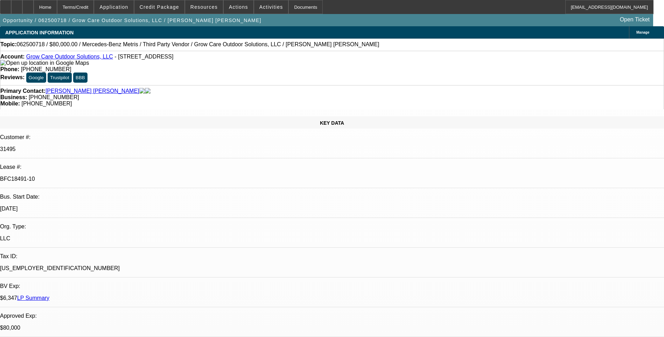
select select "0"
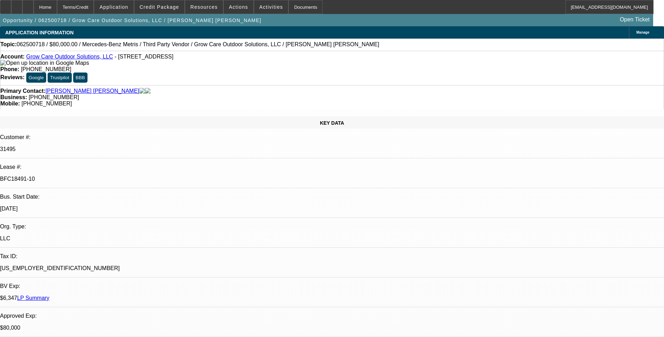
select select "0"
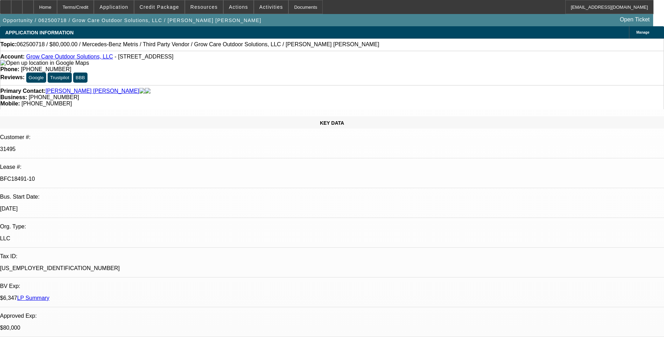
select select "0"
select select "1"
select select "6"
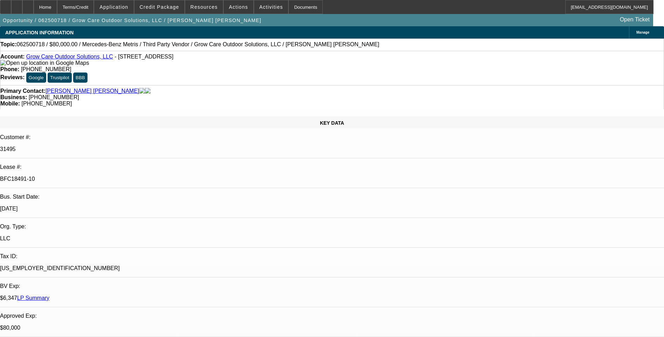
select select "1"
select select "6"
select select "1"
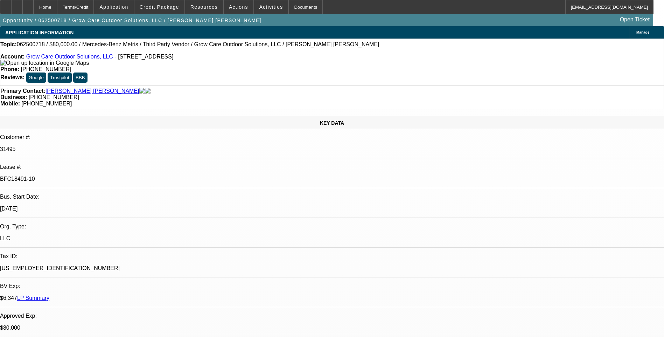
select select "6"
select select "1"
select select "6"
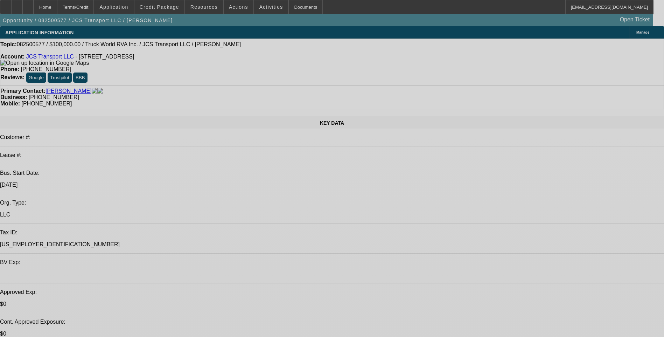
select select "0"
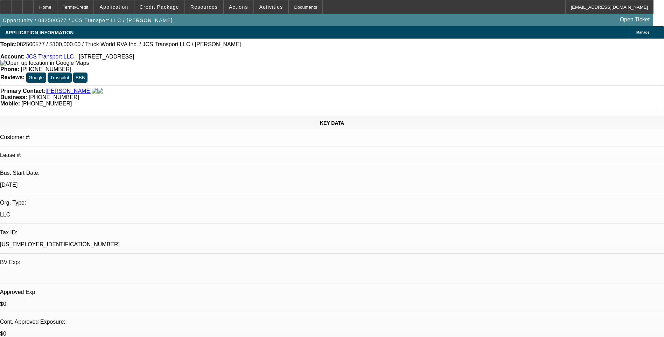
select select "2"
select select "0.1"
select select "4"
click at [165, 7] on span "Credit Package" at bounding box center [160, 7] width 40 height 6
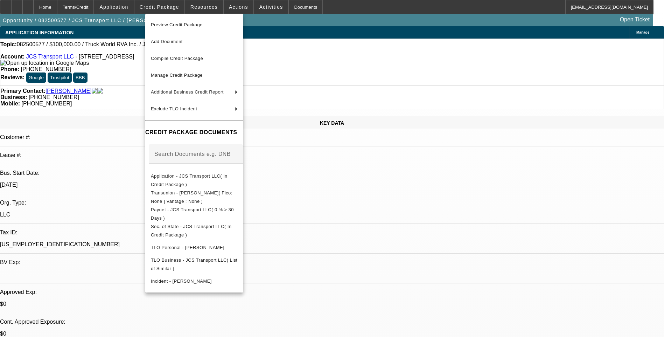
click at [195, 30] on button "Preview Credit Package" at bounding box center [194, 24] width 98 height 17
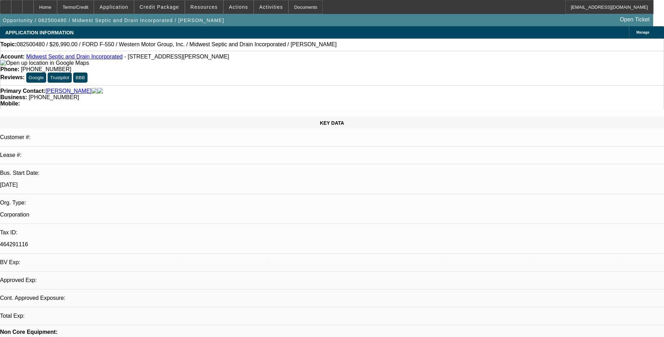
select select "0"
select select "6"
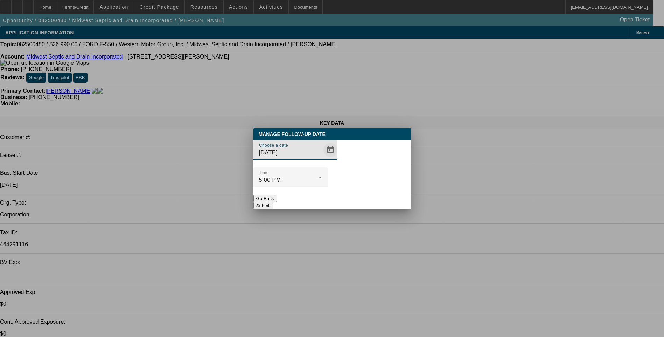
click at [322, 158] on span "Open calendar" at bounding box center [330, 149] width 17 height 17
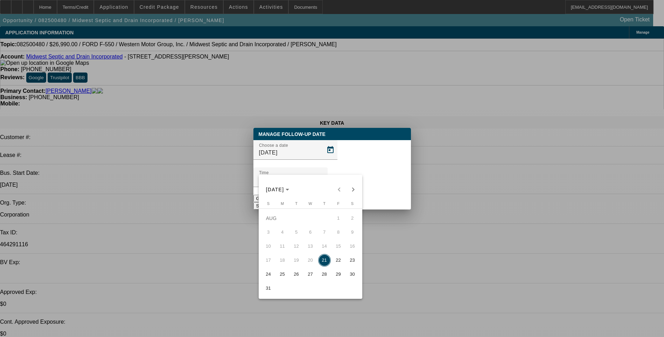
click at [337, 263] on span "22" at bounding box center [338, 260] width 13 height 13
type input "8/22/2025"
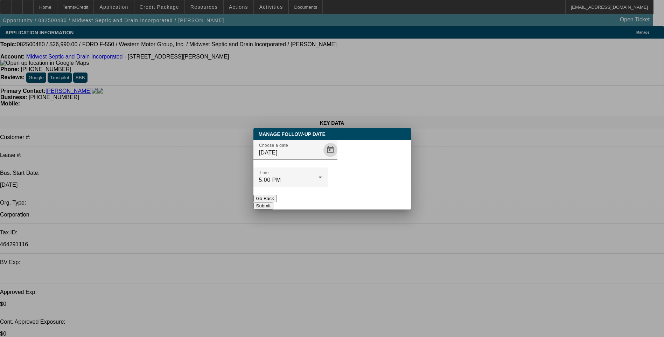
click at [273, 202] on button "Submit" at bounding box center [263, 205] width 20 height 7
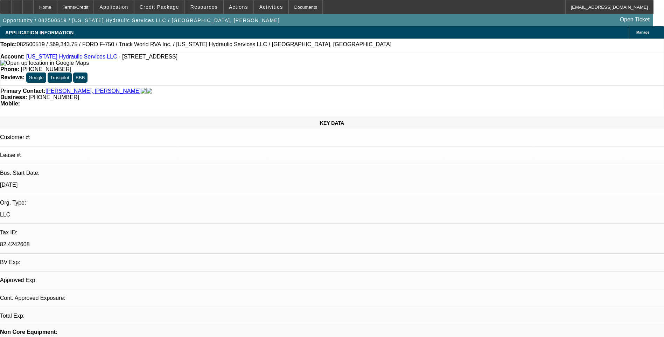
select select "0"
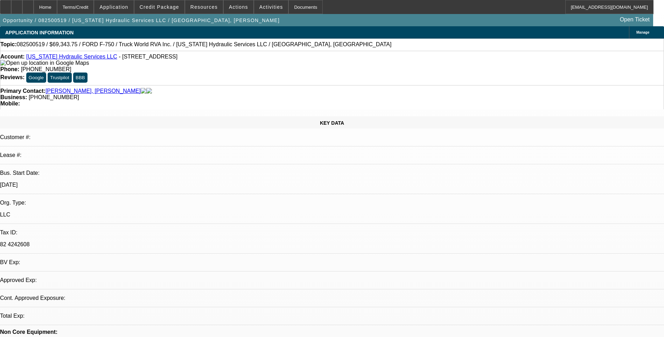
select select "0"
select select "1"
select select "6"
select select "1"
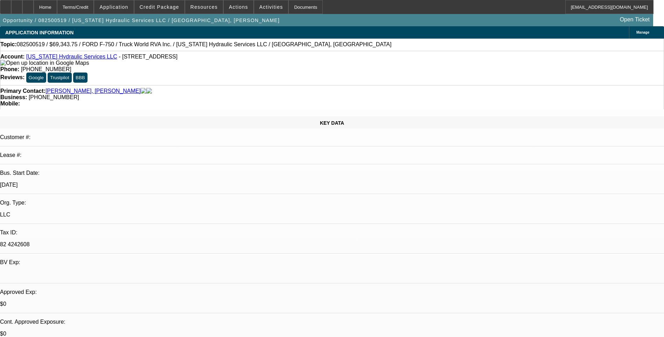
select select "1"
select select "6"
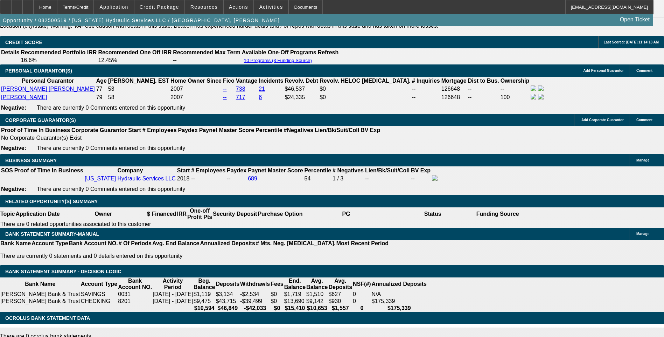
scroll to position [1015, 0]
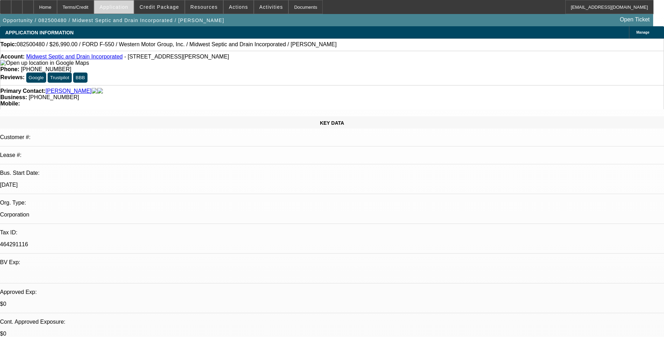
select select "0"
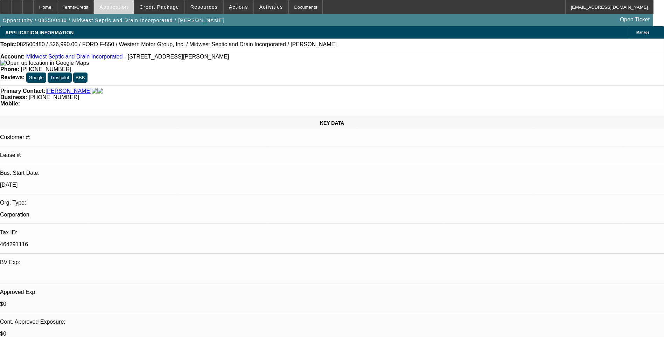
select select "0"
select select "1"
select select "6"
select select "1"
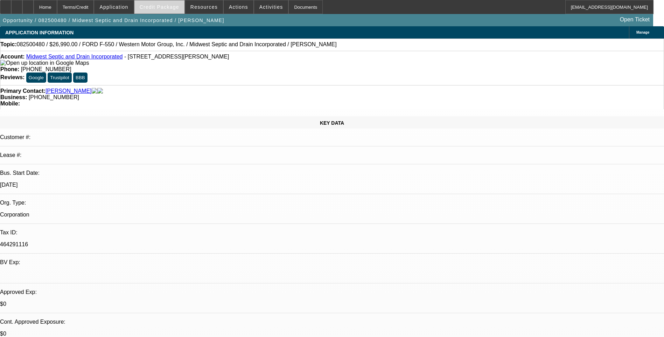
select select "1"
select select "6"
click at [156, 8] on span "Credit Package" at bounding box center [160, 7] width 40 height 6
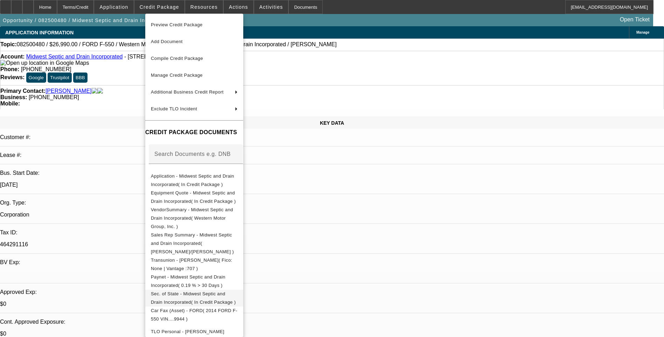
click at [215, 291] on span "Sec. of State - Midwest Septic and Drain Incorporated( In Credit Package )" at bounding box center [193, 298] width 85 height 14
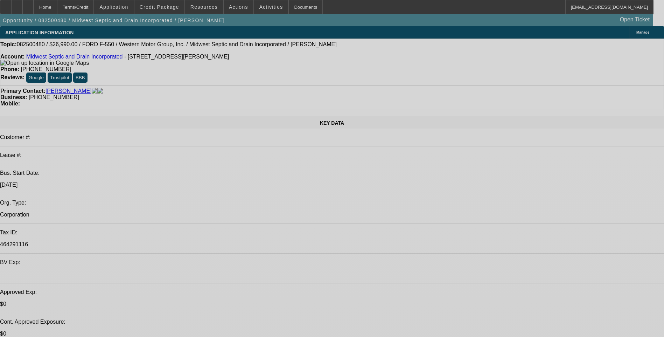
select select "0"
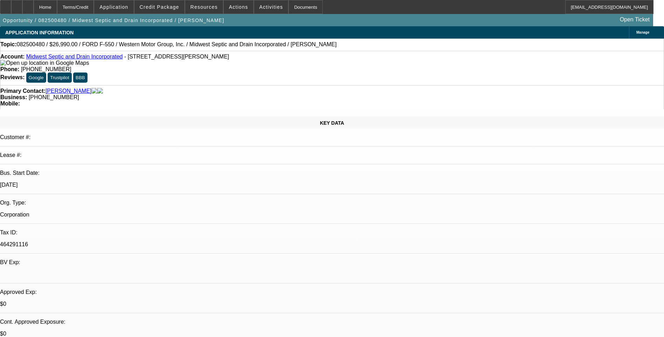
select select "0"
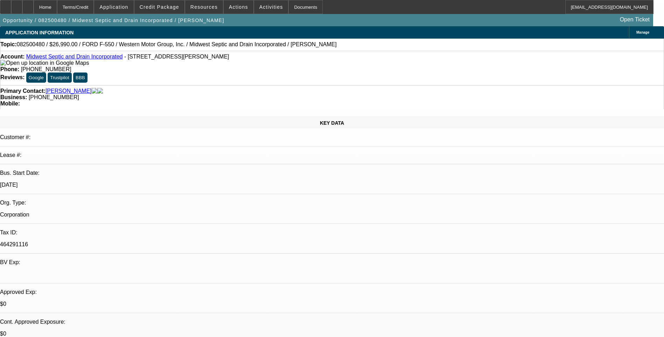
select select "1"
select select "6"
select select "1"
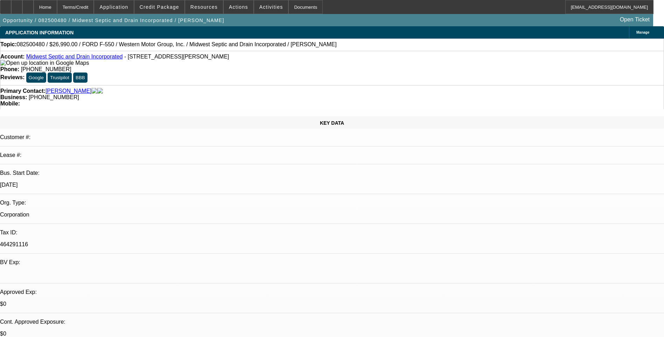
select select "6"
click at [168, 10] on span at bounding box center [159, 7] width 50 height 17
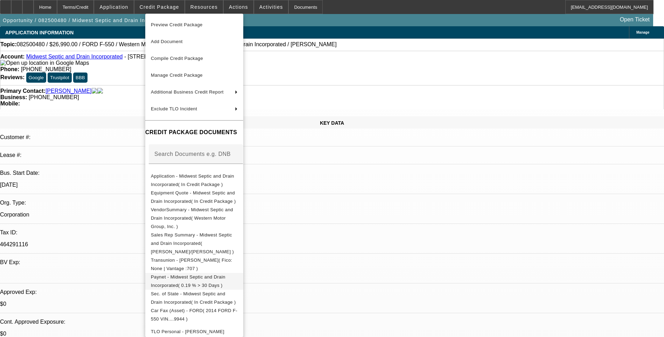
scroll to position [48, 0]
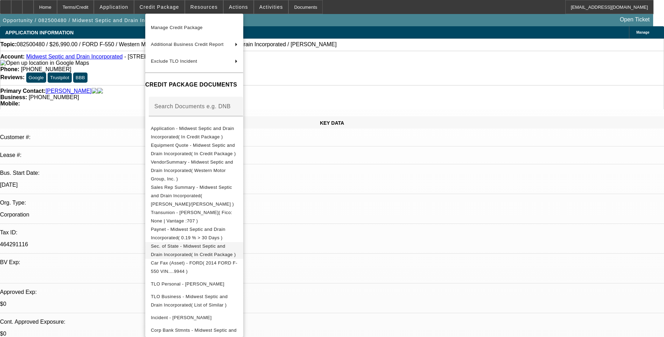
click at [236, 243] on span "Sec. of State - Midwest Septic and Drain Incorporated( In Credit Package )" at bounding box center [193, 250] width 85 height 14
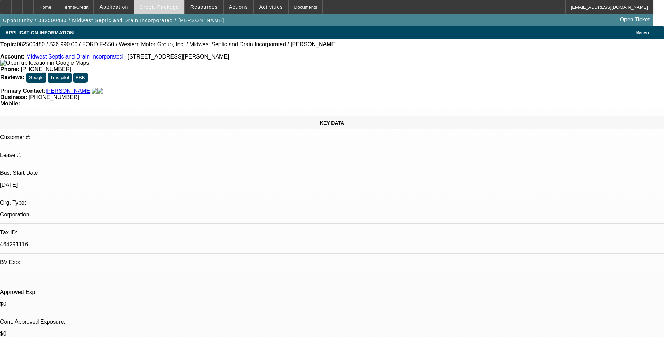
click at [173, 7] on span "Credit Package" at bounding box center [160, 7] width 40 height 6
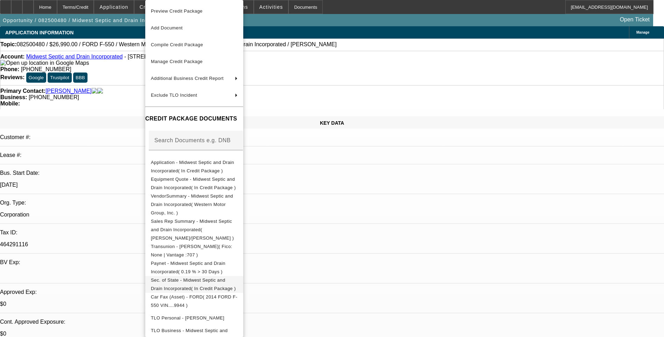
click at [203, 276] on span "Sec. of State - Midwest Septic and Drain Incorporated( In Credit Package )" at bounding box center [194, 284] width 87 height 17
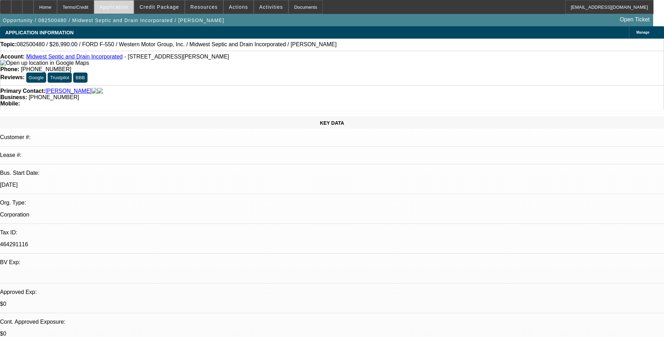
click at [128, 7] on span "Application" at bounding box center [113, 7] width 29 height 6
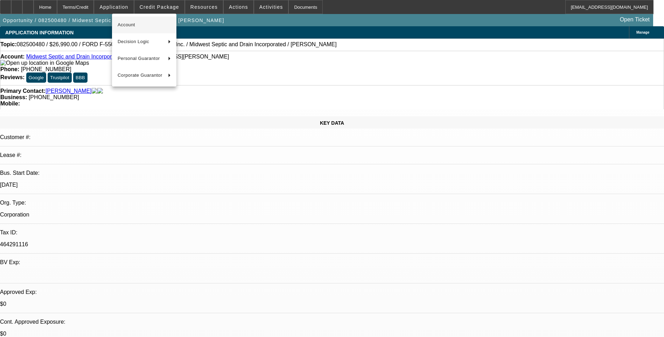
click at [142, 22] on span "Account" at bounding box center [144, 25] width 53 height 8
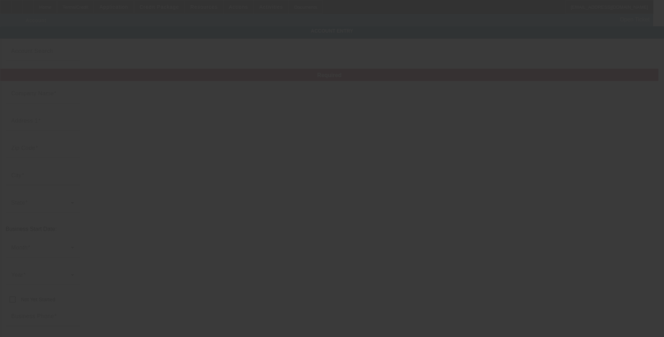
type input "8/18/2025"
type input "Midwest Septic and Drain Incorporated"
type input "503 Davy Ln"
type input "60481"
type input "Wilmington"
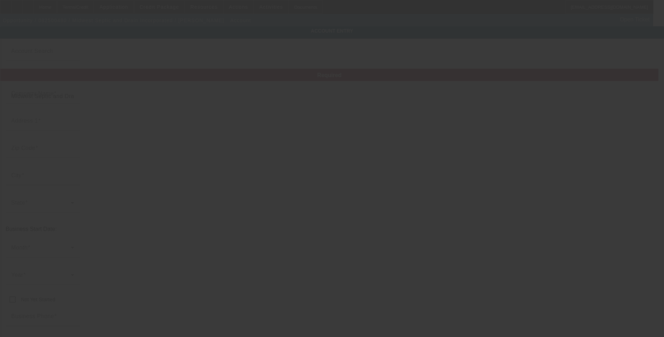
type input "[PHONE_NUMBER]"
type input "mwdrain@yahoo.com"
type input "464291116"
type input "https://Mwdrain.Com"
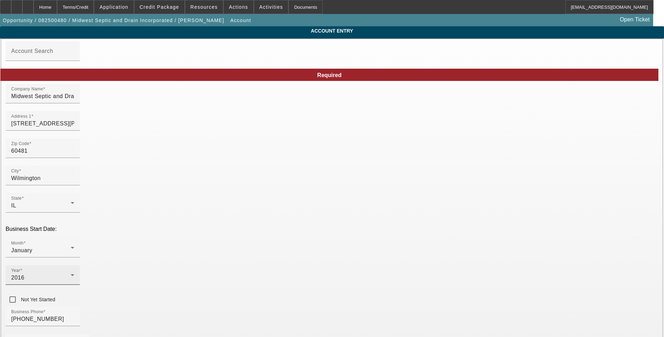
click at [74, 265] on div "Year 2016" at bounding box center [42, 275] width 63 height 20
drag, startPoint x: 258, startPoint y: 281, endPoint x: 186, endPoint y: 260, distance: 74.7
click at [257, 280] on mat-option "2014" at bounding box center [255, 279] width 41 height 17
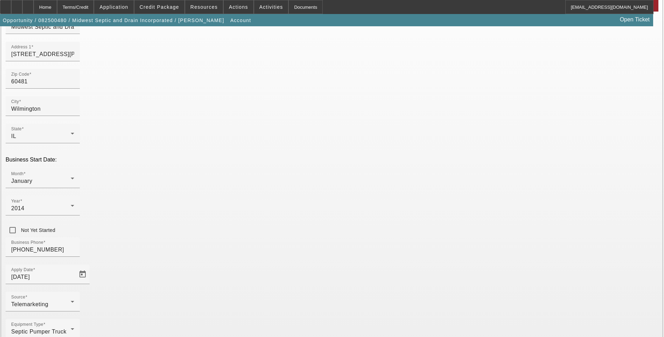
scroll to position [76, 0]
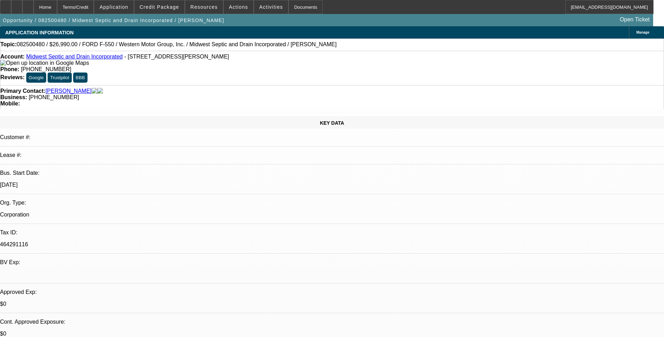
select select "0"
select select "6"
select select "0"
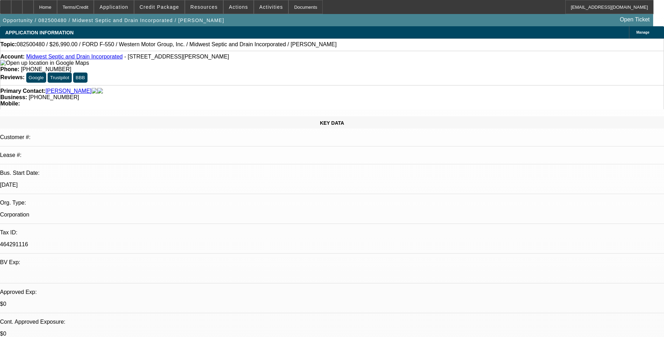
select select "0"
select select "6"
click at [94, 10] on div "Terms/Credit" at bounding box center [75, 7] width 37 height 14
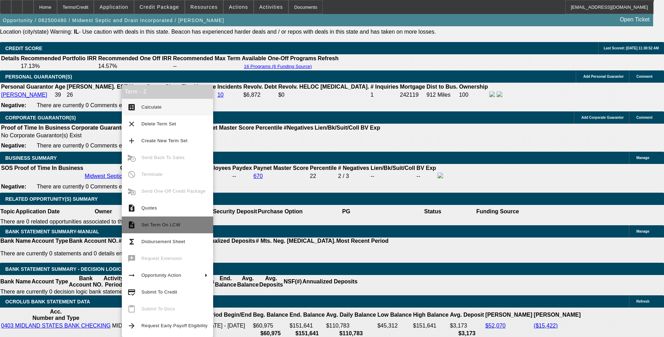
click at [172, 226] on span "Set Term On LCW" at bounding box center [160, 224] width 39 height 5
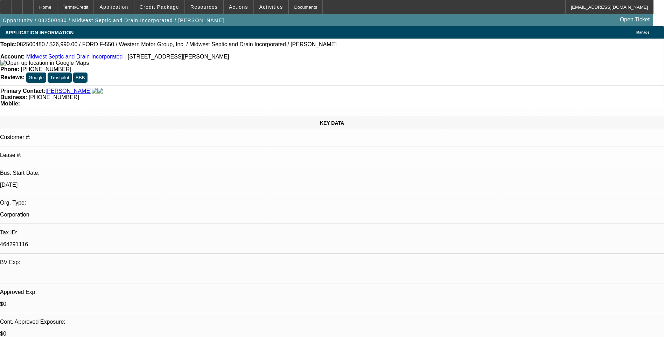
select select "0"
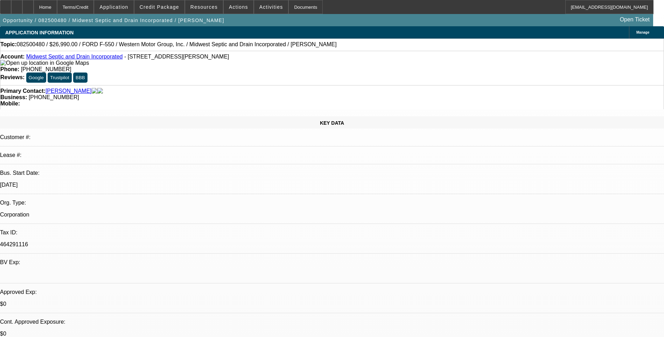
select select "0"
select select "1"
select select "6"
select select "1"
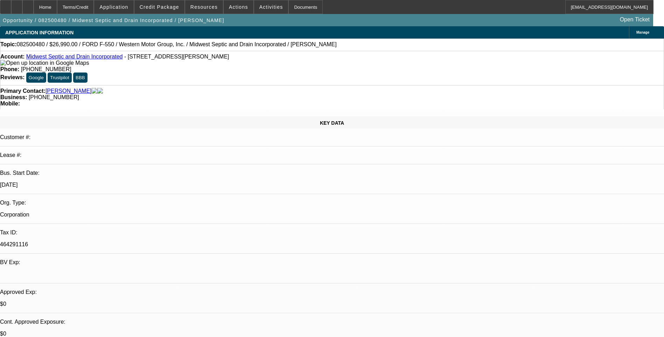
select select "1"
select select "6"
click at [94, 4] on div "Terms/Credit" at bounding box center [75, 7] width 37 height 14
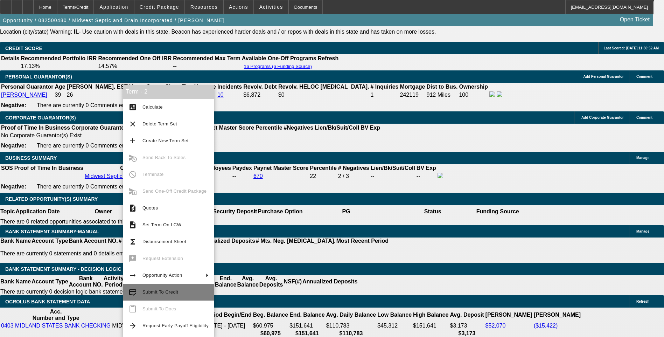
click at [167, 294] on span "Submit To Credit" at bounding box center [160, 291] width 36 height 5
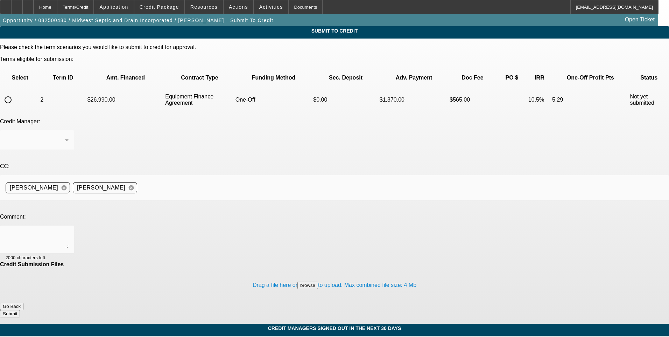
click at [15, 93] on input "radio" at bounding box center [8, 100] width 14 height 14
radio input "true"
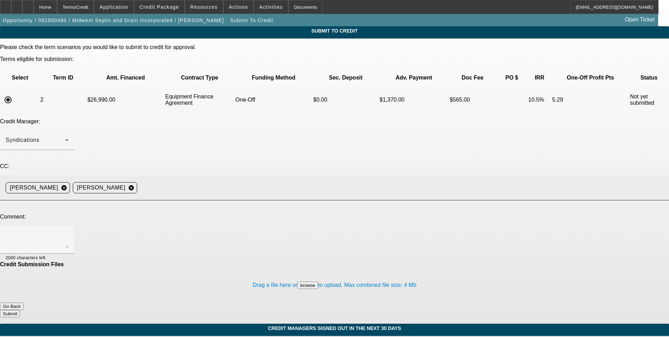
click at [218, 181] on input at bounding box center [400, 188] width 521 height 14
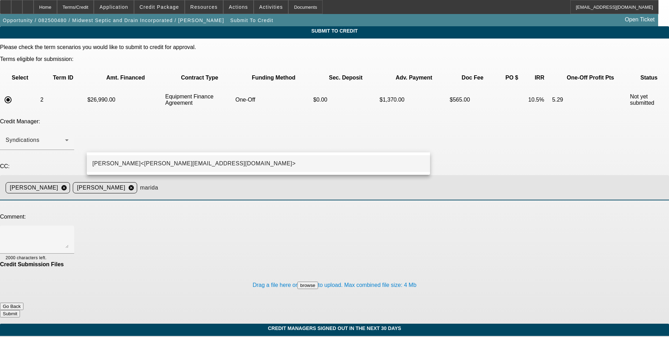
type input "marida"
click at [212, 163] on mat-option "[PERSON_NAME]<[PERSON_NAME][EMAIL_ADDRESS][DOMAIN_NAME]>" at bounding box center [258, 163] width 343 height 17
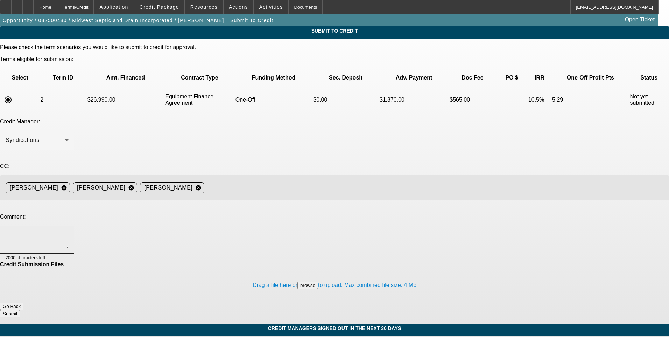
click at [69, 231] on textarea at bounding box center [37, 239] width 63 height 17
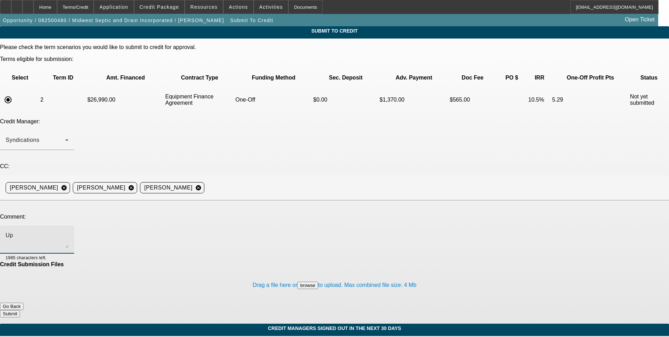
type textarea "U"
type textarea "SOS updated. Thanks"
click at [20, 310] on button "Submit" at bounding box center [10, 313] width 20 height 7
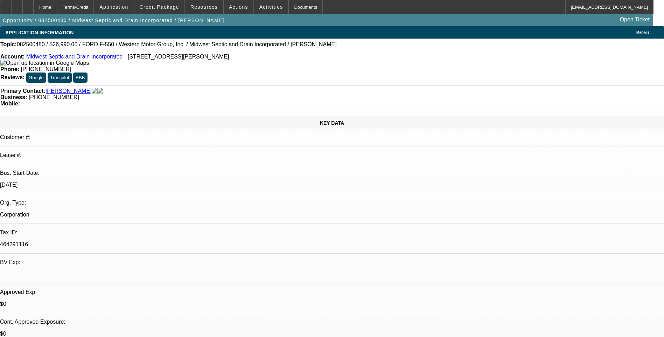
select select "0"
select select "6"
select select "0"
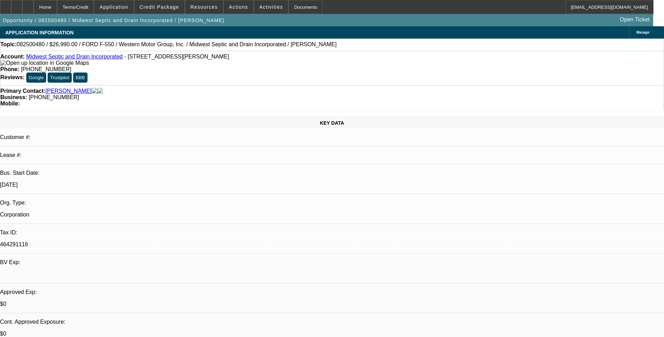
select select "0"
select select "6"
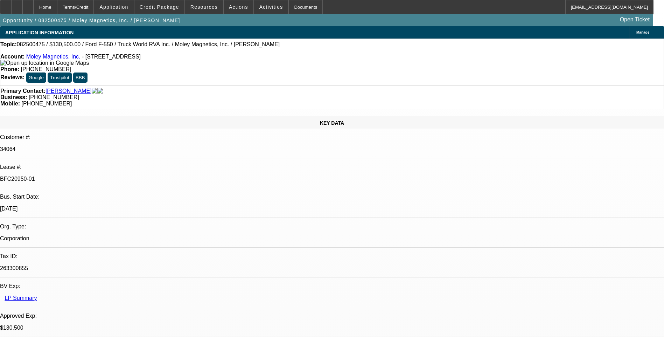
select select "0.1"
select select "0"
select select "0.1"
select select "0"
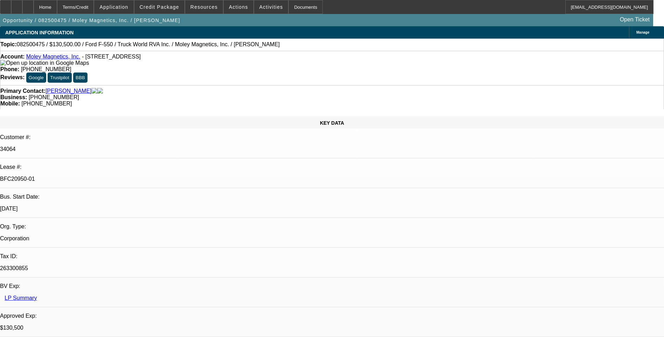
select select "0"
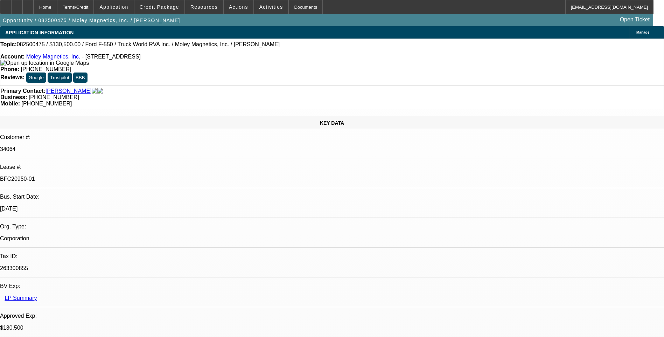
select select "0"
select select "1"
select select "6"
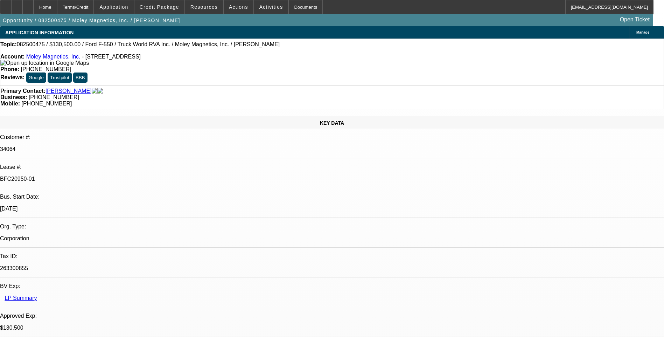
select select "1"
select select "6"
select select "1"
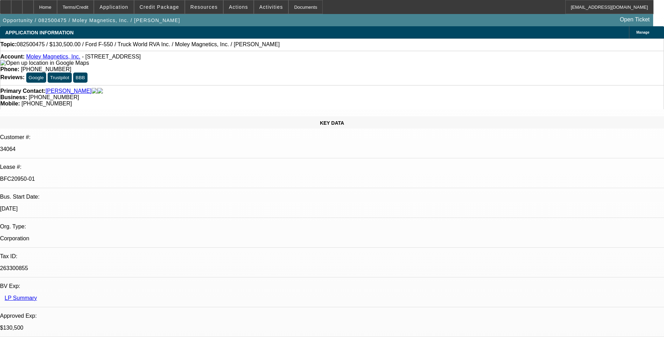
select select "6"
select select "1"
select select "6"
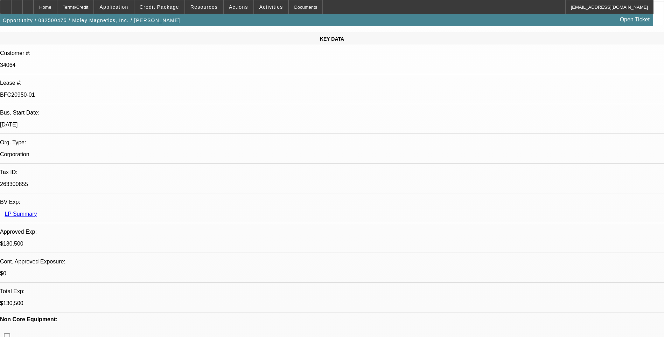
scroll to position [105, 0]
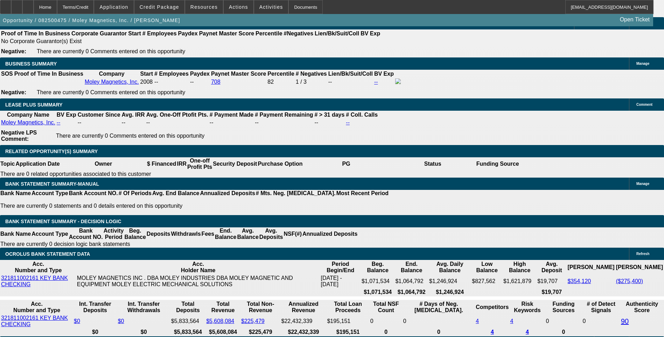
scroll to position [1084, 0]
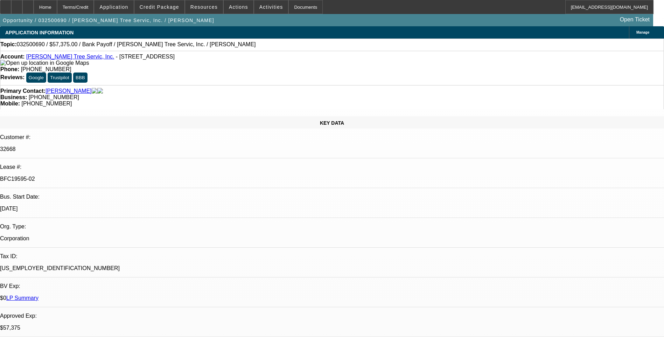
select select "0.1"
select select "0"
select select "0.1"
select select "0"
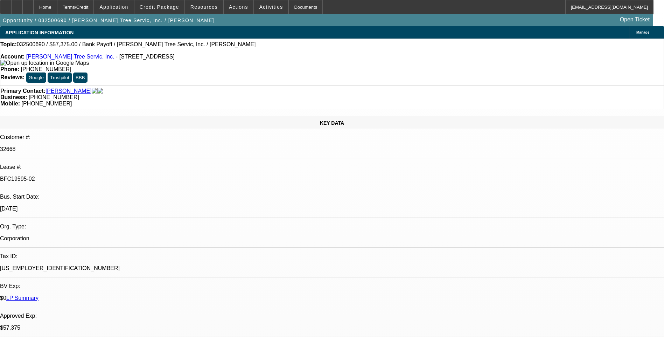
select select "0"
select select "0.1"
select select "0"
select select "0.1"
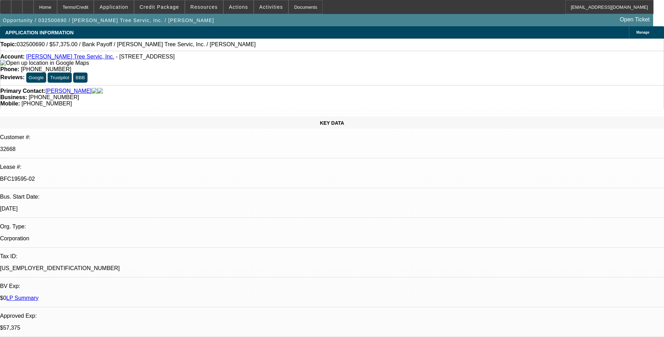
select select "0"
select select "1"
select select "3"
select select "6"
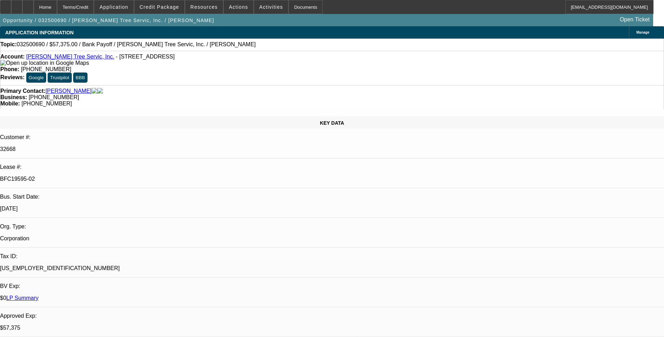
select select "1"
select select "3"
select select "6"
select select "1"
select select "3"
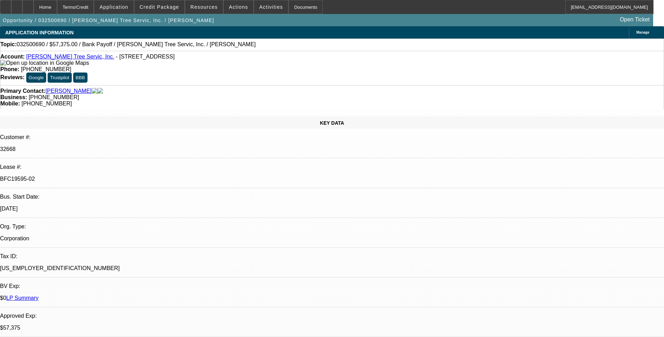
select select "6"
select select "1"
select select "3"
select select "6"
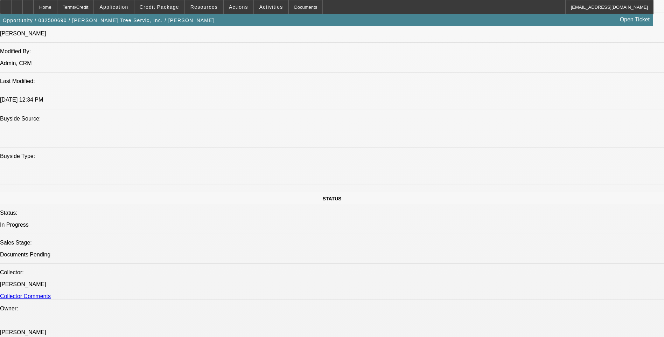
scroll to position [630, 0]
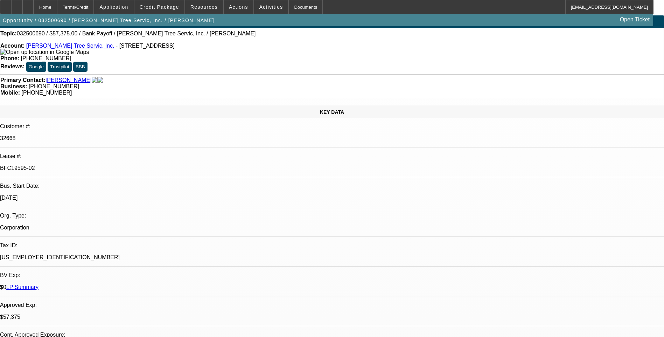
scroll to position [0, 0]
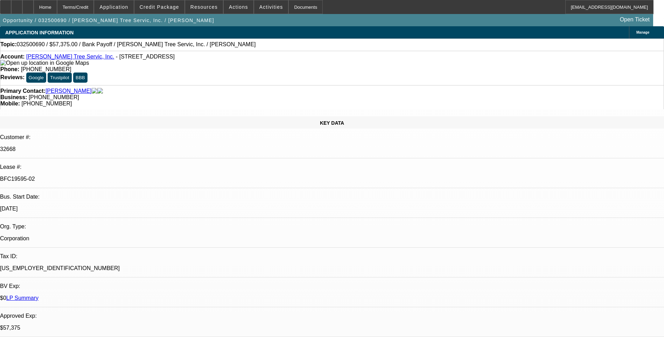
drag, startPoint x: 501, startPoint y: 116, endPoint x: 490, endPoint y: 106, distance: 15.1
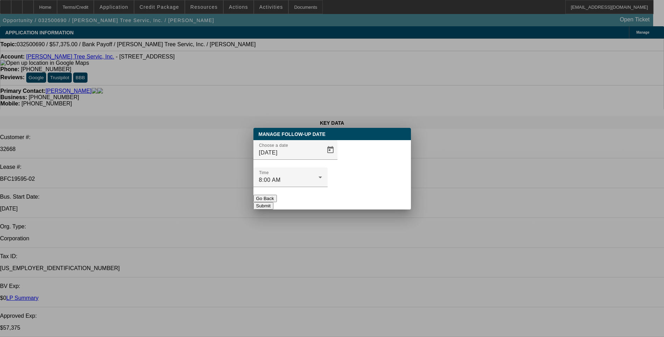
click at [322, 158] on span "Open calendar" at bounding box center [330, 149] width 17 height 17
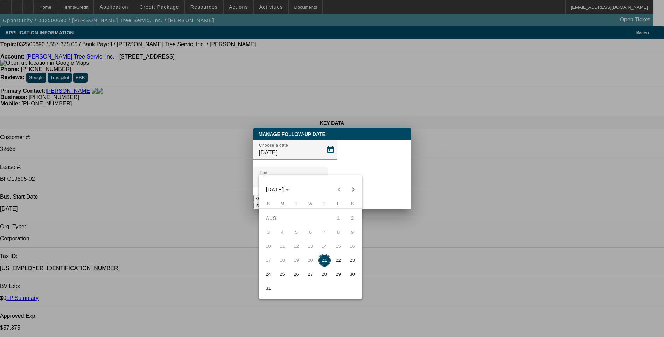
click at [284, 275] on span "25" at bounding box center [282, 274] width 13 height 13
type input "8/25/2025"
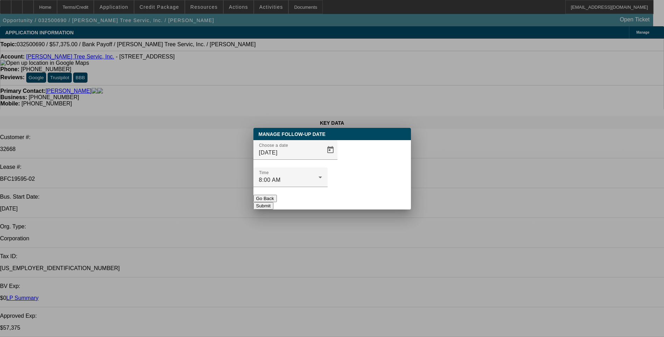
click at [273, 202] on button "Submit" at bounding box center [263, 205] width 20 height 7
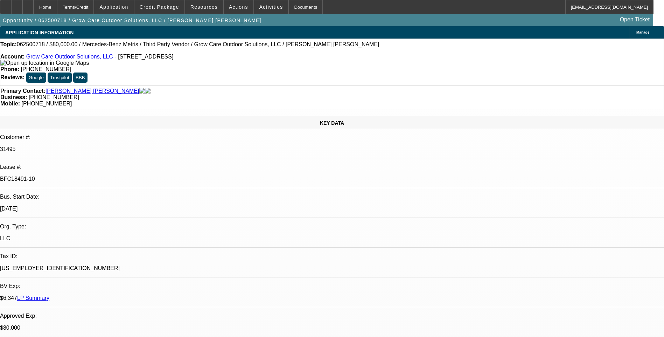
select select "0"
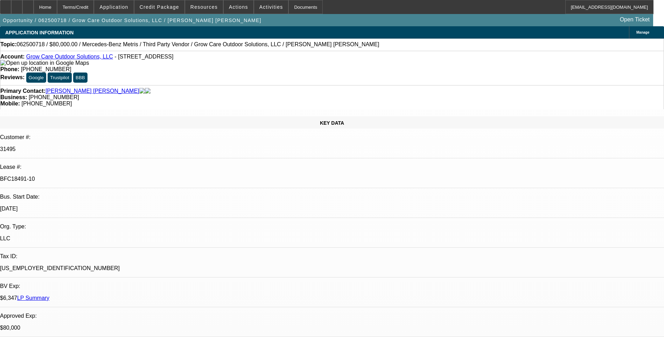
select select "0"
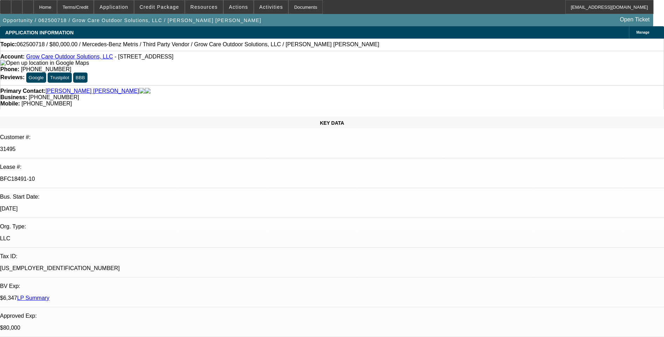
select select "0"
select select "1"
select select "6"
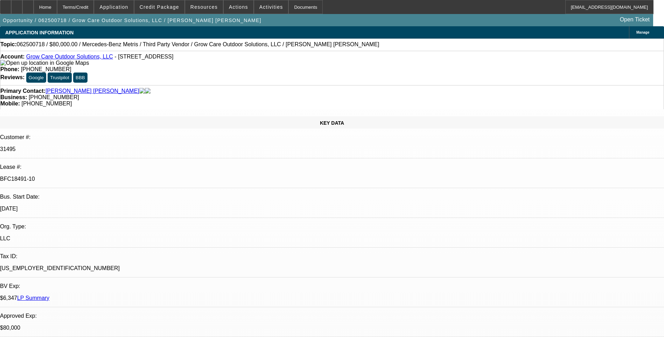
select select "1"
select select "6"
select select "1"
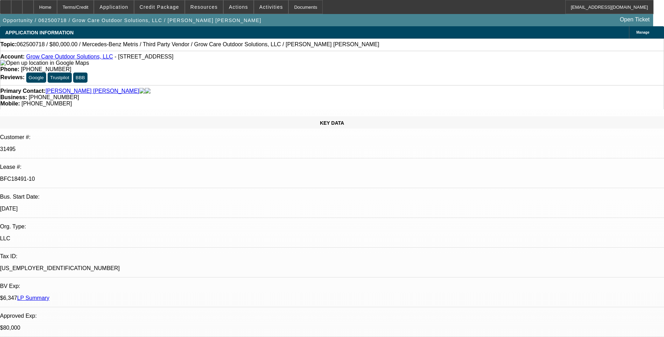
select select "6"
select select "1"
select select "6"
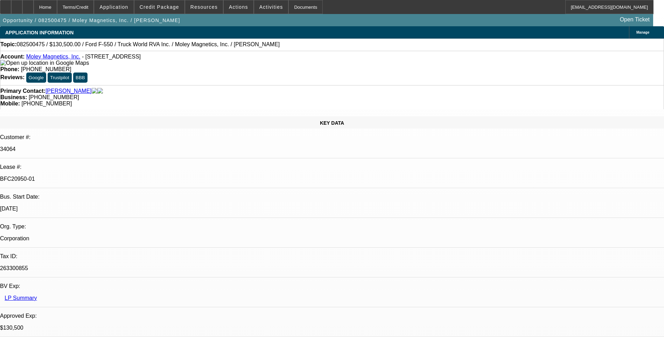
select select "0.1"
select select "0"
select select "0.1"
select select "0"
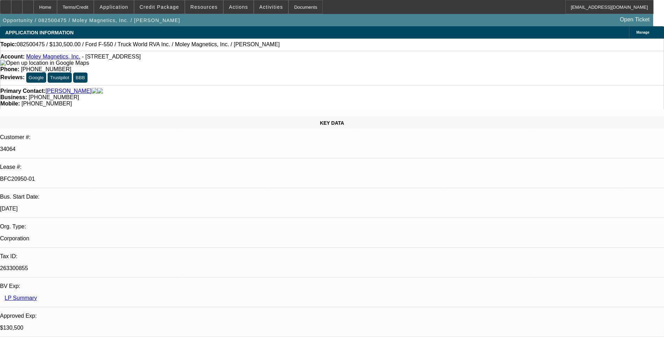
select select "0"
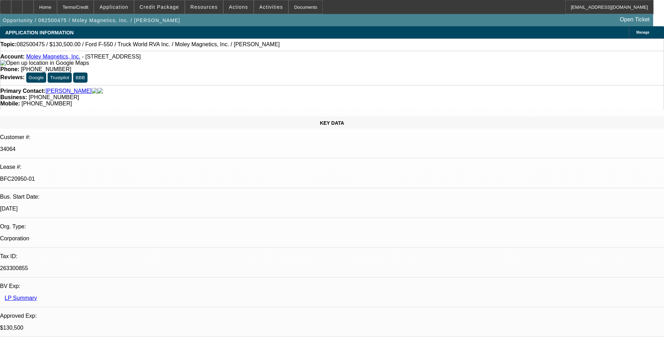
select select "0"
select select "1"
select select "6"
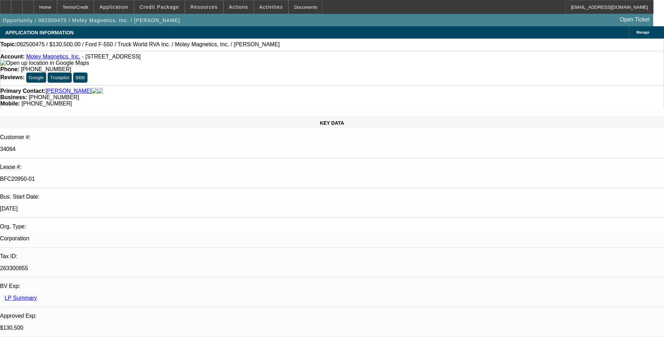
select select "1"
select select "6"
select select "1"
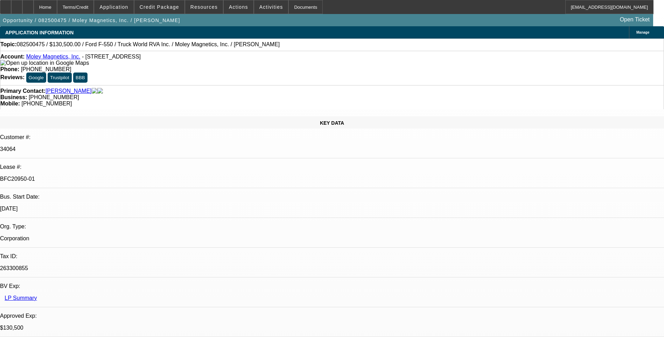
select select "6"
select select "1"
select select "6"
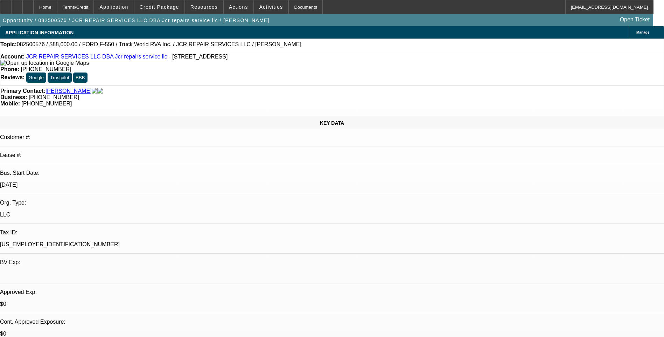
select select "0"
select select "2"
select select "0.1"
select select "4"
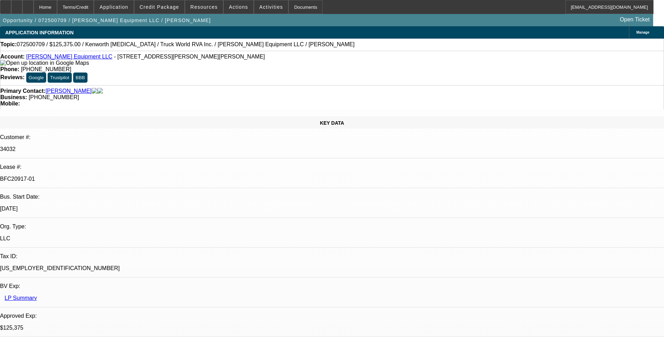
select select "0.15"
select select "2"
select select "0"
select select "0.15"
select select "2"
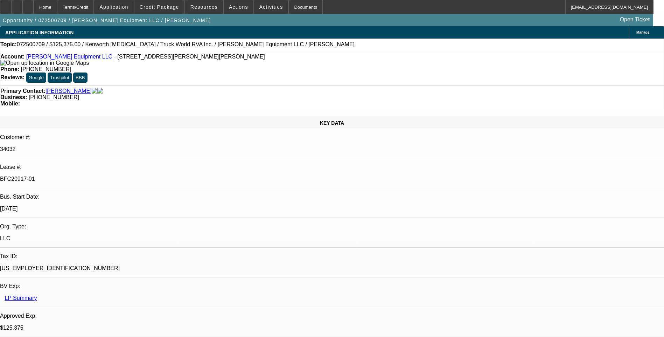
select select "0"
select select "2"
select select "0"
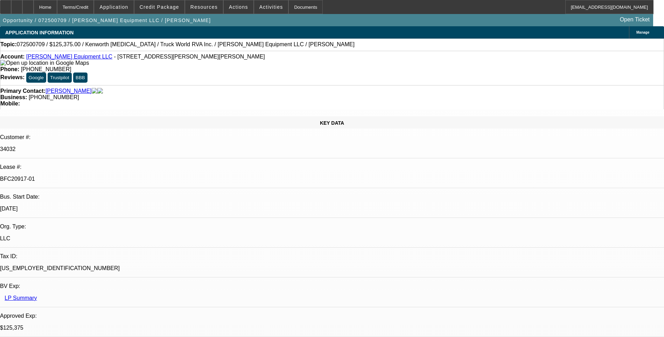
select select "2"
select select "0"
select select "1"
select select "2"
select select "6"
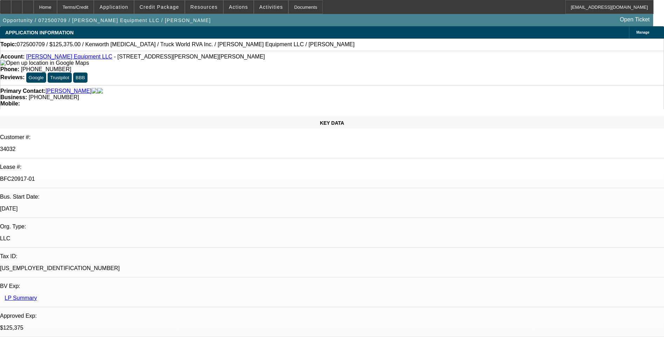
select select "1"
select select "2"
select select "6"
select select "1"
select select "2"
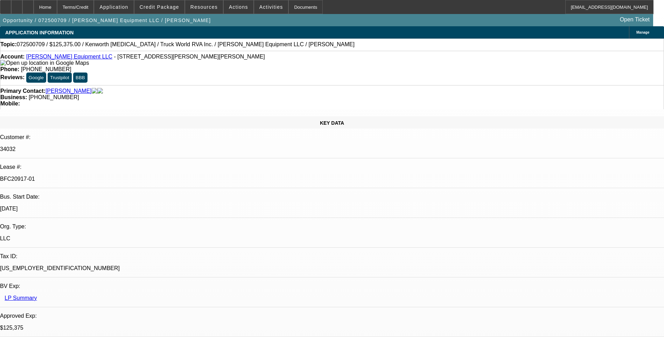
select select "6"
select select "1"
select select "2"
select select "6"
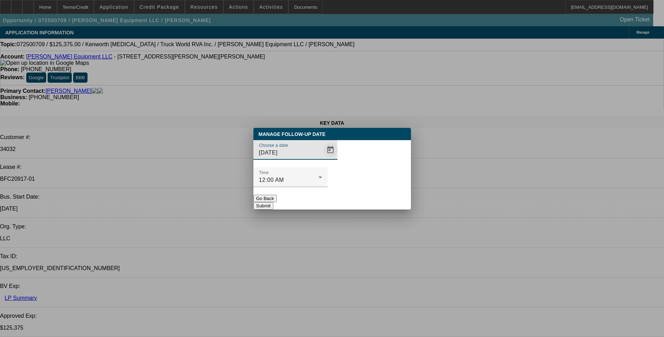
click at [322, 158] on span "Open calendar" at bounding box center [330, 149] width 17 height 17
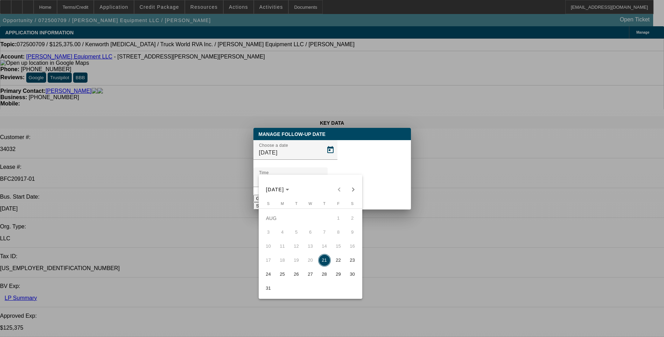
click at [340, 263] on span "22" at bounding box center [338, 260] width 13 height 13
type input "8/22/2025"
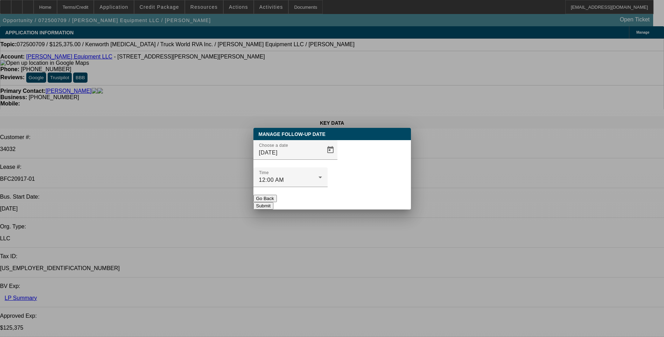
click at [273, 202] on button "Submit" at bounding box center [263, 205] width 20 height 7
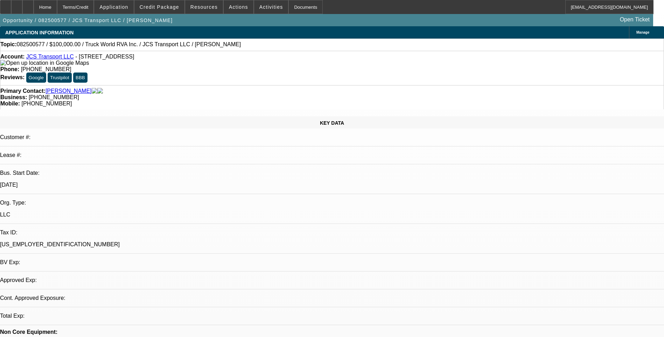
select select "0"
select select "2"
select select "0.1"
select select "1"
select select "2"
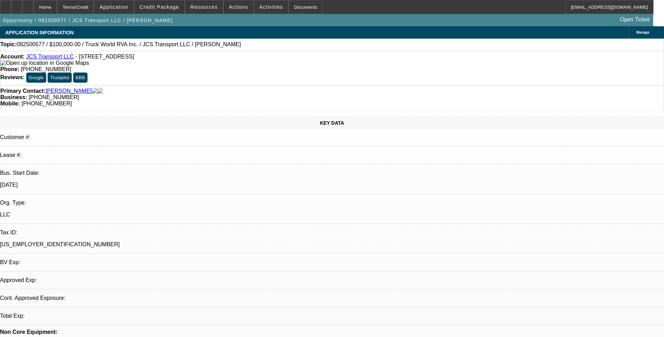
select select "4"
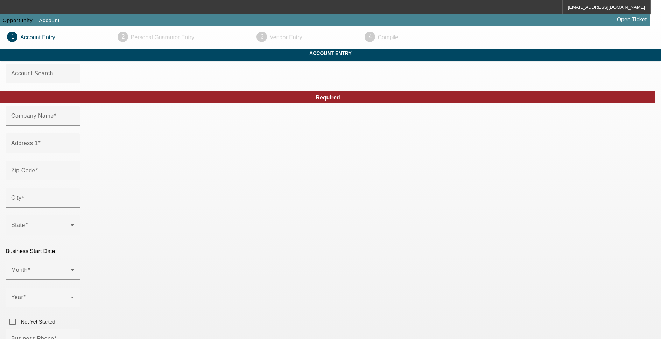
type input "[PERSON_NAME]"
type input "[STREET_ADDRESS][PERSON_NAME]"
type input "41731"
type input "[GEOGRAPHIC_DATA]"
type input "[PHONE_NUMBER]"
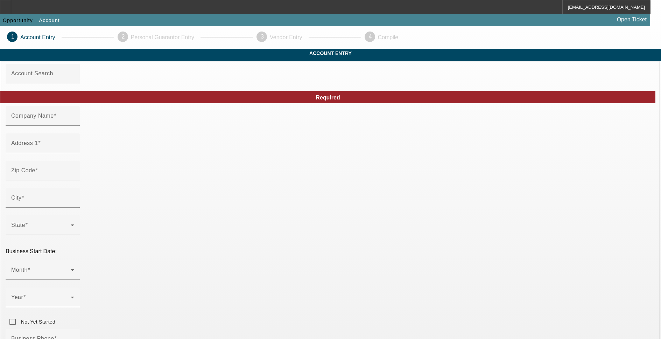
type input "C&C Construction"
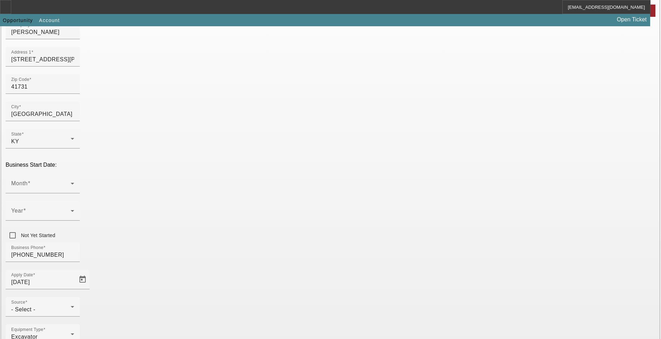
scroll to position [103, 0]
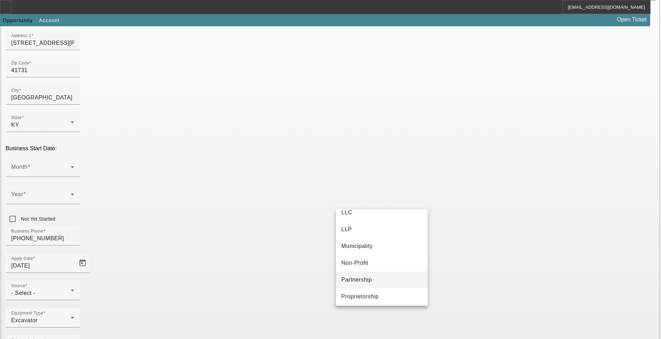
scroll to position [44, 0]
click at [373, 289] on mat-option "Proprietorship" at bounding box center [382, 294] width 92 height 17
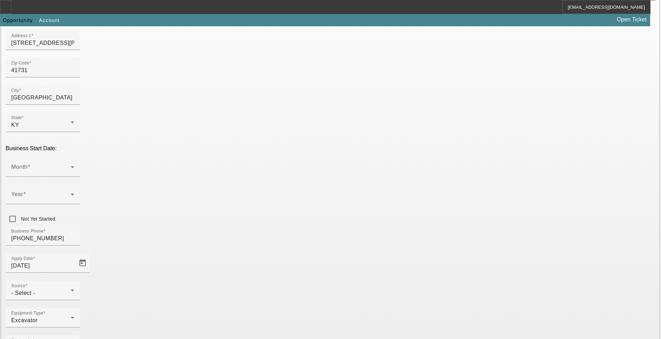
drag, startPoint x: 457, startPoint y: 198, endPoint x: 503, endPoint y: 196, distance: 46.2
drag, startPoint x: 463, startPoint y: 196, endPoint x: 459, endPoint y: 199, distance: 5.5
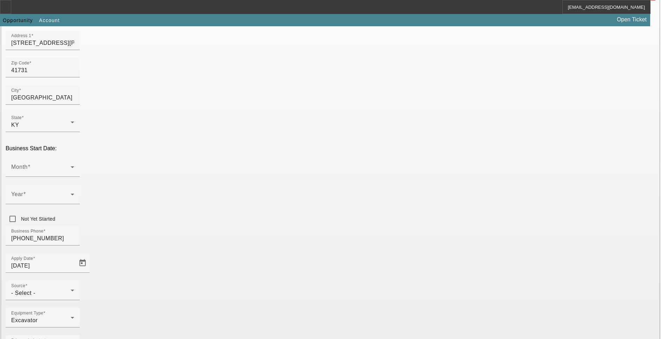
paste input "[US_EMPLOYER_IDENTIFICATION_NUMBER]"
type input "[US_EMPLOYER_IDENTIFICATION_NUMBER]"
drag, startPoint x: 583, startPoint y: 189, endPoint x: 565, endPoint y: 186, distance: 18.5
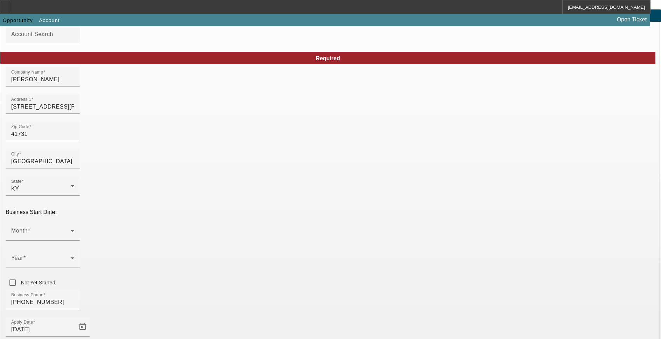
scroll to position [33, 0]
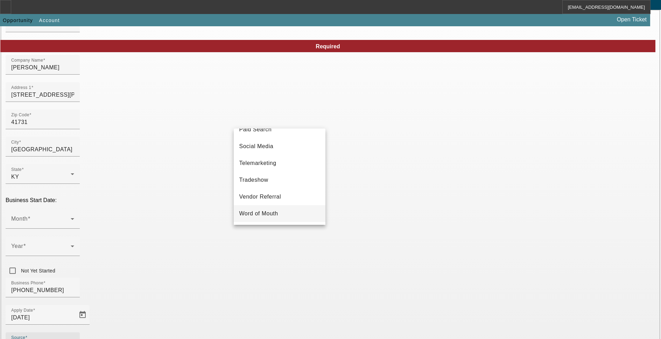
scroll to position [68, 0]
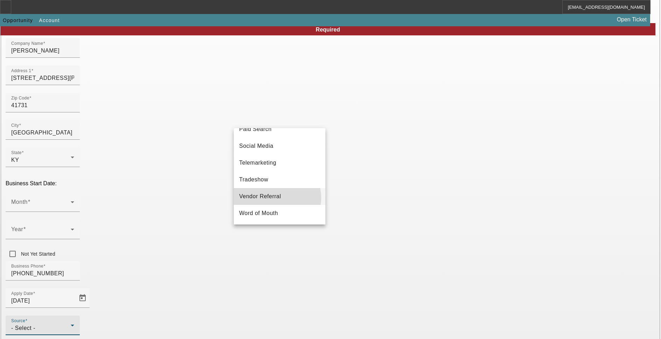
click at [274, 198] on span "Vendor Referral" at bounding box center [260, 196] width 42 height 8
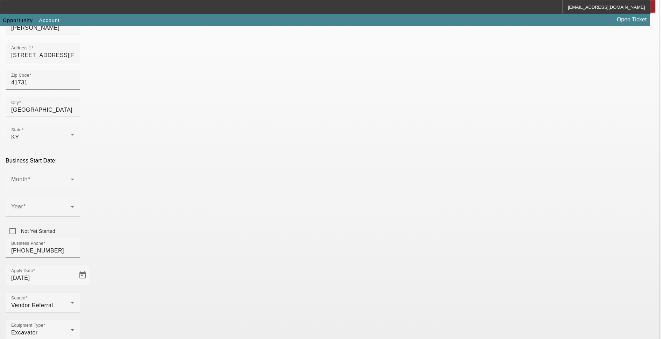
scroll to position [103, 0]
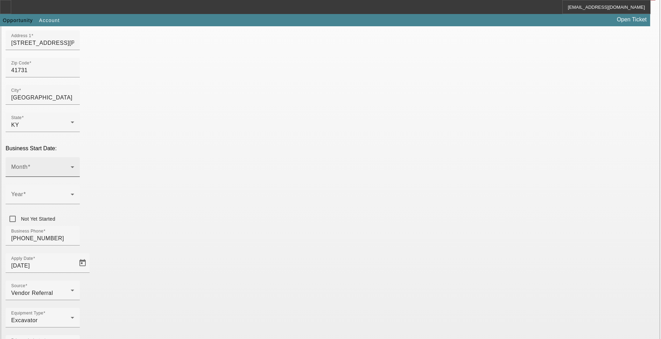
click at [71, 165] on span at bounding box center [40, 169] width 59 height 8
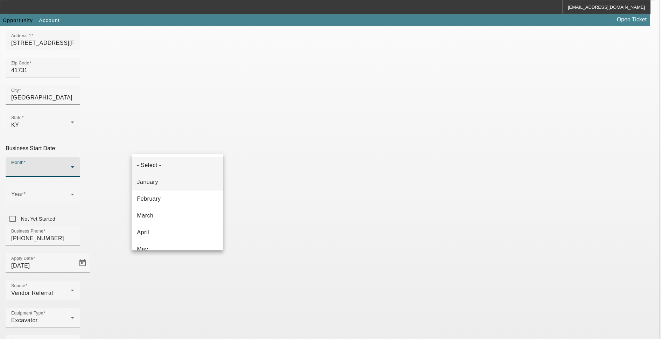
click at [184, 178] on mat-option "January" at bounding box center [178, 182] width 92 height 17
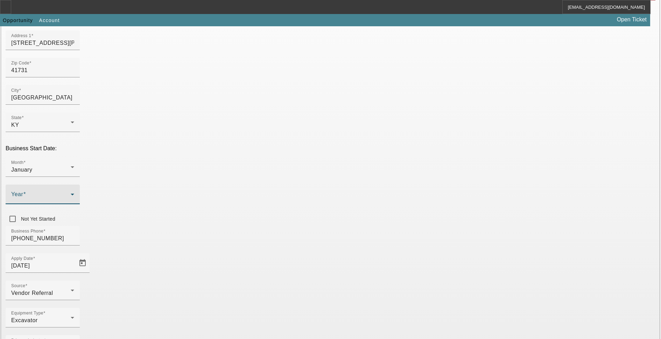
click at [71, 193] on span at bounding box center [40, 197] width 59 height 8
click at [251, 217] on span "2000" at bounding box center [245, 215] width 13 height 8
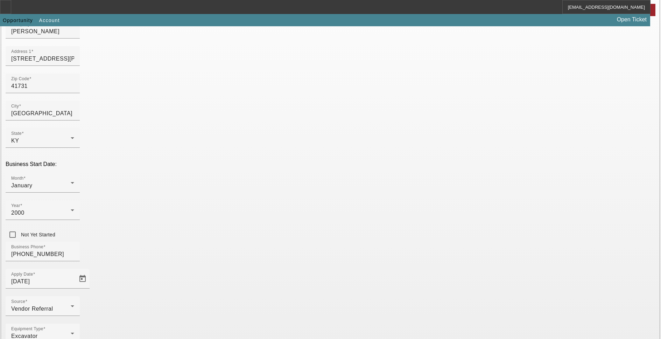
scroll to position [103, 0]
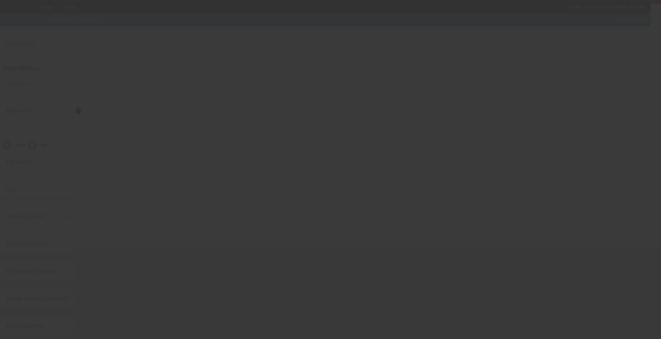
scroll to position [3, 0]
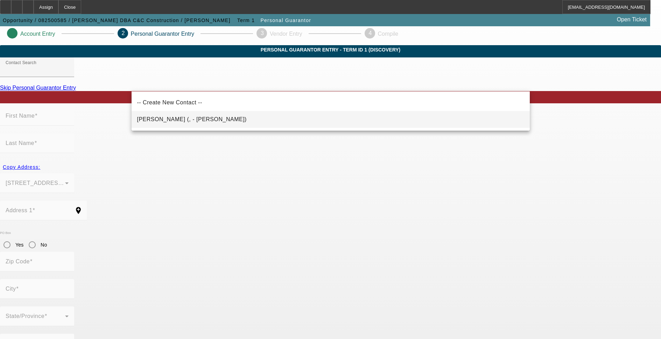
click at [189, 118] on span "Cornett, Michael (, - Michael E. Cornett)" at bounding box center [191, 119] width 109 height 6
type input "Cornett, Michael (, - Michael E. Cornett)"
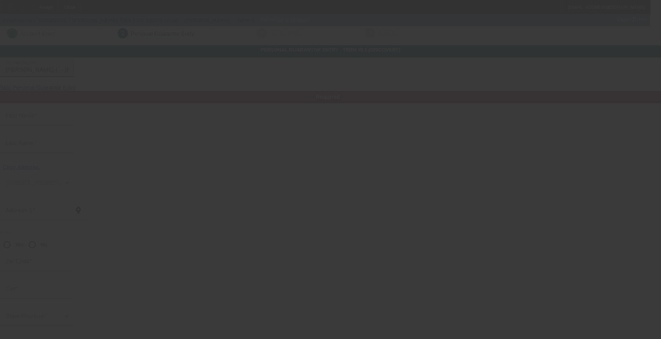
type input "Michael"
type input "Cornett"
radio input "true"
type input "[PHONE_NUMBER]"
type input "ccconstruction@hotmail.com"
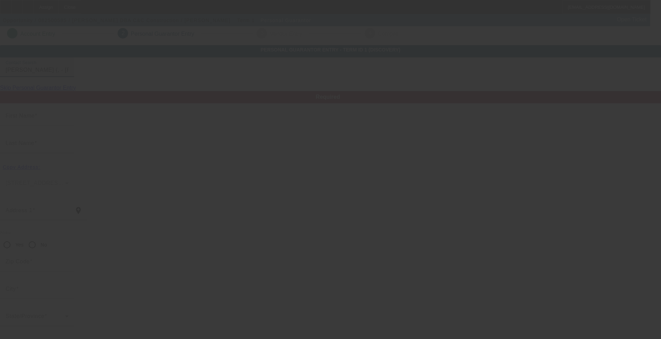
type input "[PHONE_NUMBER]"
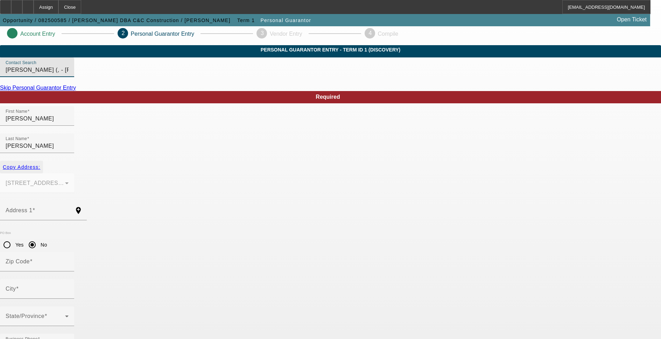
click at [40, 164] on span "Copy Address:" at bounding box center [21, 167] width 37 height 6
type input "1163 Little Leatherwood Creek Road"
radio input "false"
type input "41731"
type input "Cornettsville"
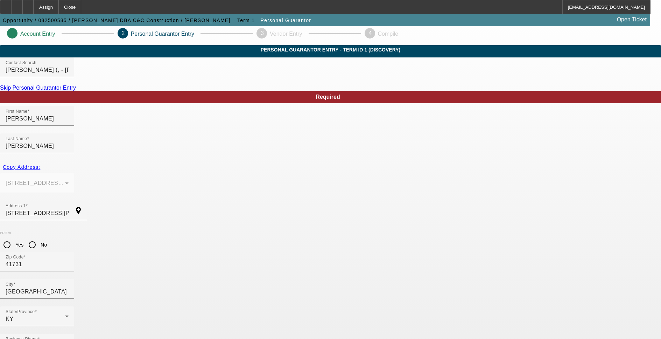
type input "353-44-2155"
type input "100"
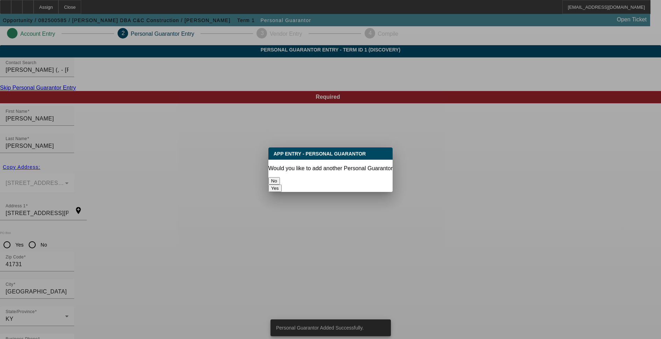
scroll to position [0, 0]
click at [280, 177] on button "No" at bounding box center [274, 180] width 12 height 7
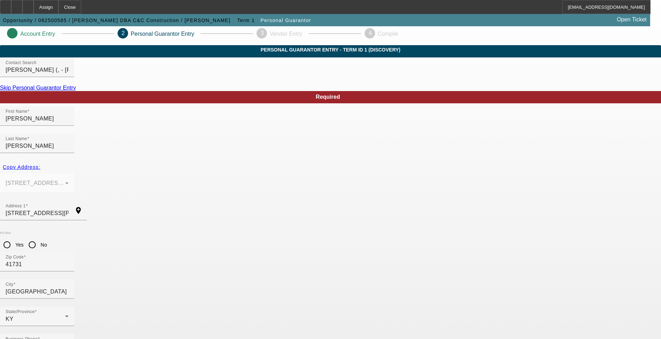
scroll to position [3, 0]
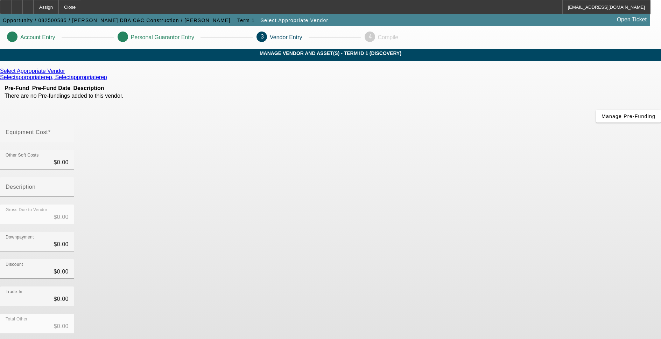
click at [67, 74] on icon at bounding box center [67, 71] width 0 height 6
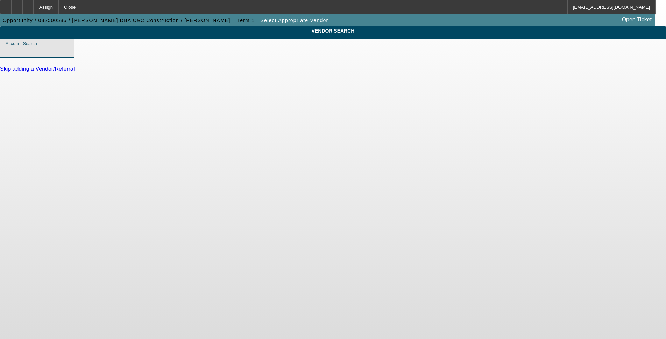
click at [69, 55] on input "Account Search" at bounding box center [37, 51] width 63 height 8
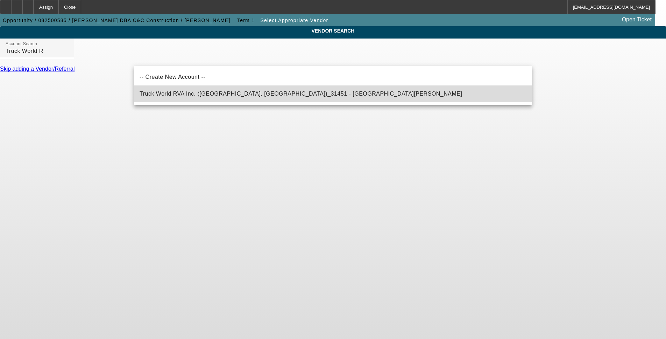
click at [221, 98] on span "Truck World RVA Inc. (Oilville, VA)_31451 - Sandbek, Taylor" at bounding box center [301, 94] width 323 height 8
type input "Truck World RVA Inc. (Oilville, VA)_31451 - Sandbek, Taylor"
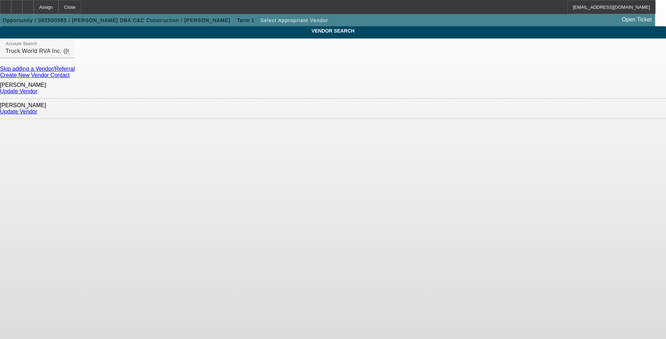
click at [37, 108] on link "Update Vendor" at bounding box center [18, 111] width 37 height 6
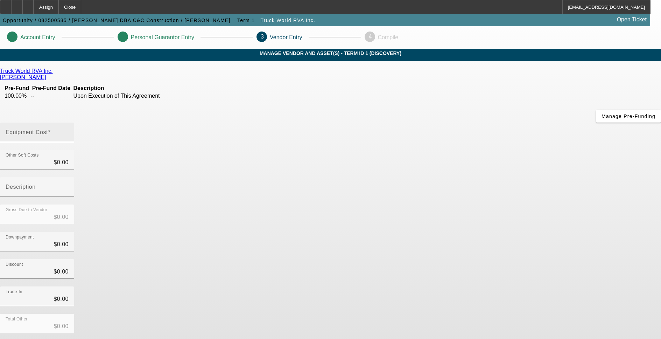
click at [48, 129] on mat-label "Equipment Cost" at bounding box center [27, 132] width 42 height 6
click at [69, 131] on input "Equipment Cost" at bounding box center [37, 135] width 63 height 8
type input "1"
type input "$1.00"
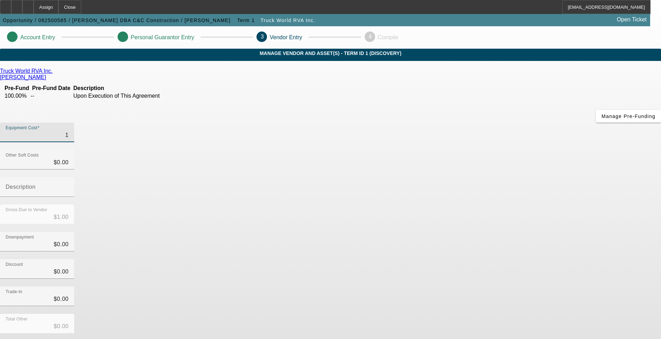
type input "10"
type input "$10.00"
type input "100"
type input "$100.00"
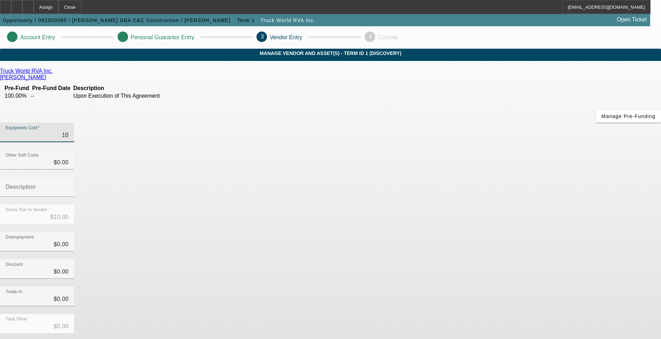
type input "$100.00"
type input "1000"
type input "$1,000.00"
type input "10000"
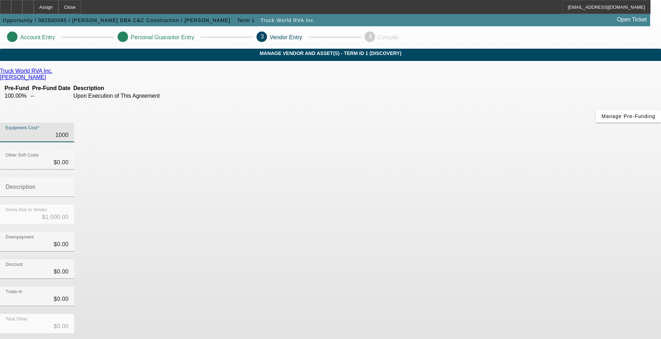
type input "$10,000.00"
type input "100000"
type input "$100,000.00"
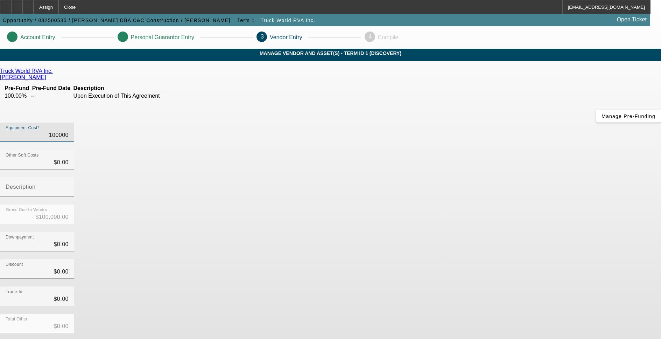
type input "$100,000.00"
click at [458, 232] on div "Downpayment $0.00" at bounding box center [330, 245] width 661 height 27
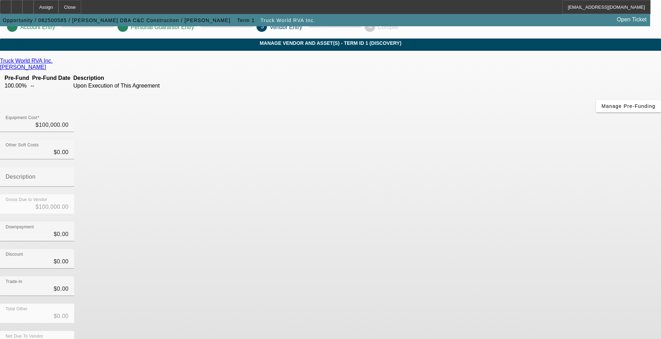
scroll to position [16, 0]
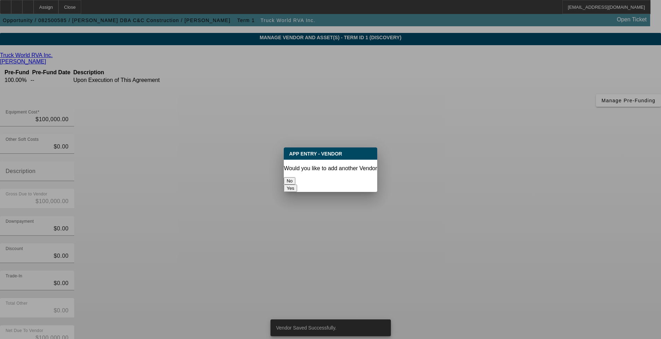
scroll to position [0, 0]
click at [295, 177] on button "No" at bounding box center [290, 180] width 12 height 7
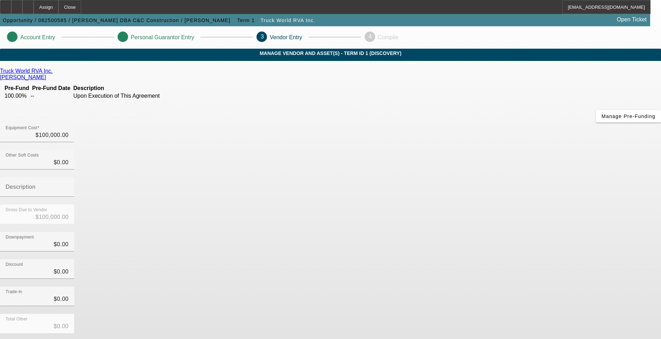
scroll to position [16, 0]
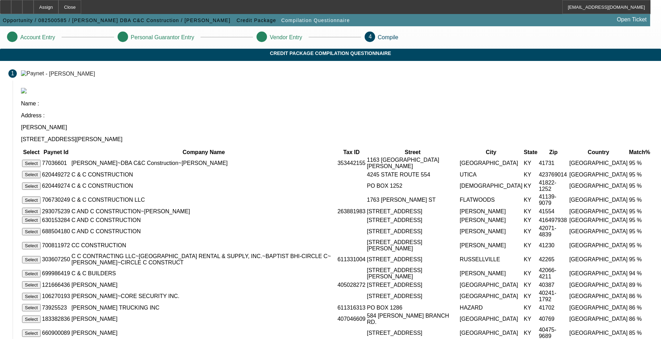
click at [41, 160] on button "Select" at bounding box center [31, 163] width 19 height 7
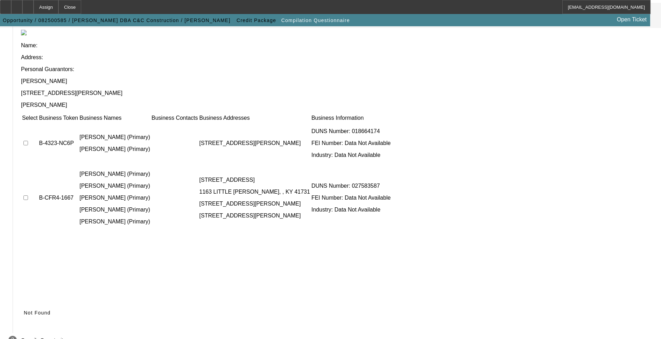
scroll to position [48, 0]
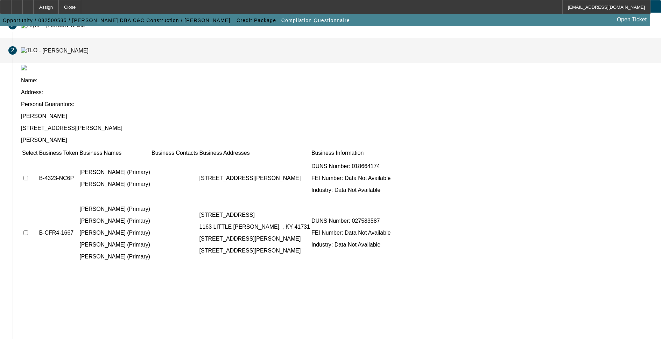
click at [28, 176] on input "checkbox" at bounding box center [25, 178] width 5 height 5
checkbox input "true"
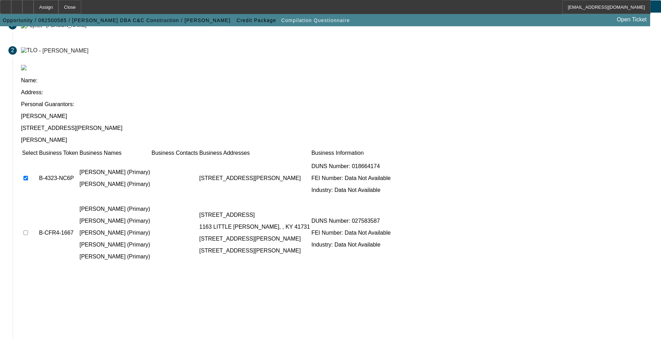
click at [28, 230] on input "checkbox" at bounding box center [25, 232] width 5 height 5
checkbox input "true"
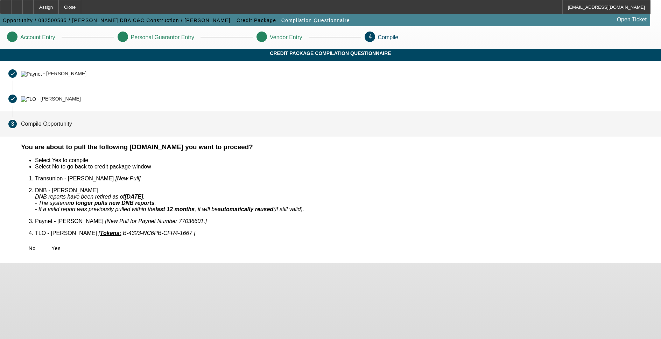
scroll to position [0, 0]
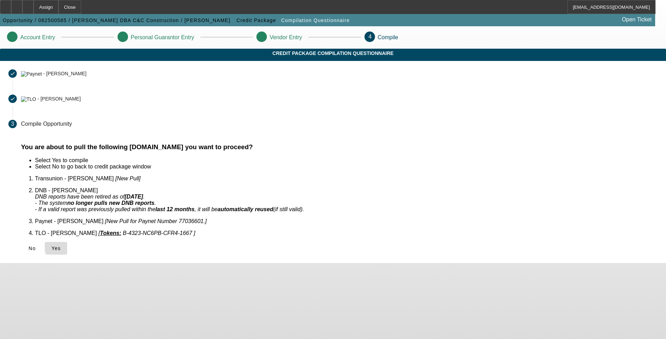
click at [61, 245] on span "Yes" at bounding box center [55, 248] width 9 height 6
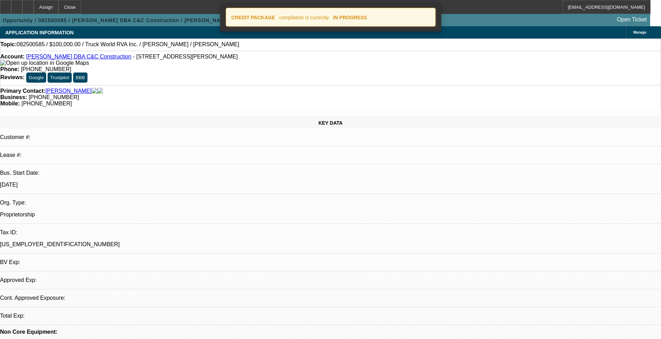
select select "0"
select select "2"
select select "0.1"
select select "1"
select select "2"
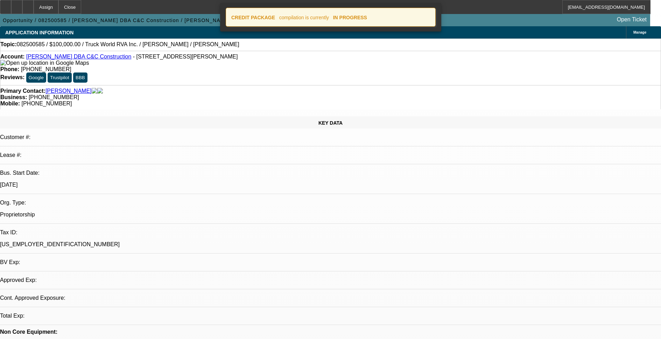
select select "4"
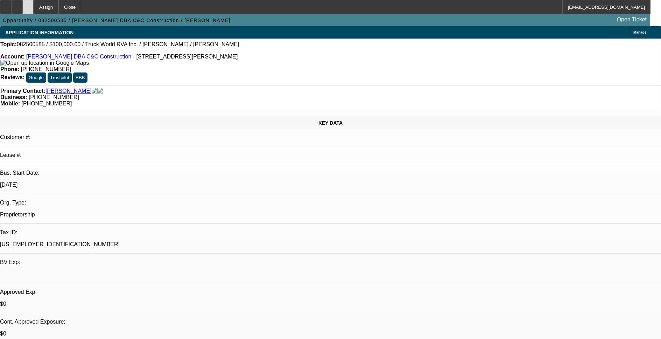
click at [34, 7] on div at bounding box center [27, 7] width 11 height 14
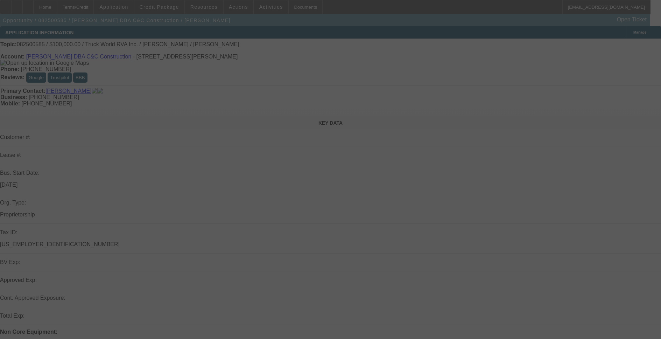
select select "0"
select select "2"
select select "0.1"
select select "4"
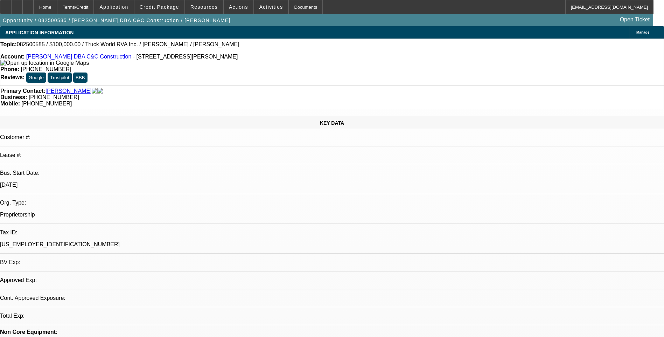
select select "0"
select select "2"
select select "0.1"
select select "1"
select select "2"
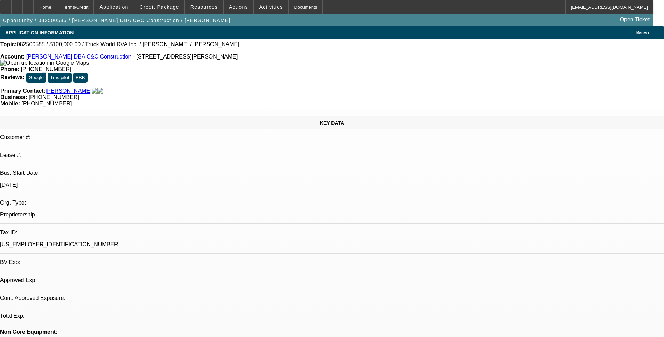
select select "4"
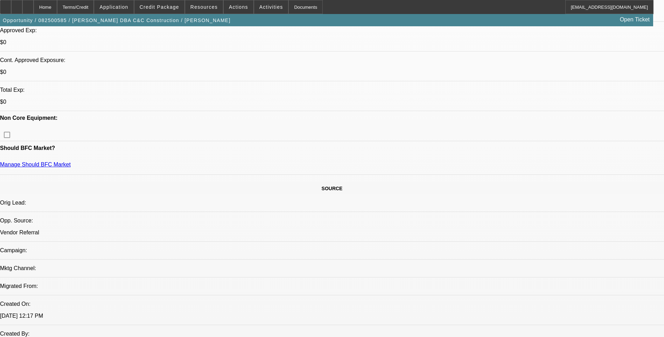
scroll to position [280, 0]
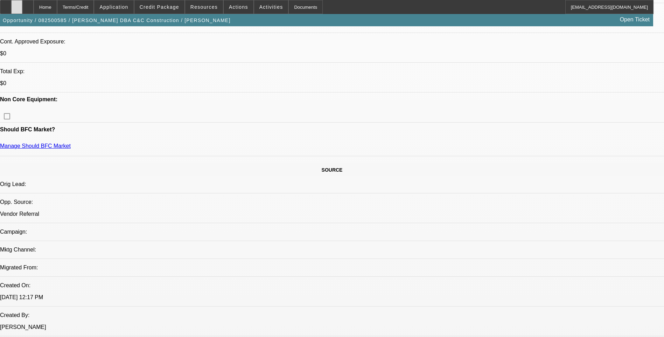
click at [22, 10] on div at bounding box center [16, 7] width 11 height 14
drag, startPoint x: 45, startPoint y: 8, endPoint x: 68, endPoint y: 12, distance: 23.6
click at [28, 5] on icon at bounding box center [28, 5] width 0 height 0
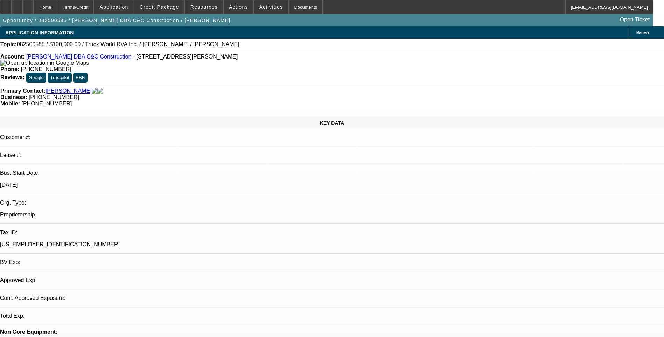
select select "0"
select select "2"
select select "0.1"
select select "1"
select select "2"
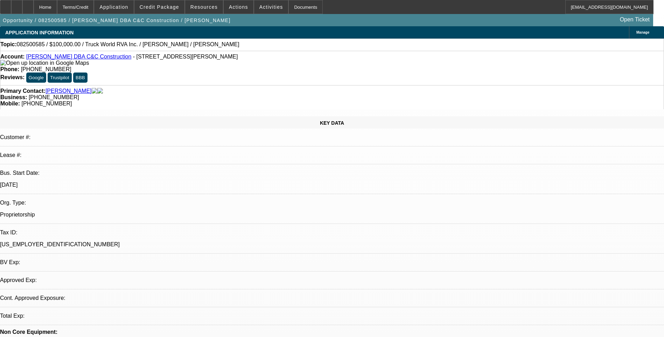
select select "4"
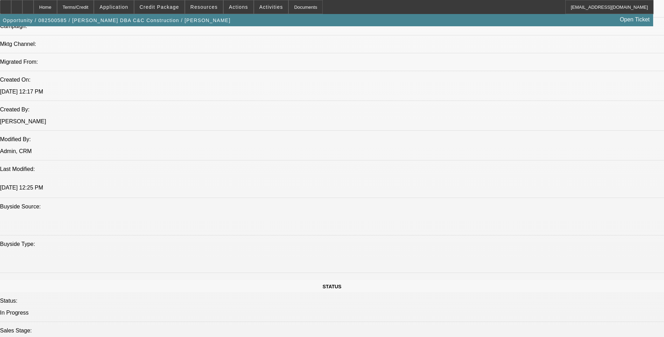
scroll to position [490, 0]
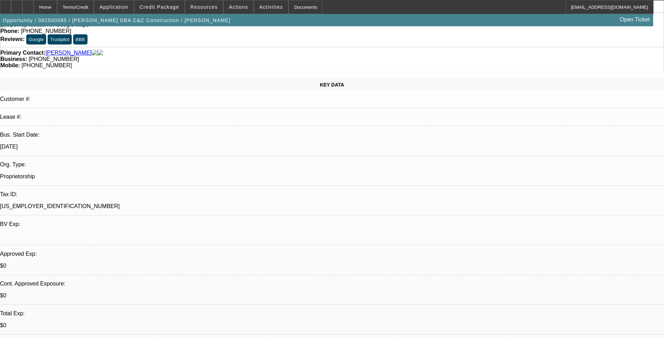
scroll to position [35, 0]
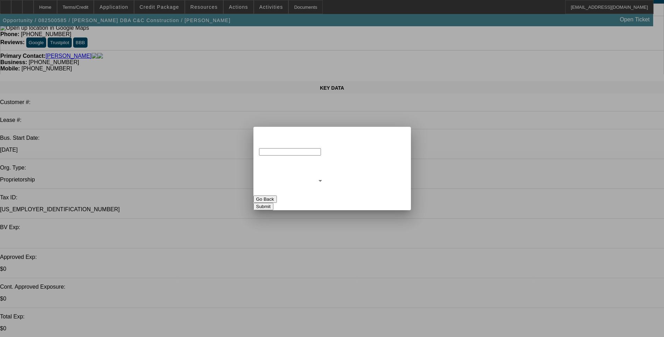
click at [277, 195] on button "Go Back" at bounding box center [264, 198] width 23 height 7
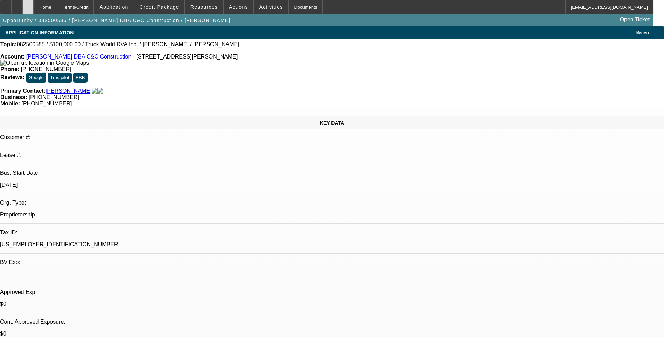
click at [34, 9] on div at bounding box center [27, 7] width 11 height 14
select select "0"
select select "2"
select select "0.1"
select select "1"
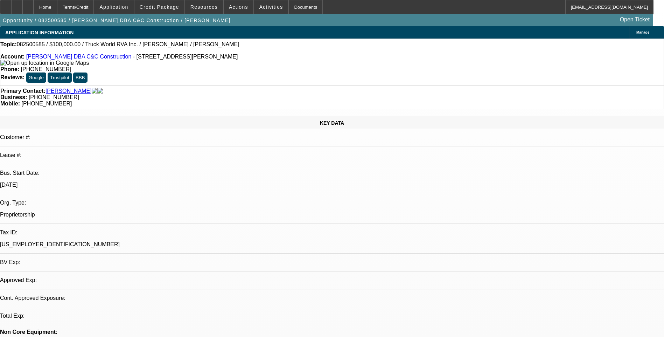
select select "2"
select select "4"
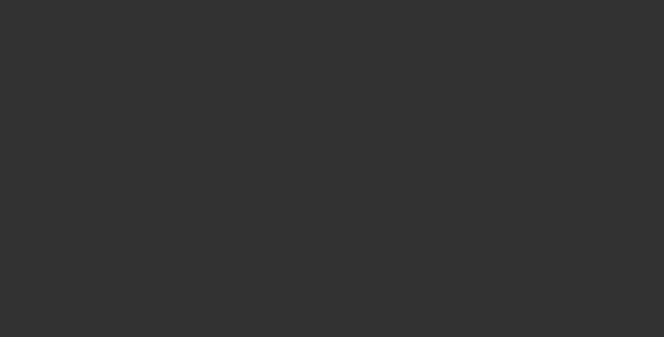
scroll to position [0, 0]
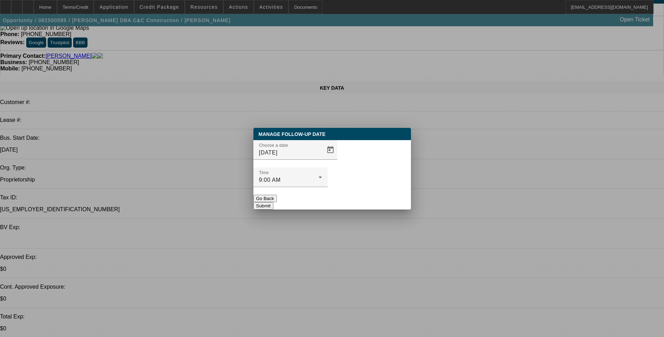
click at [273, 202] on button "Submit" at bounding box center [263, 205] width 20 height 7
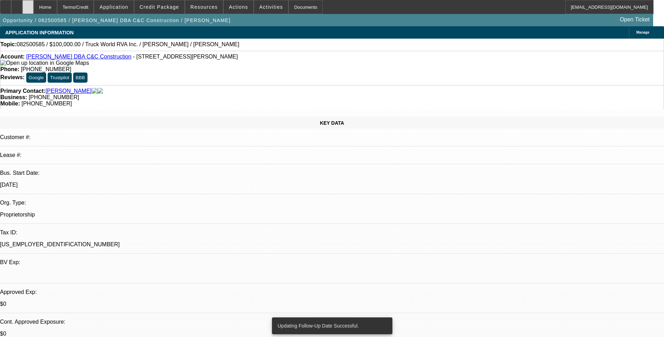
click at [28, 5] on icon at bounding box center [28, 5] width 0 height 0
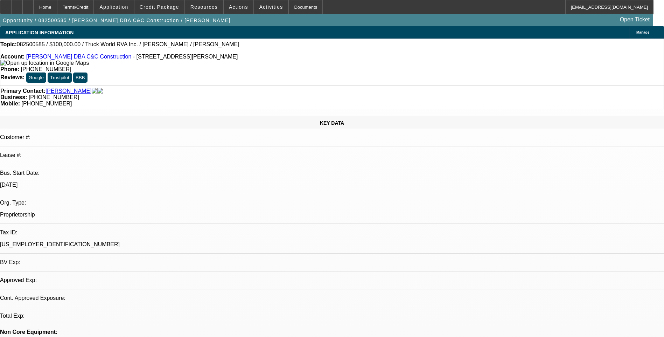
select select "0"
select select "2"
select select "0.1"
select select "4"
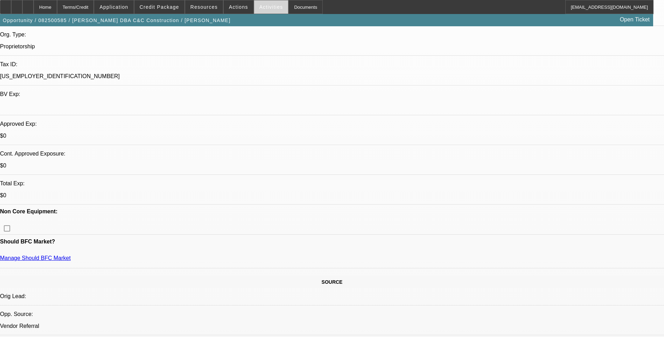
scroll to position [105, 0]
